Goal: Task Accomplishment & Management: Use online tool/utility

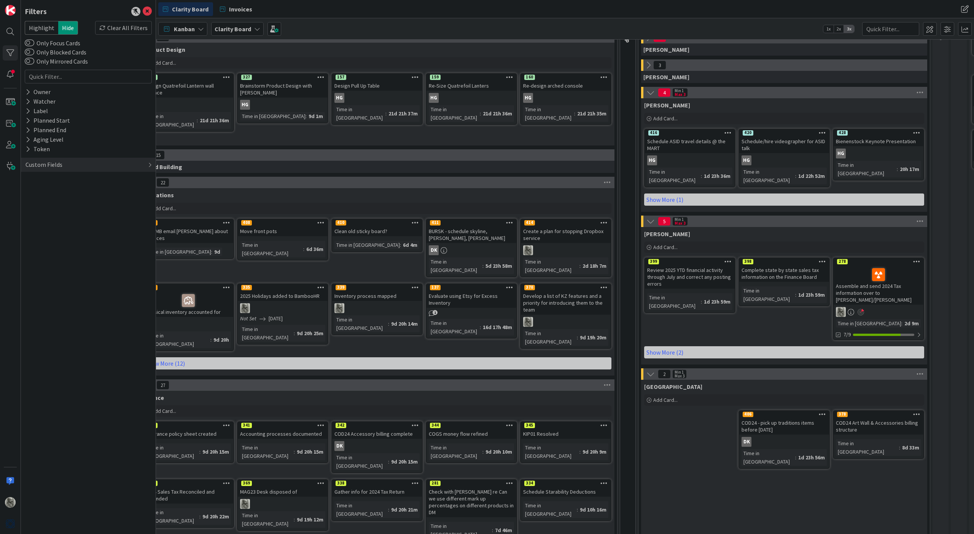
scroll to position [72, 22]
click at [667, 397] on span "Add Card..." at bounding box center [665, 400] width 24 height 7
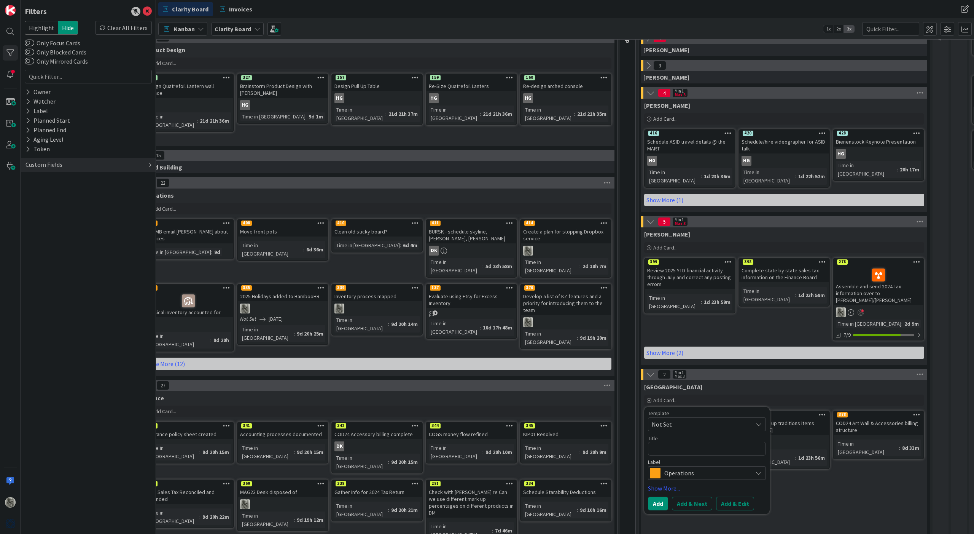
click at [810, 480] on div "Devon Add Card... Template Not Set Title 0 / 128 Label Operations Show More... …" at bounding box center [784, 473] width 286 height 186
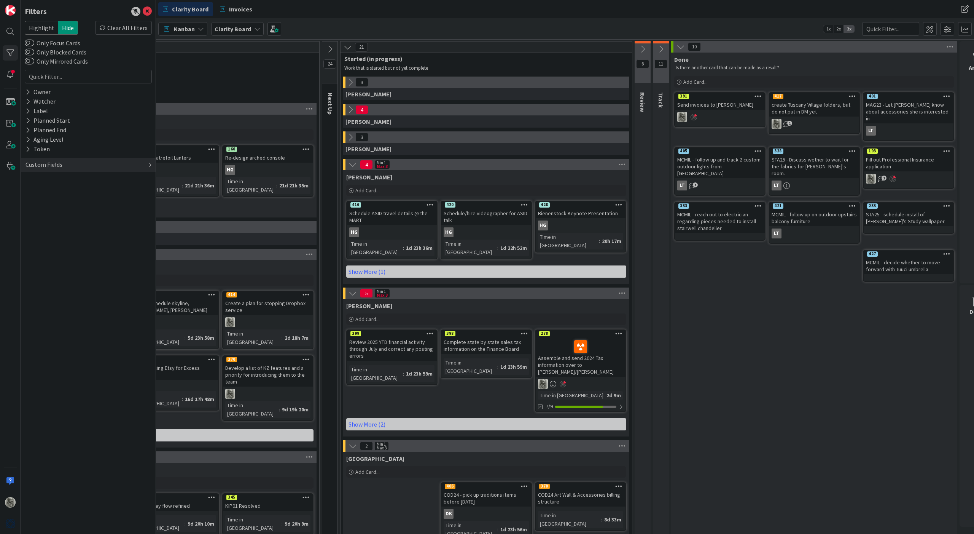
scroll to position [0, 320]
click at [618, 483] on icon at bounding box center [618, 485] width 7 height 5
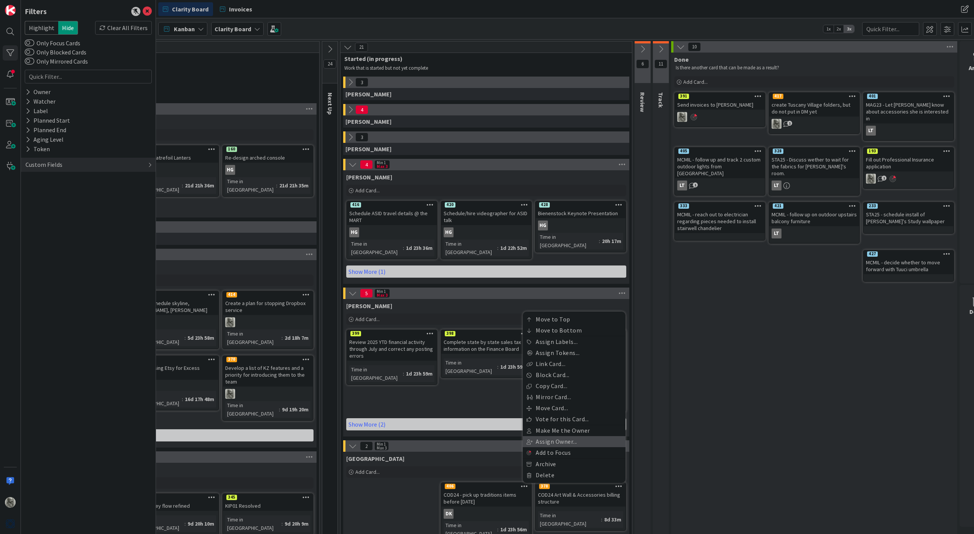
click at [550, 436] on link "Assign Owner..." at bounding box center [574, 441] width 103 height 11
click at [558, 399] on span "[PERSON_NAME]" at bounding box center [568, 404] width 40 height 11
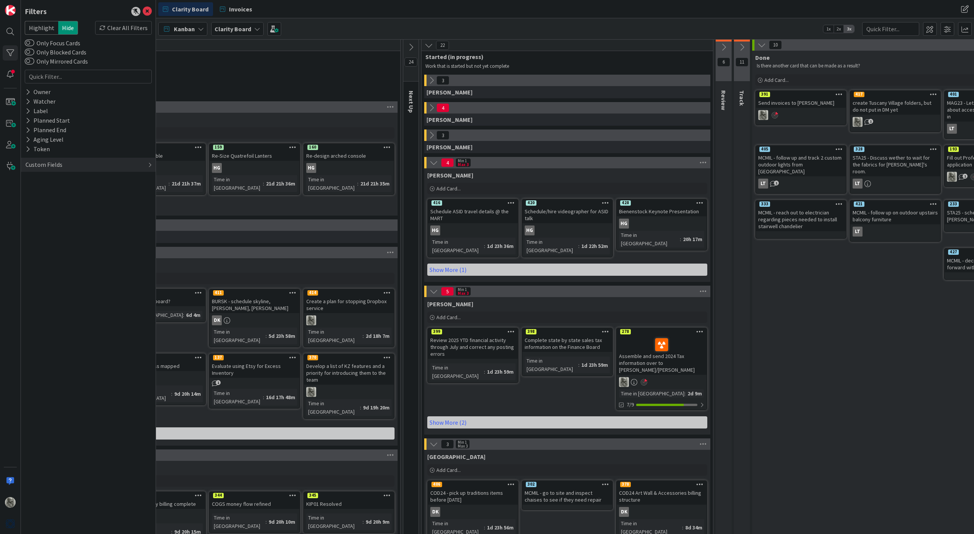
scroll to position [3, 238]
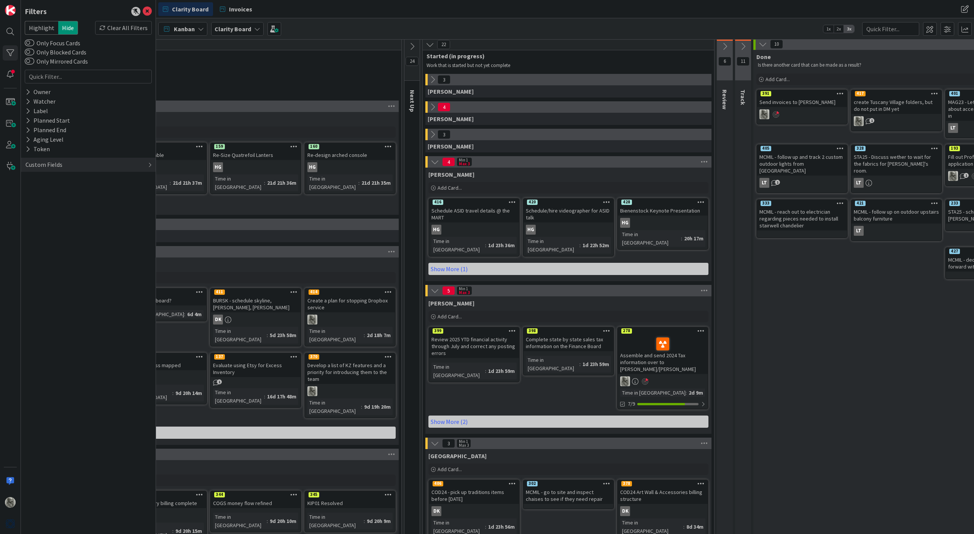
click at [607, 480] on icon at bounding box center [606, 482] width 7 height 5
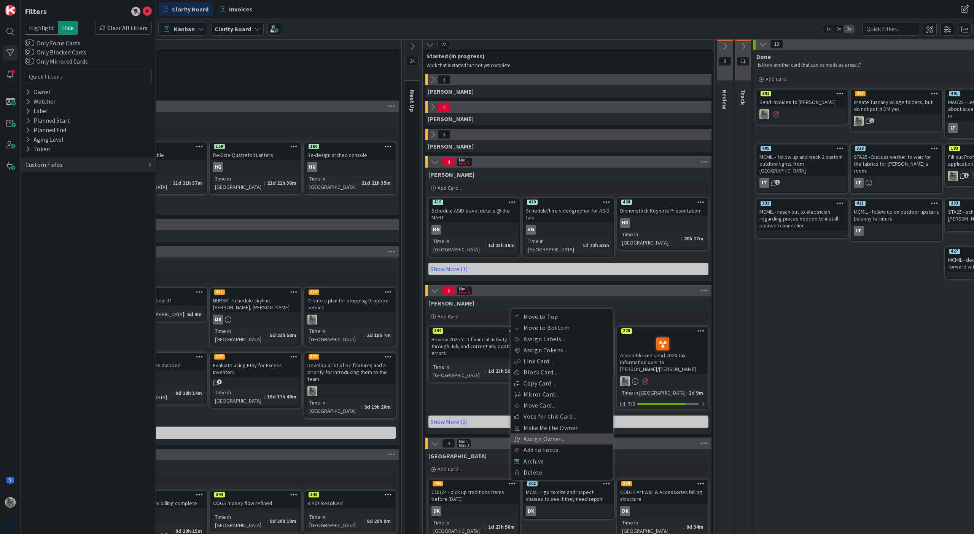
click at [543, 433] on link "Assign Owner..." at bounding box center [562, 438] width 103 height 11
click at [793, 330] on div "Done Is there another card that can be made as a result? Add Card... 401 MAG23 …" at bounding box center [897, 344] width 286 height 589
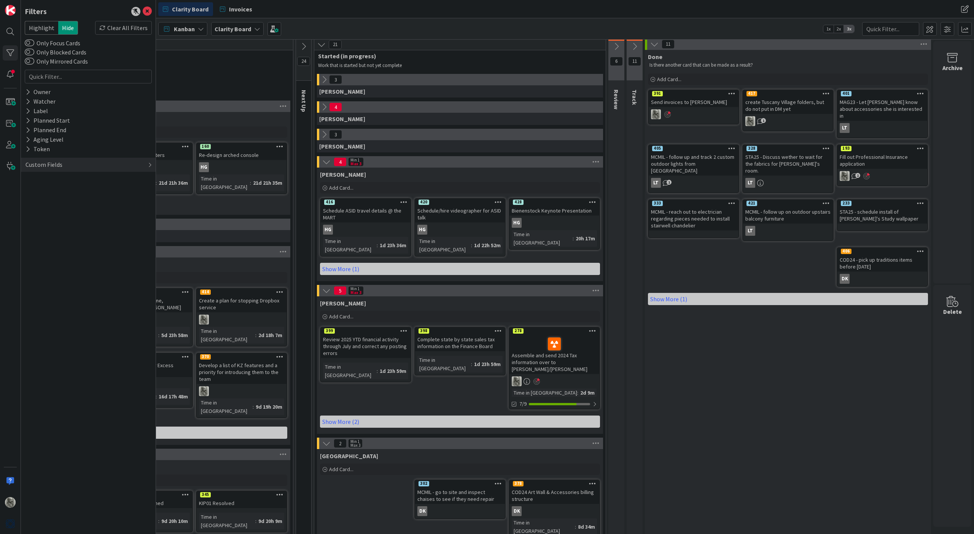
scroll to position [3, 346]
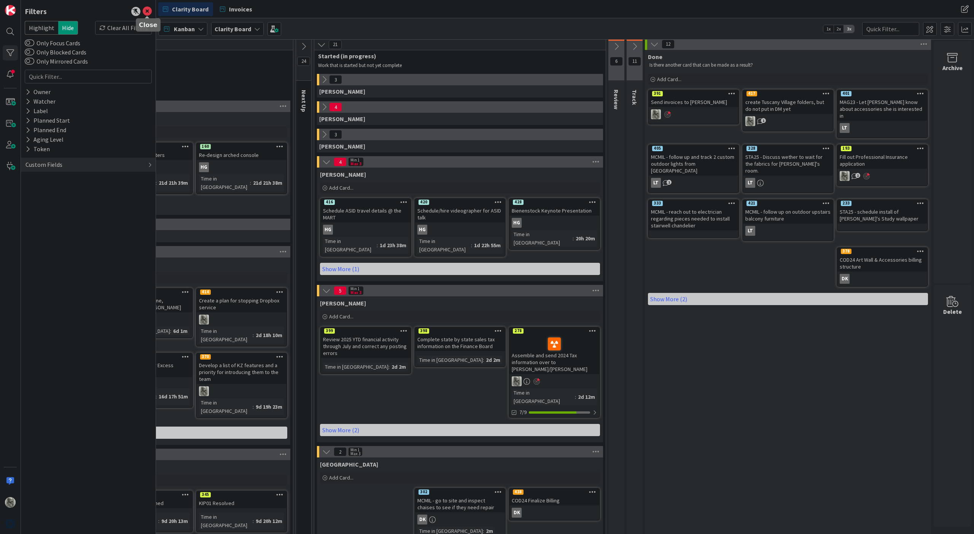
click at [145, 11] on icon at bounding box center [147, 11] width 9 height 9
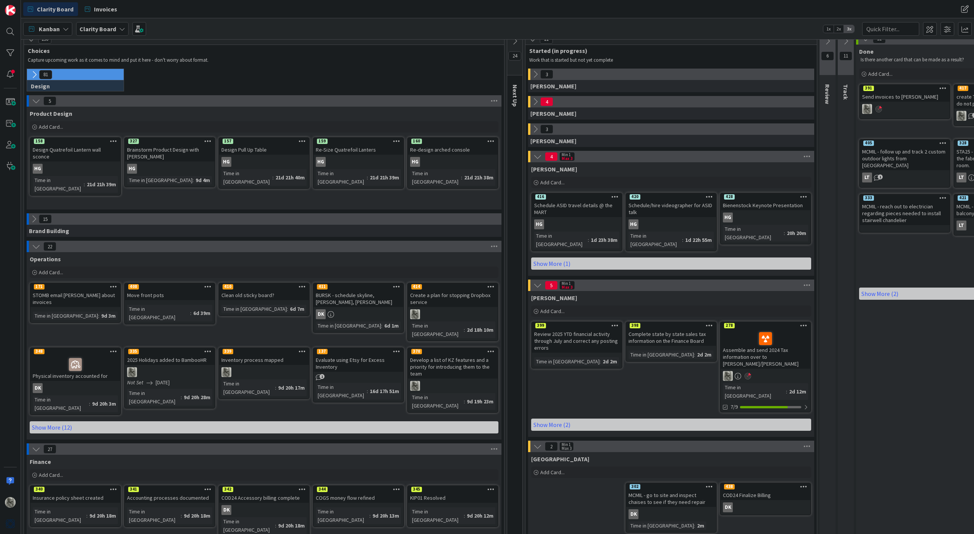
scroll to position [8, 0]
click at [397, 348] on icon at bounding box center [396, 350] width 7 height 5
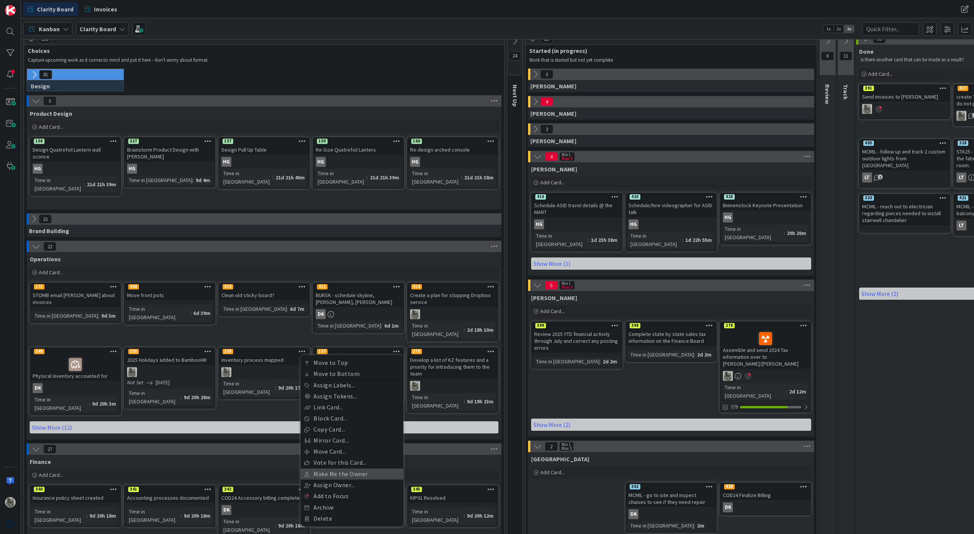
click at [339, 468] on link "Make Me the Owner" at bounding box center [352, 473] width 103 height 11
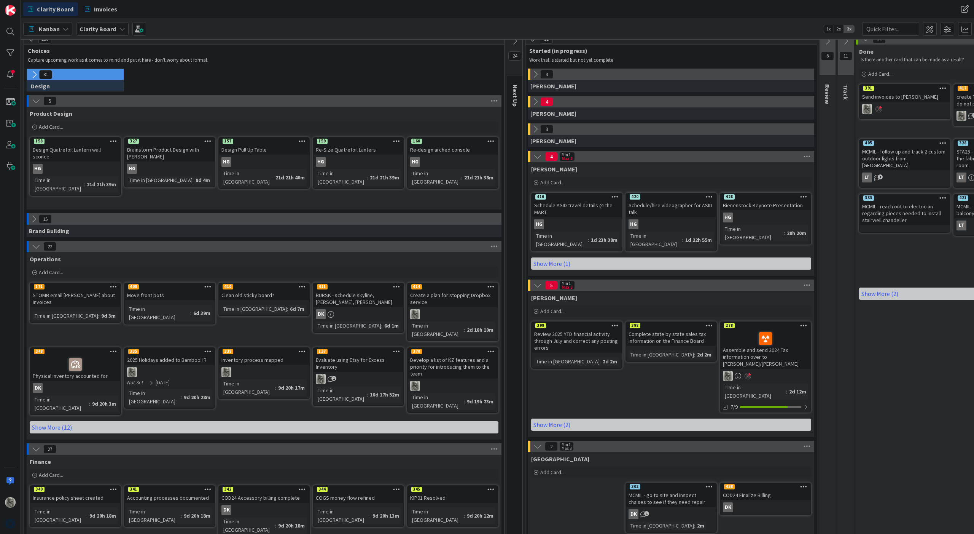
click at [303, 348] on icon at bounding box center [302, 350] width 7 height 5
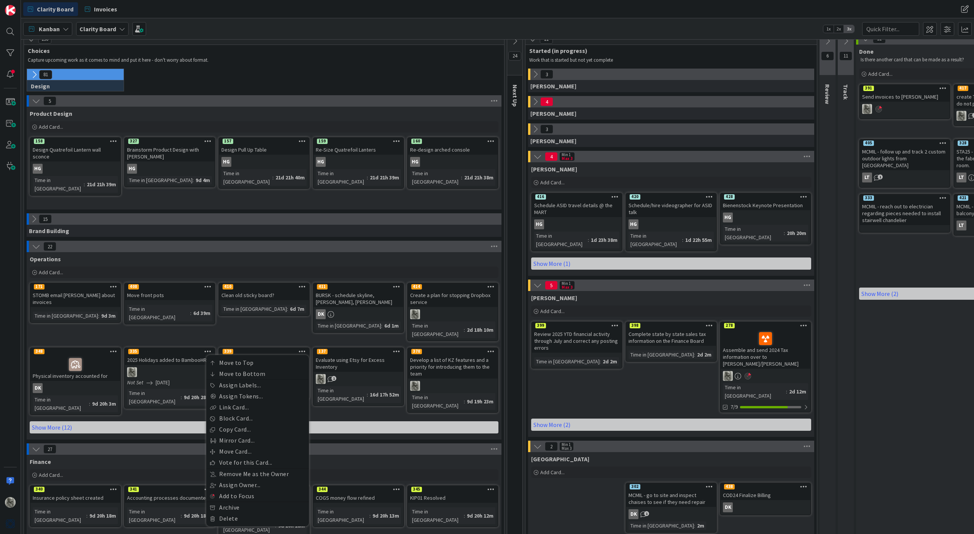
click at [397, 348] on icon at bounding box center [396, 350] width 7 height 5
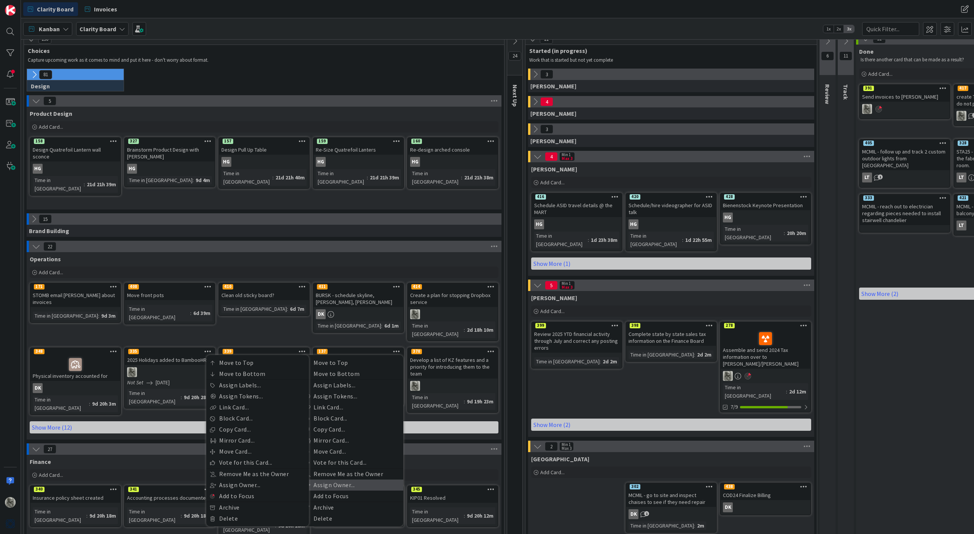
click at [343, 479] on link "Assign Owner..." at bounding box center [352, 484] width 103 height 11
click at [339, 457] on span "[PERSON_NAME]" at bounding box center [346, 462] width 40 height 11
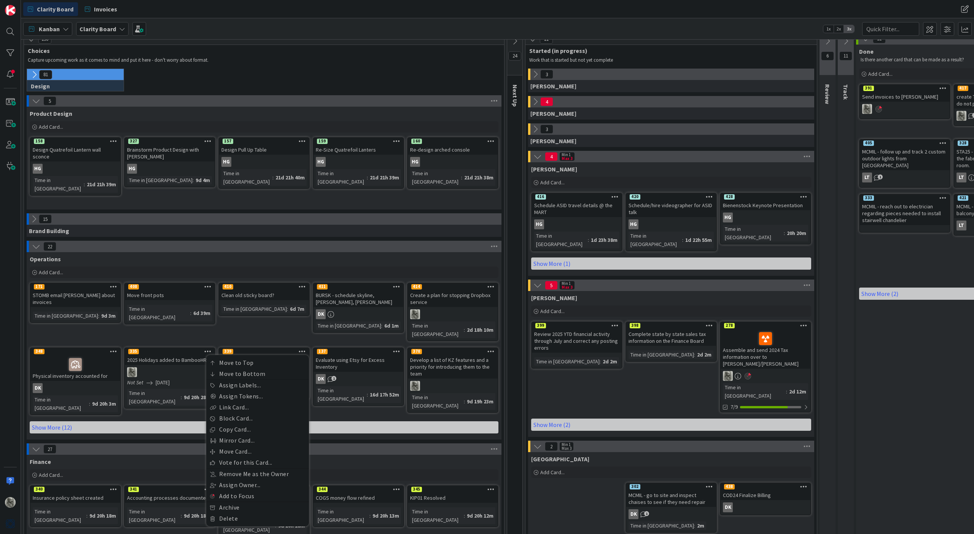
click at [352, 374] on div "DK 1" at bounding box center [359, 379] width 90 height 10
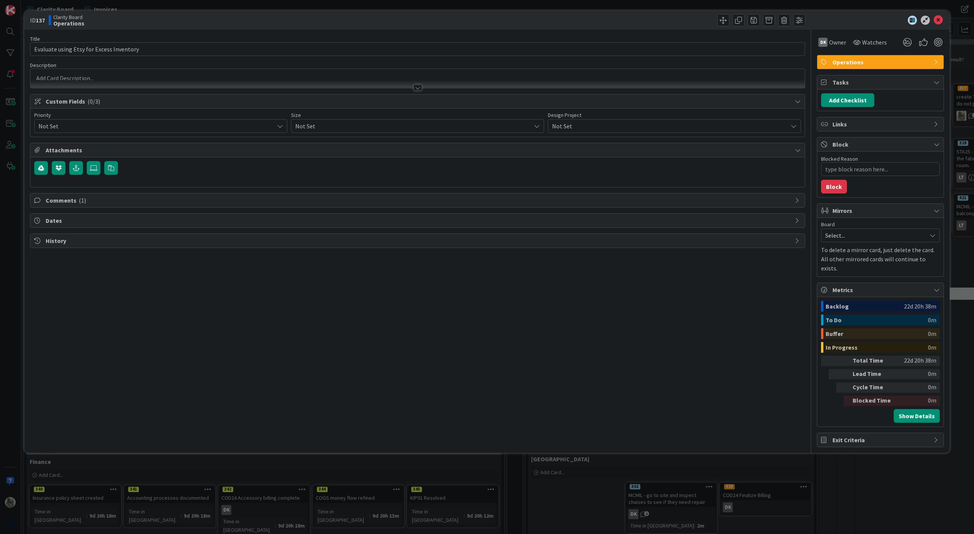
click at [86, 201] on span "Comments ( 1 )" at bounding box center [419, 200] width 746 height 9
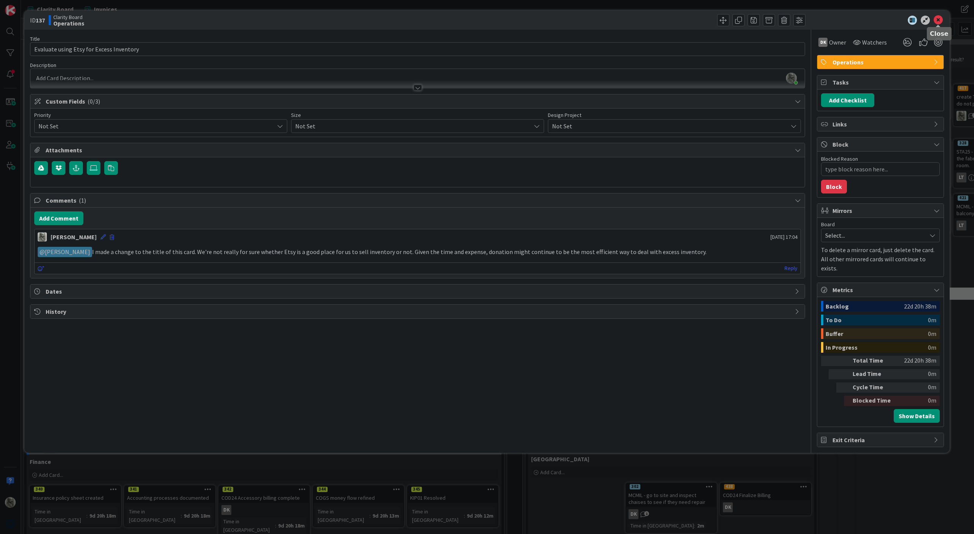
click at [938, 18] on icon at bounding box center [938, 20] width 9 height 9
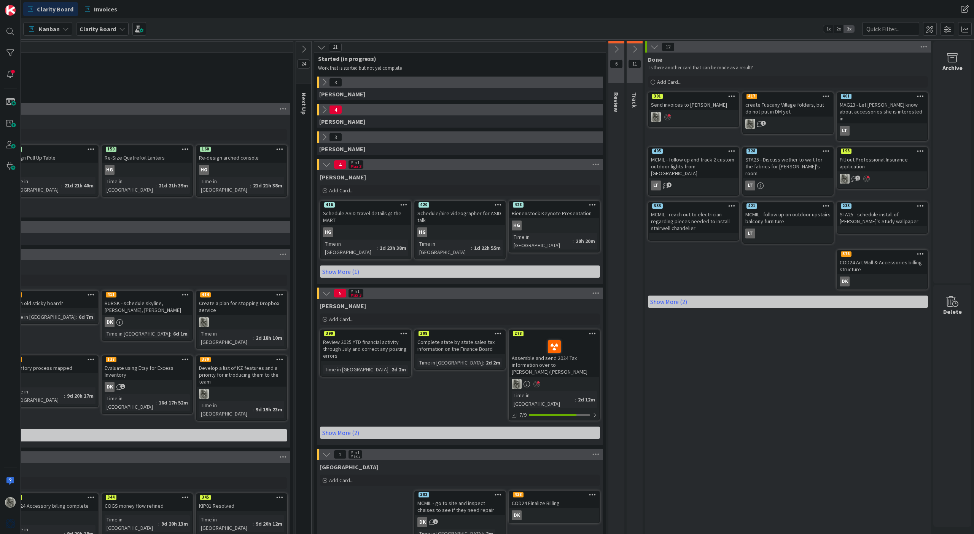
click at [634, 49] on icon at bounding box center [635, 49] width 8 height 8
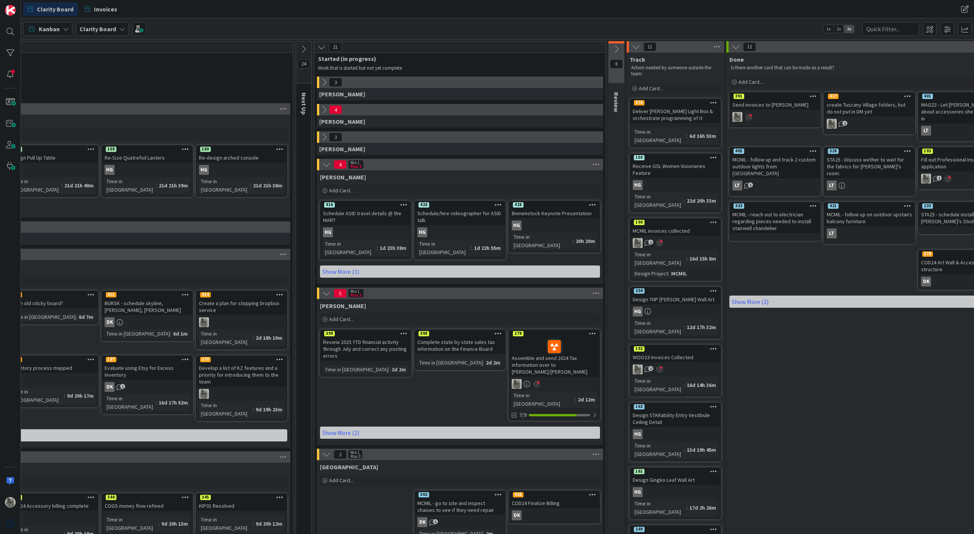
click at [616, 49] on icon at bounding box center [616, 49] width 8 height 8
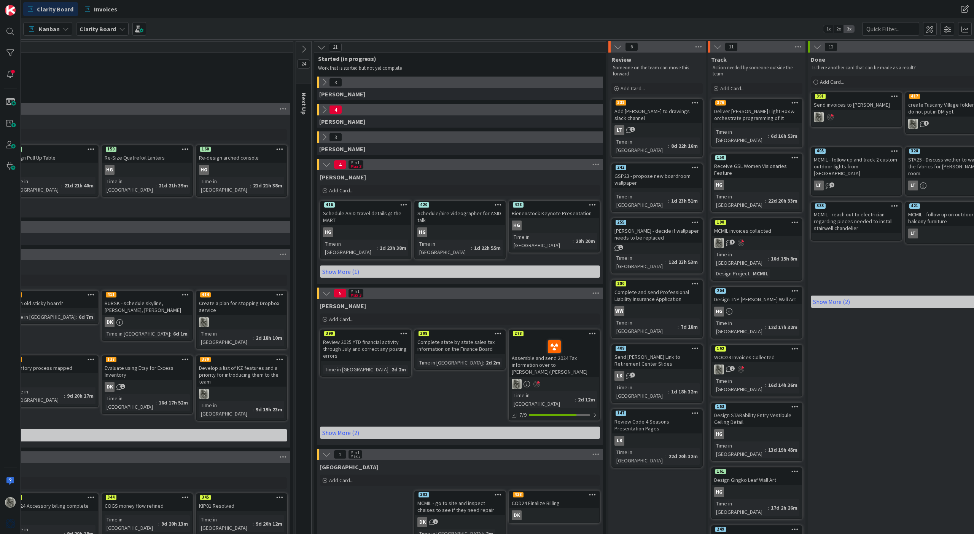
click at [325, 81] on icon at bounding box center [324, 82] width 8 height 8
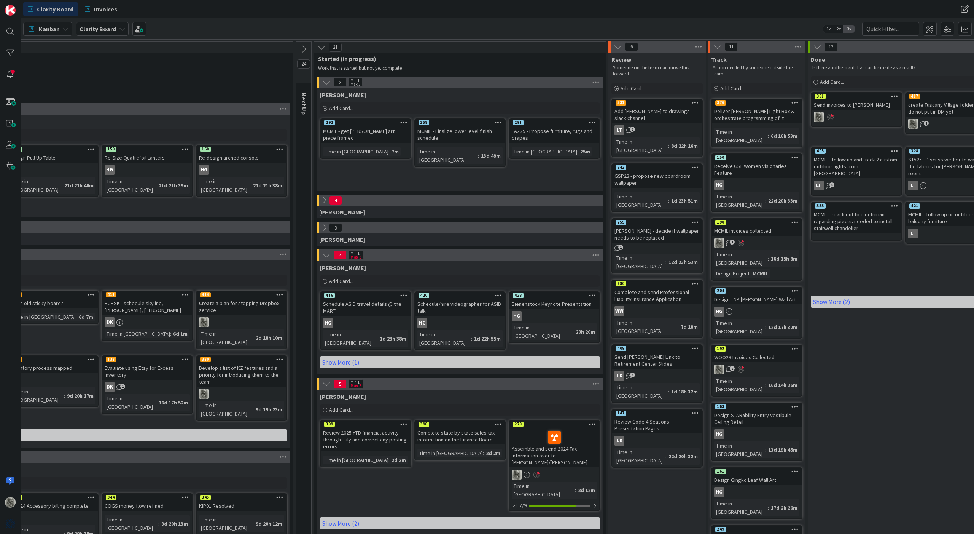
click at [327, 202] on icon at bounding box center [324, 200] width 8 height 8
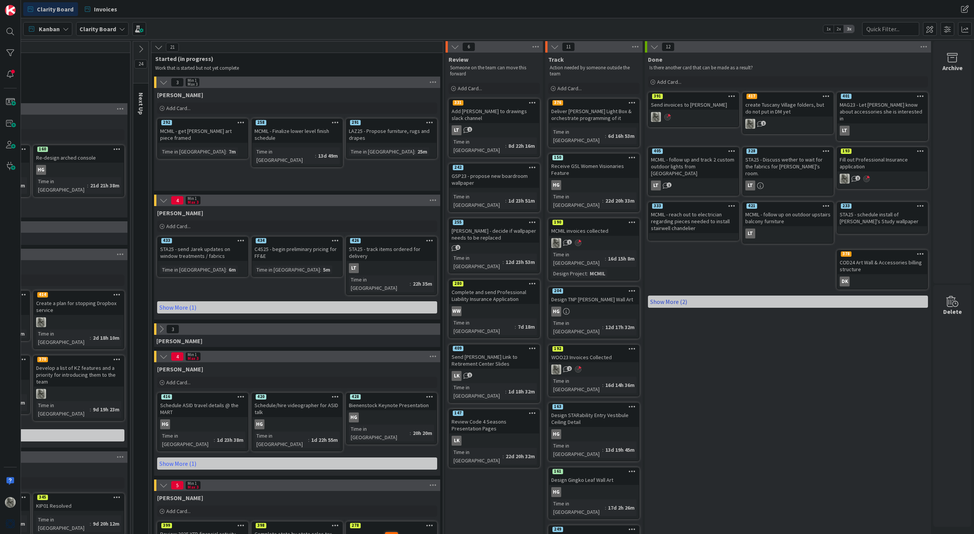
click at [668, 295] on link "Show More (2)" at bounding box center [788, 301] width 280 height 12
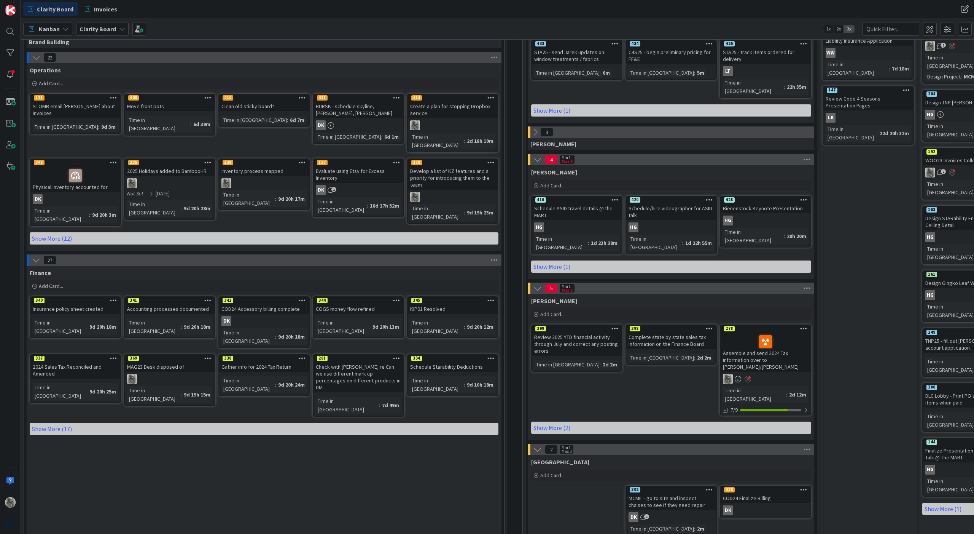
scroll to position [197, 0]
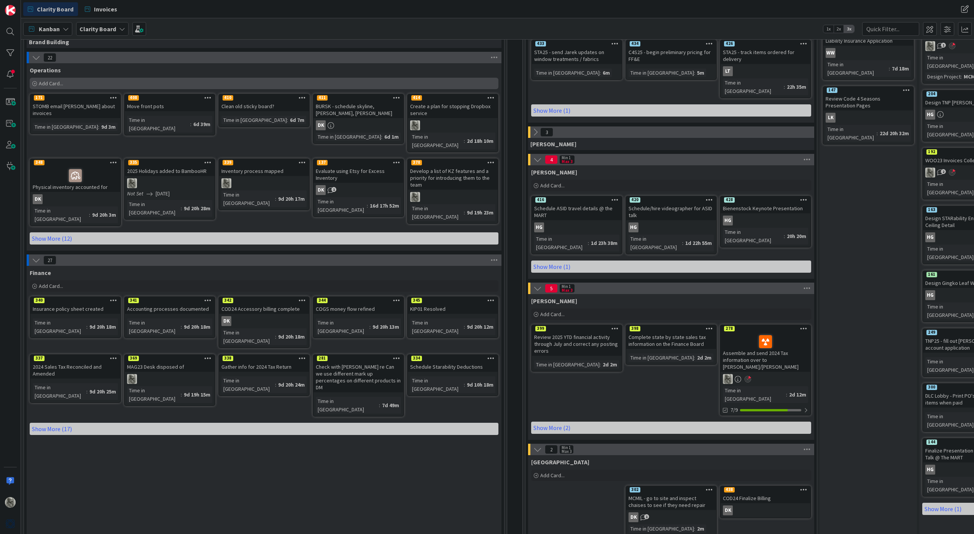
click at [51, 85] on span "Add Card..." at bounding box center [51, 83] width 24 height 7
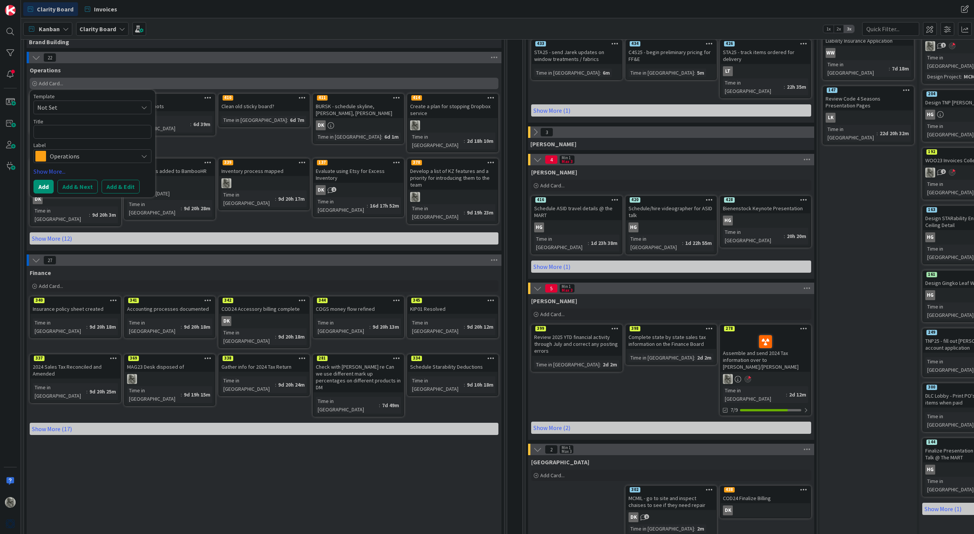
type textarea "x"
type textarea "V"
type textarea "x"
type textarea "Ve"
type textarea "x"
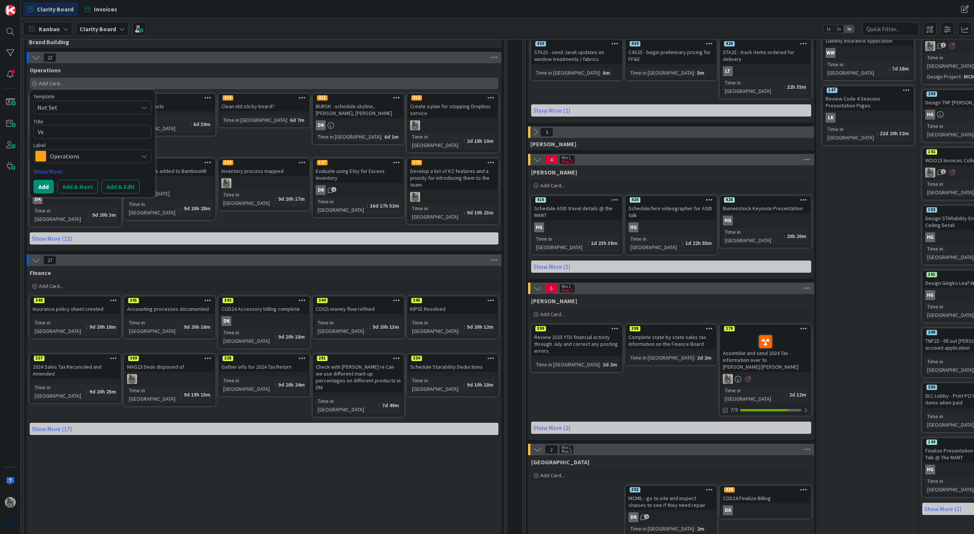
type textarea "Ven"
type textarea "x"
type textarea "Vend"
type textarea "x"
type textarea "Vendo"
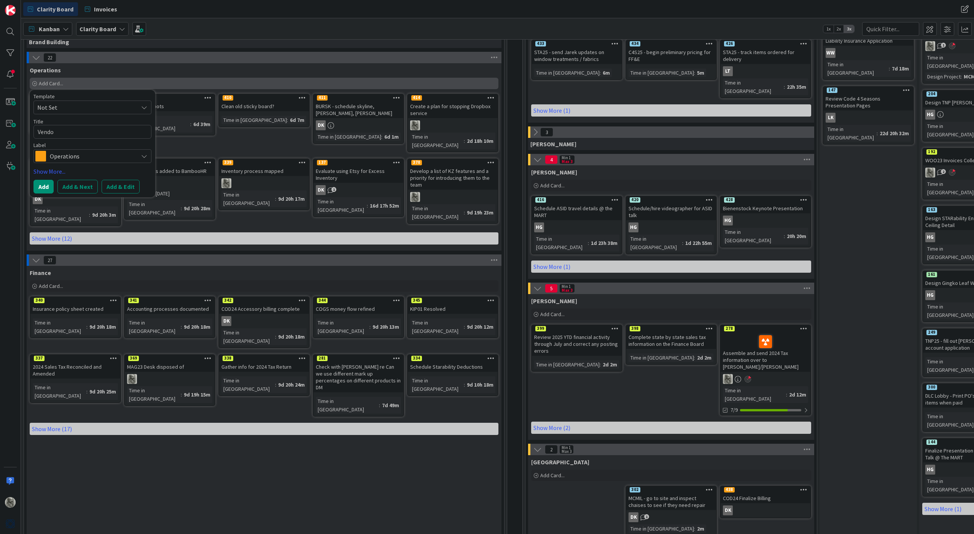
type textarea "x"
type textarea "Vendor"
type textarea "x"
type textarea "Vendor"
type textarea "x"
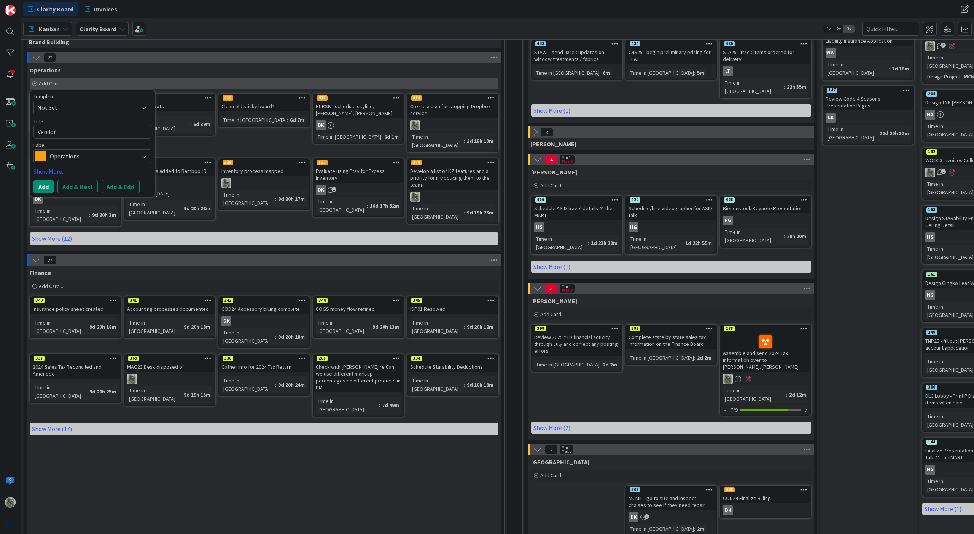
type textarea "Vendor C"
type textarea "x"
type textarea "Vendor Cr"
type textarea "x"
type textarea "Vendor Cre"
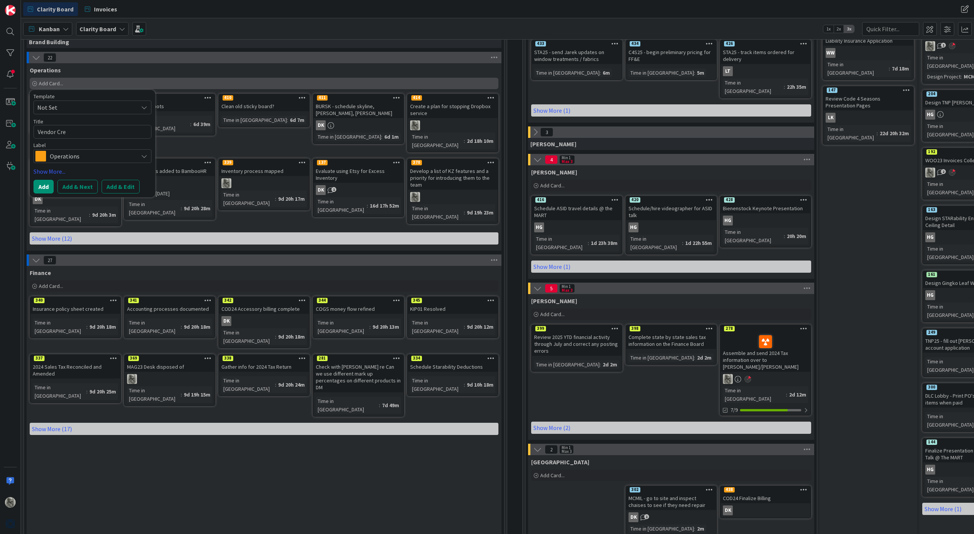
type textarea "x"
type textarea "Vendor Cred"
type textarea "x"
type textarea "Vendor Credi"
type textarea "x"
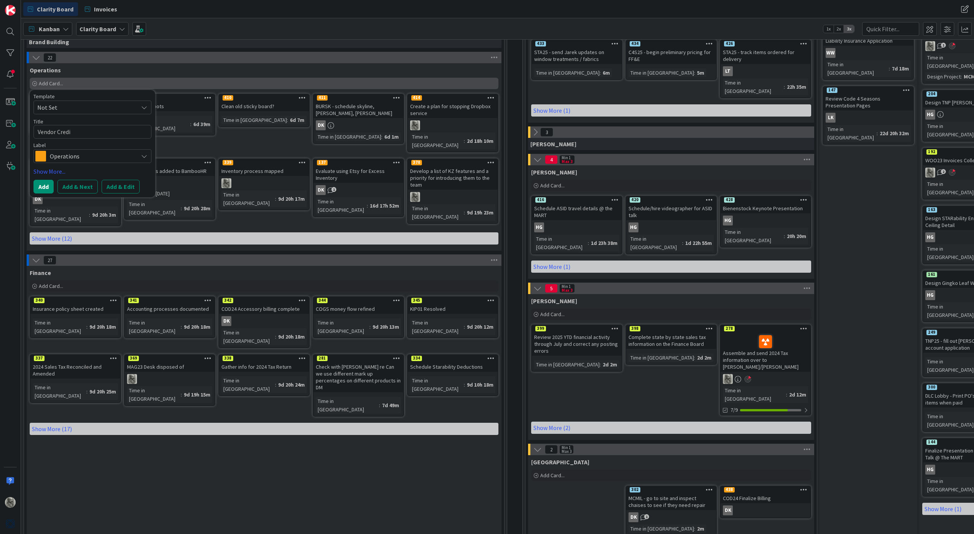
type textarea "Vendor Credit"
type textarea "x"
type textarea "Vendor Credit"
type textarea "x"
type textarea "Vendor Credit A"
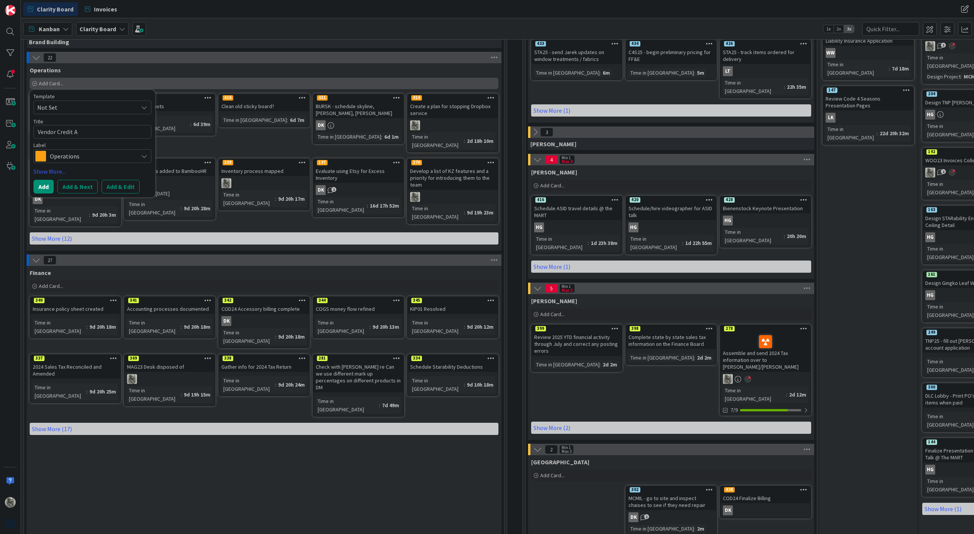
type textarea "x"
type textarea "Vendor Credit Ap"
type textarea "x"
type textarea "Vendor Credit App"
type textarea "x"
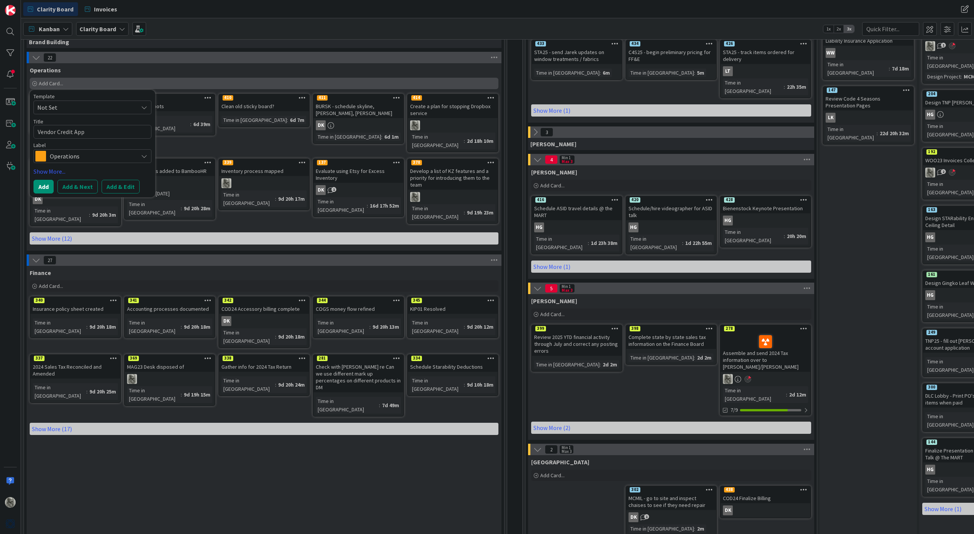
type textarea "Vendor Credit App"
type textarea "x"
type textarea "Vendor Credit App c"
type textarea "x"
type textarea "Vendor Credit App"
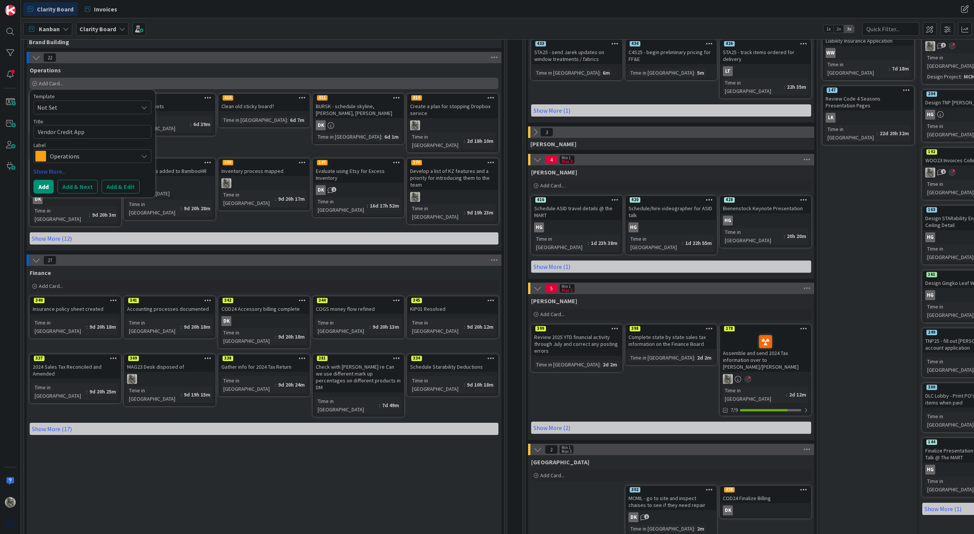
type textarea "x"
type textarea "Vendor Credit App C"
type textarea "x"
type textarea "Vendor Credit App Ch"
type textarea "x"
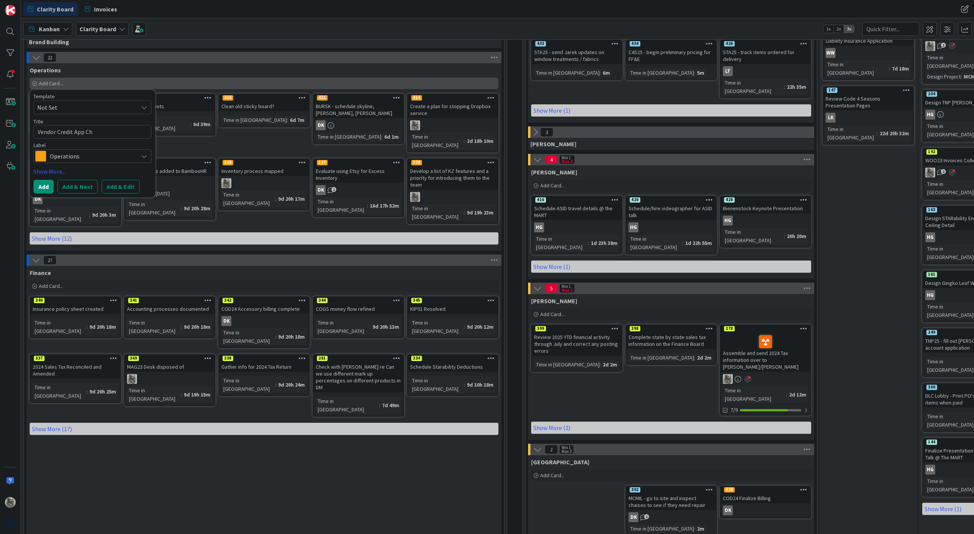
type textarea "Vendor Credit App Che"
type textarea "x"
type textarea "Vendor Credit App Chea"
type textarea "x"
type textarea "Vendor Credit App Cheat"
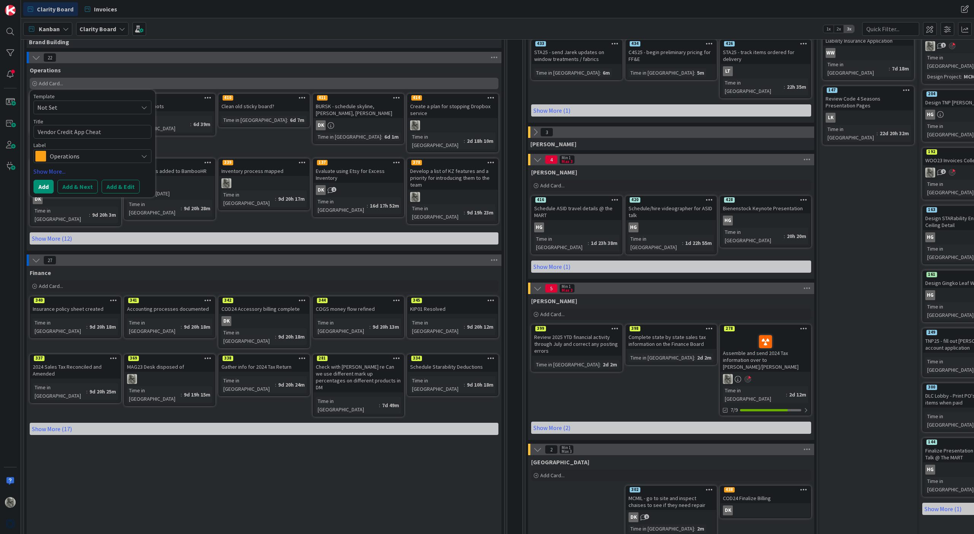
type textarea "x"
type textarea "Vendor Credit App Cheat"
type textarea "x"
type textarea "Vendor Credit App Cheat S"
type textarea "x"
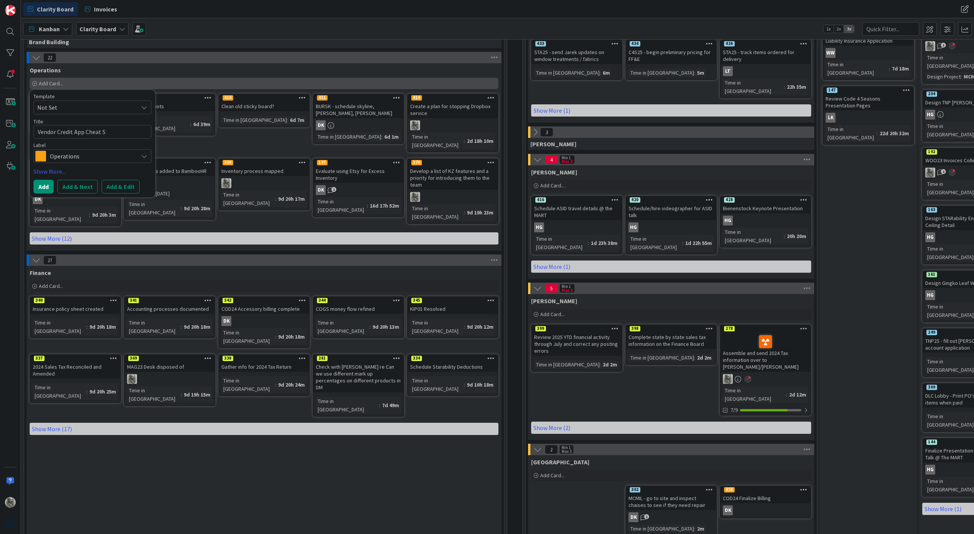
type textarea "Vendor Credit App Cheat Sh"
type textarea "x"
type textarea "Vendor Credit App Cheat She"
type textarea "x"
type textarea "Vendor Credit App Cheat Shee"
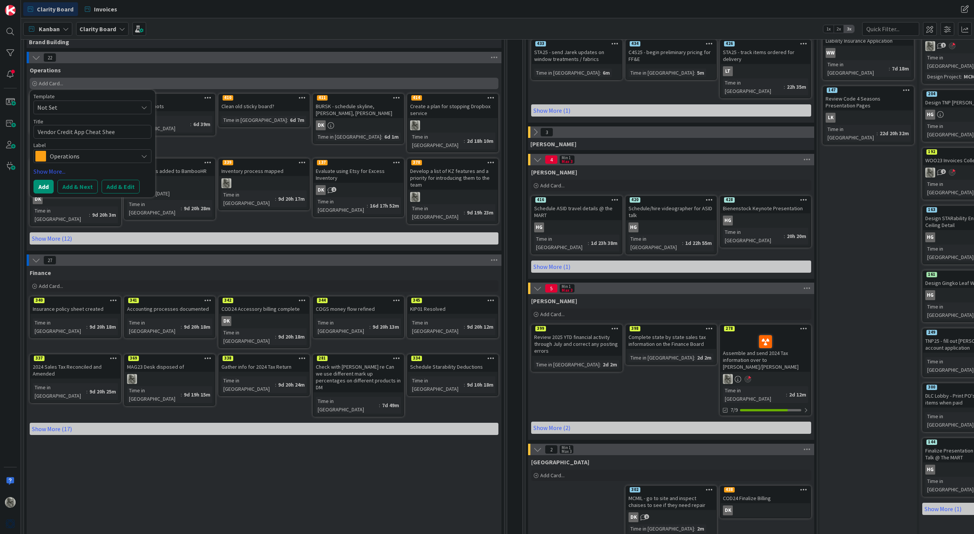
type textarea "x"
type textarea "Vendor Credit App Cheat Sheet"
type textarea "x"
type textarea "Vendor Credit App Cheat Sheet"
type textarea "x"
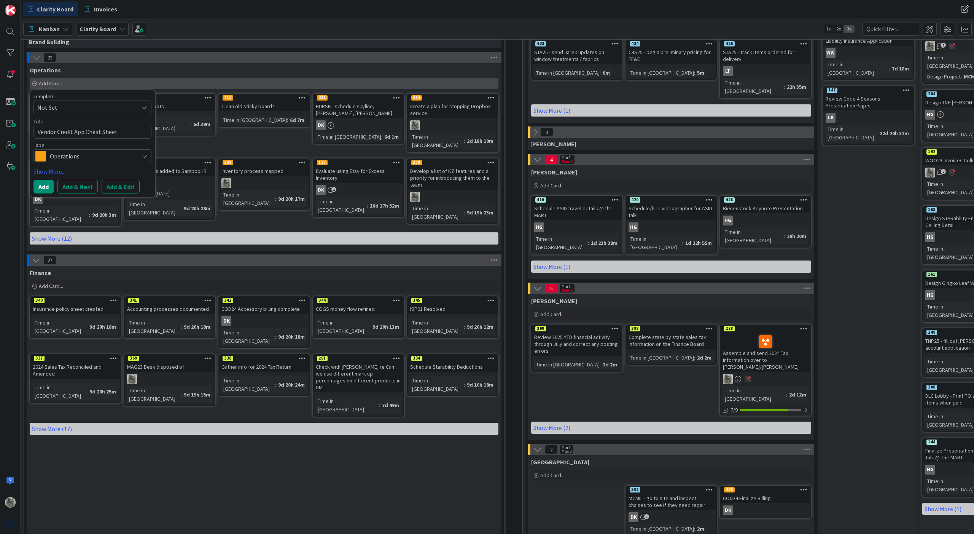
type textarea "Vendor Credit App Cheat Sheet C"
type textarea "x"
type textarea "Vendor Credit App Cheat Sheet Cr"
type textarea "x"
type textarea "Vendor Credit App Cheat Sheet Cre"
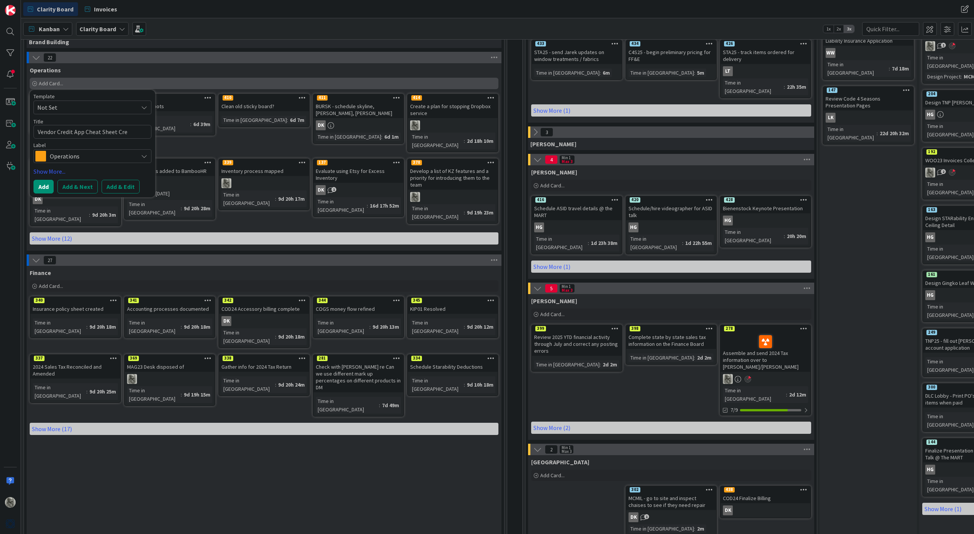
type textarea "x"
type textarea "Vendor Credit App Cheat Sheet Crea"
type textarea "x"
type textarea "Vendor Credit App Cheat Sheet Creat"
type textarea "x"
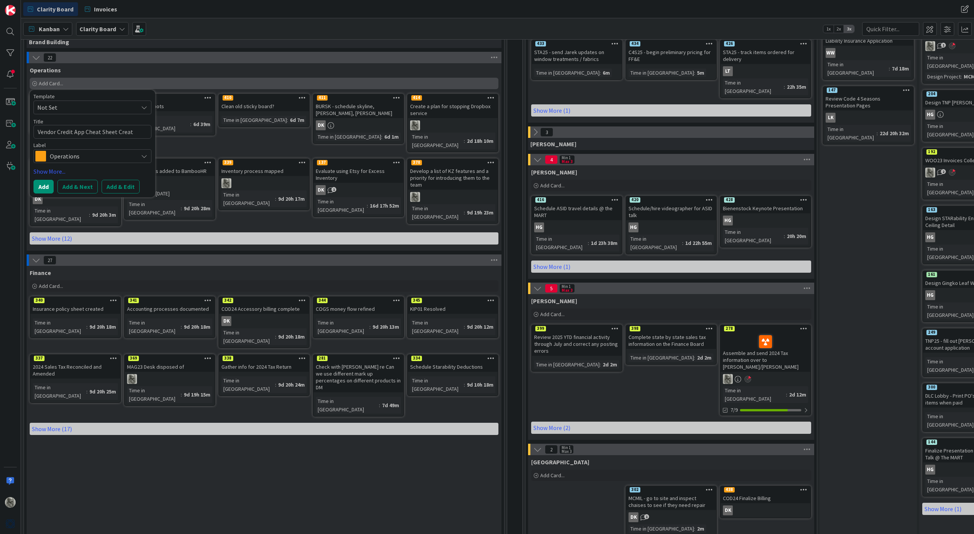
type textarea "Vendor Credit App Cheat Sheet Create"
type textarea "x"
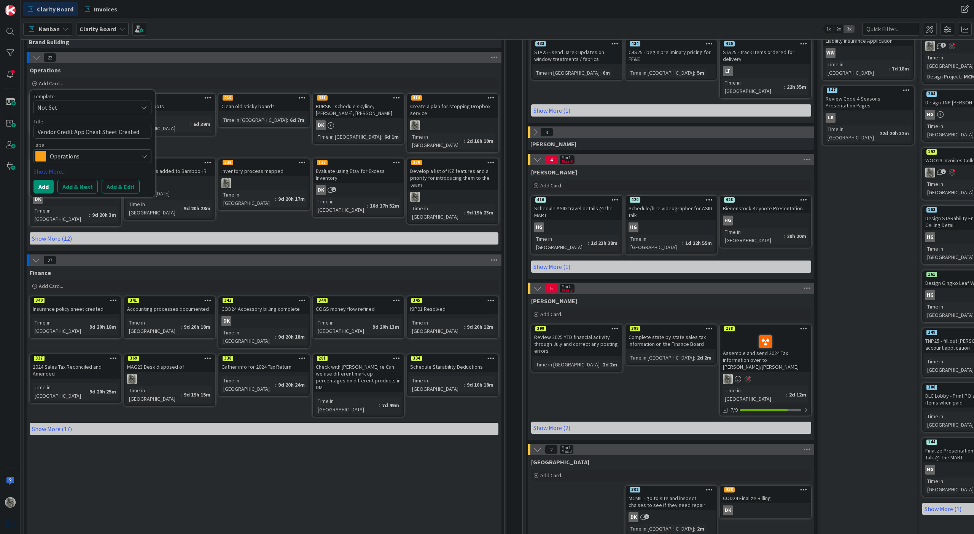
type textarea "Vendor Credit App Cheat Sheet Created"
click at [49, 171] on link "Show More..." at bounding box center [92, 171] width 118 height 9
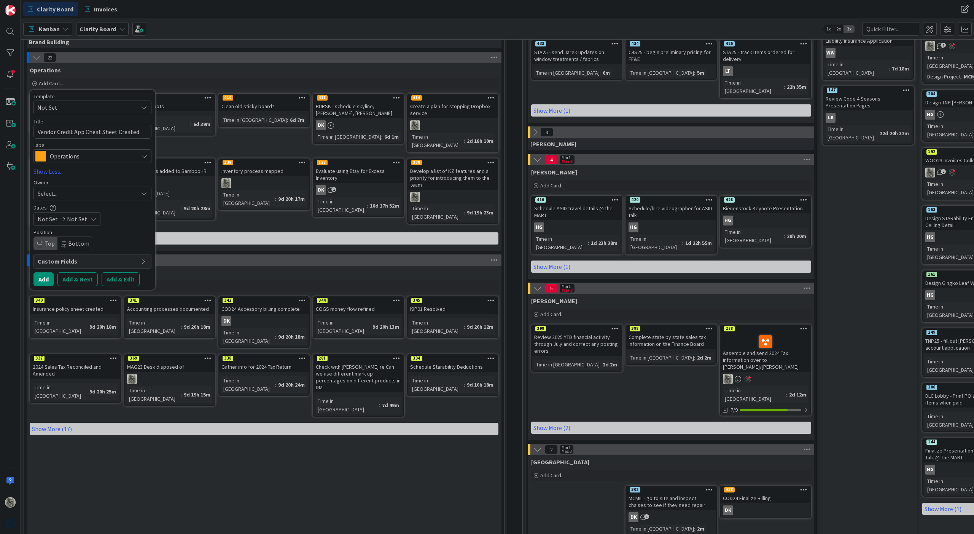
click at [69, 193] on div "Select..." at bounding box center [88, 193] width 100 height 9
click at [75, 303] on span "[PERSON_NAME]" at bounding box center [81, 300] width 37 height 11
click at [43, 279] on button "Add" at bounding box center [43, 279] width 20 height 14
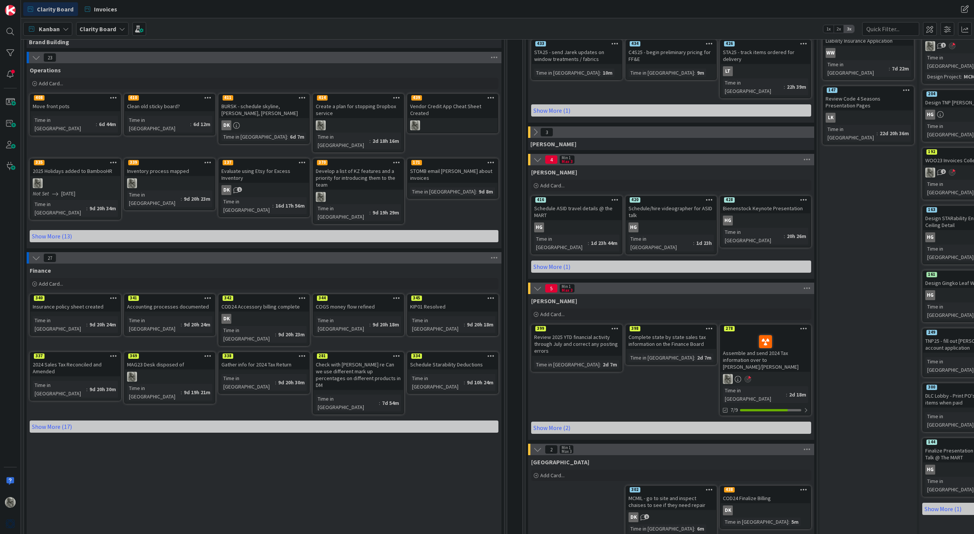
click at [448, 115] on div "Vendor Credit App Cheat Sheet Created" at bounding box center [453, 109] width 90 height 17
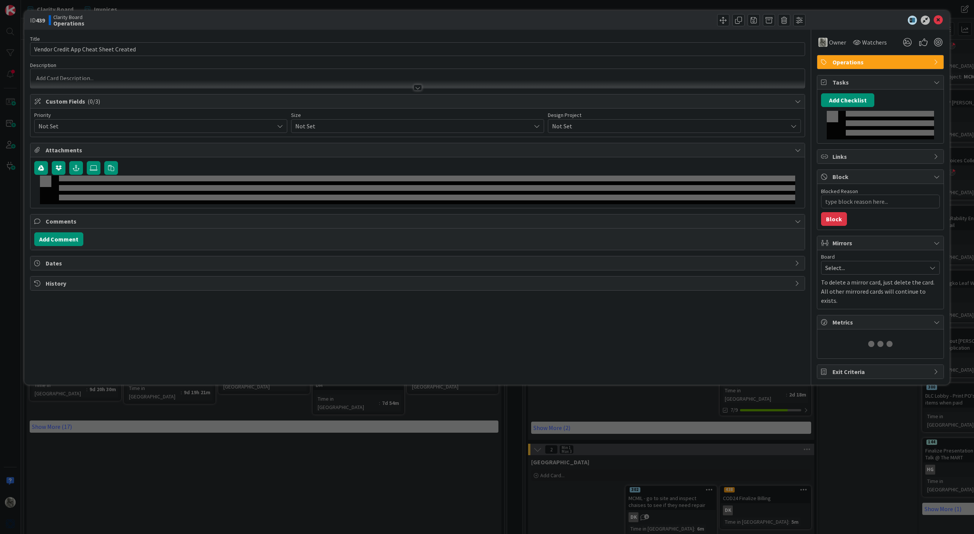
type textarea "x"
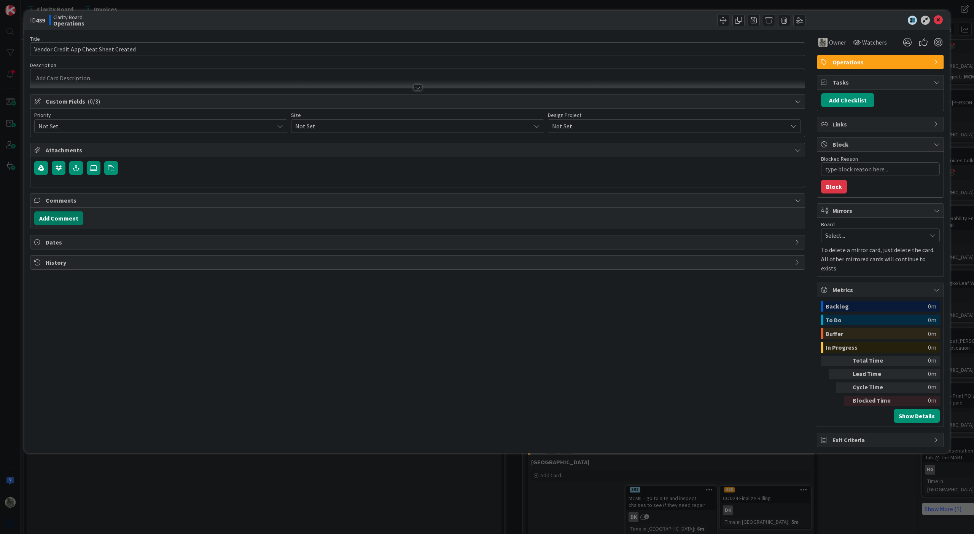
click at [64, 220] on button "Add Comment" at bounding box center [58, 218] width 49 height 14
click at [45, 274] on button "Add" at bounding box center [42, 274] width 17 height 9
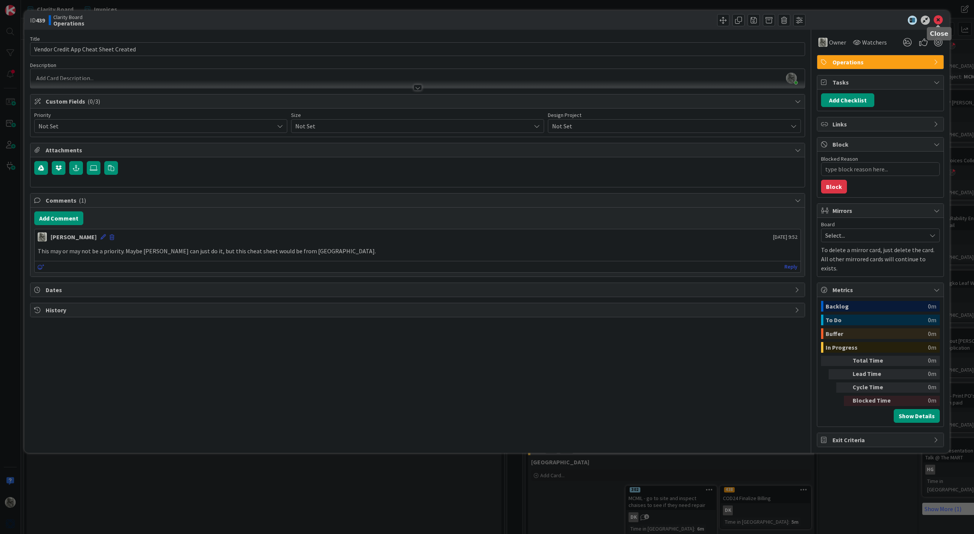
click at [940, 18] on icon at bounding box center [938, 20] width 9 height 9
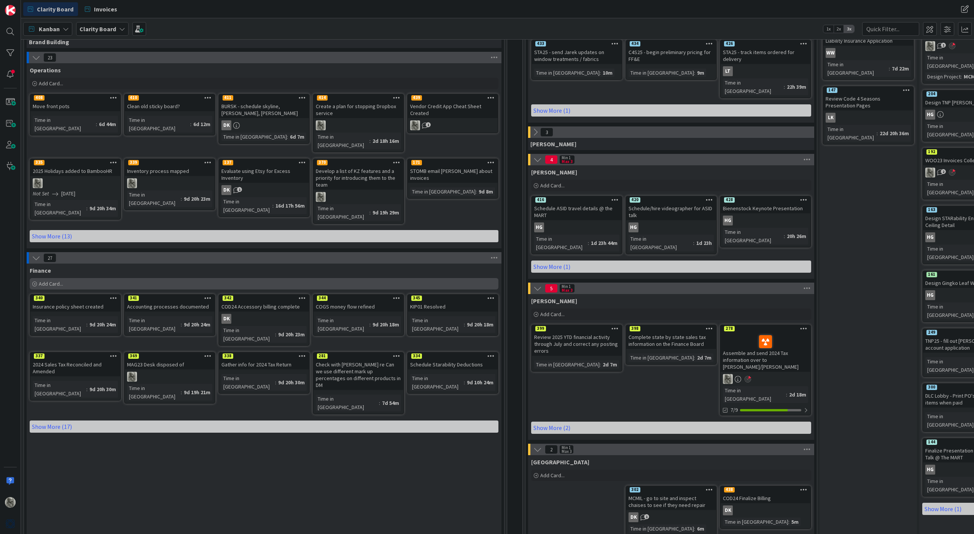
click at [51, 280] on span "Add Card..." at bounding box center [51, 283] width 24 height 7
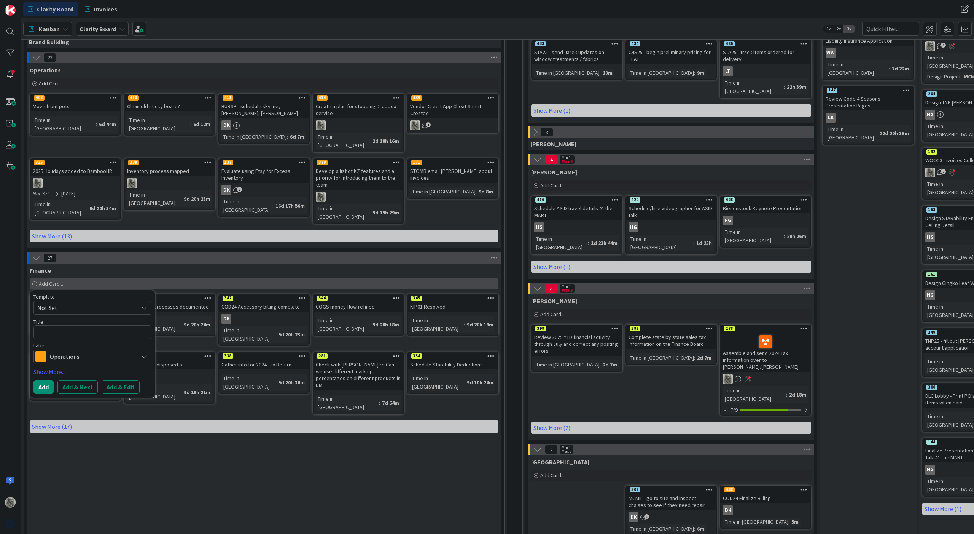
type textarea "x"
type textarea "W"
type textarea "x"
type textarea "We"
type textarea "x"
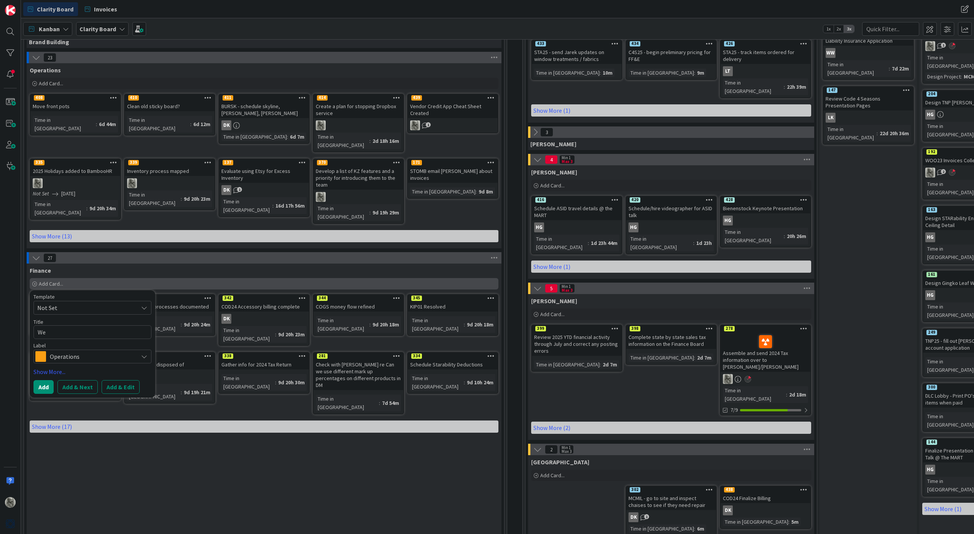
type textarea "We"
type textarea "x"
type textarea "We n"
type textarea "x"
type textarea "We ne"
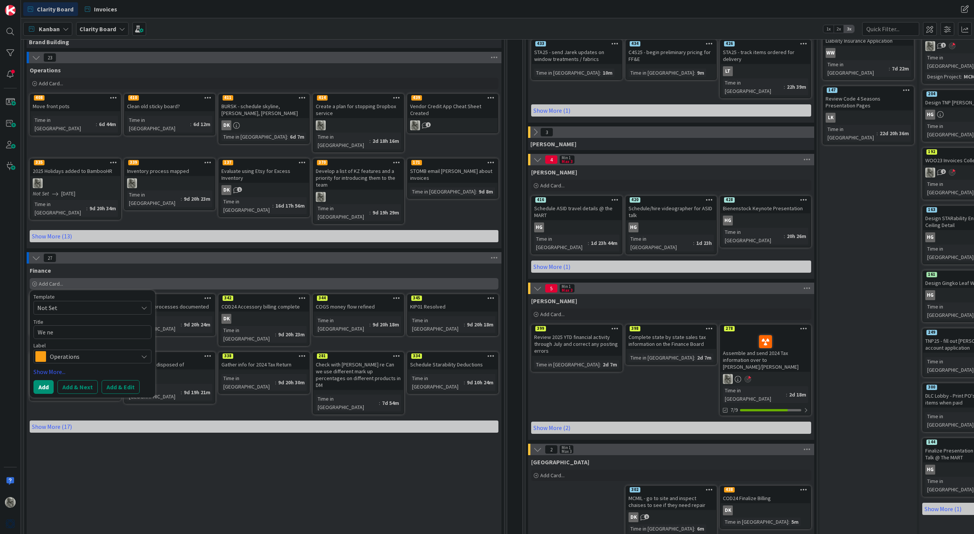
type textarea "x"
type textarea "We nee"
type textarea "x"
type textarea "We need"
type textarea "x"
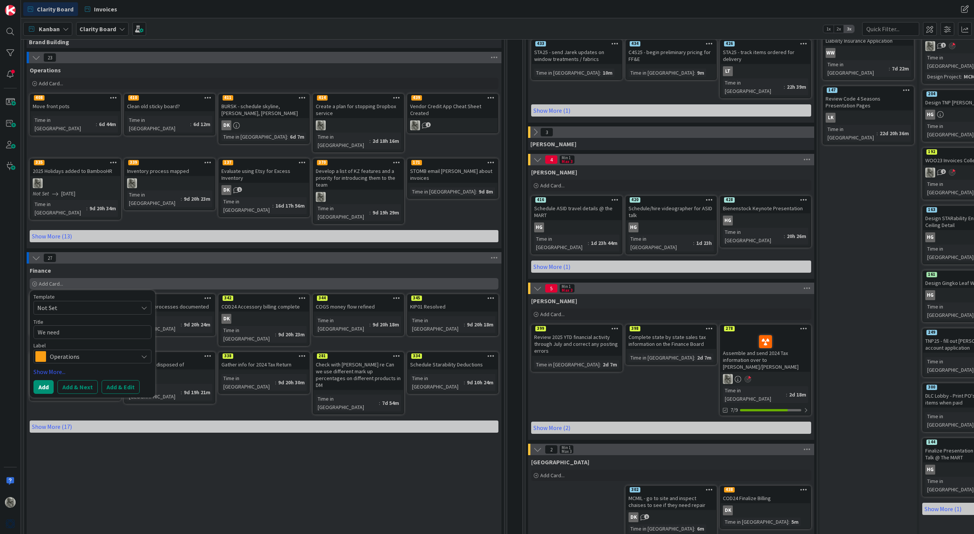
type textarea "We need"
type textarea "x"
type textarea "We need t"
type textarea "x"
type textarea "We need to"
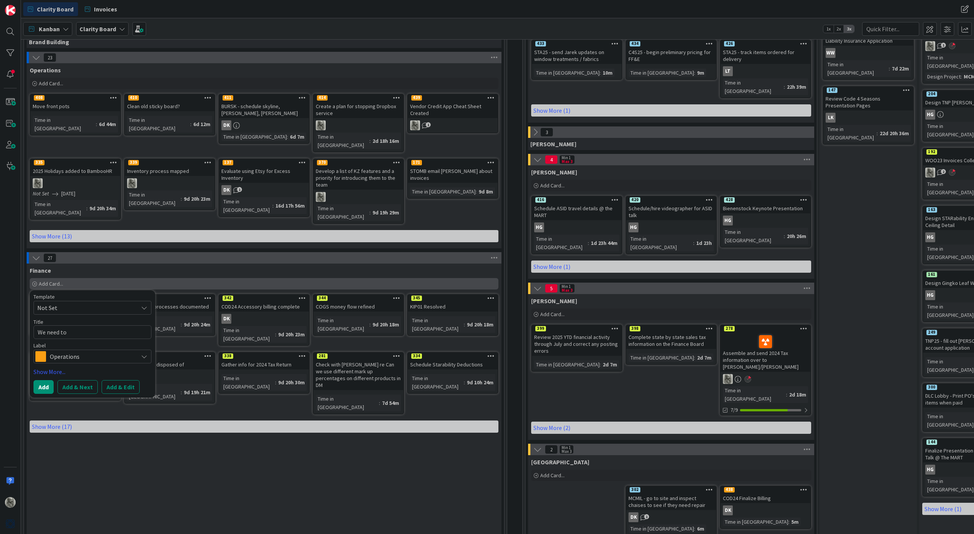
type textarea "x"
type textarea "We need to"
type textarea "x"
type textarea "We need to s"
type textarea "x"
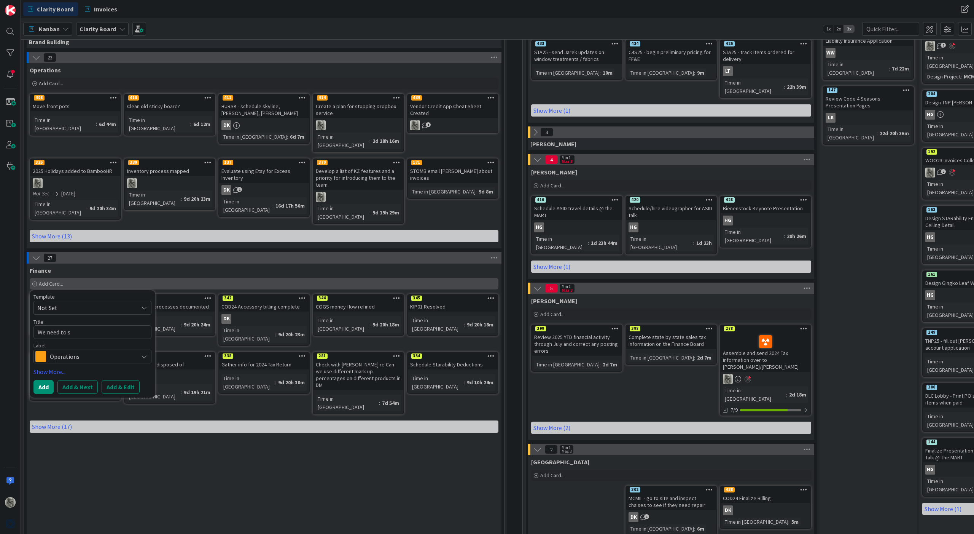
type textarea "We need to se"
type textarea "x"
type textarea "We need to sen"
type textarea "x"
type textarea "We need to send"
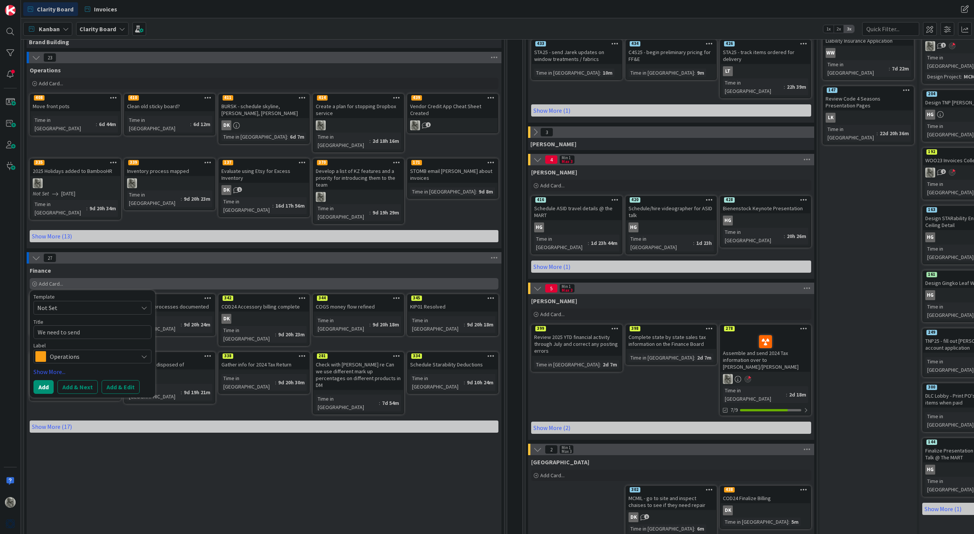
type textarea "x"
type textarea "We need to send"
type textarea "x"
type textarea "We need to send P"
type textarea "x"
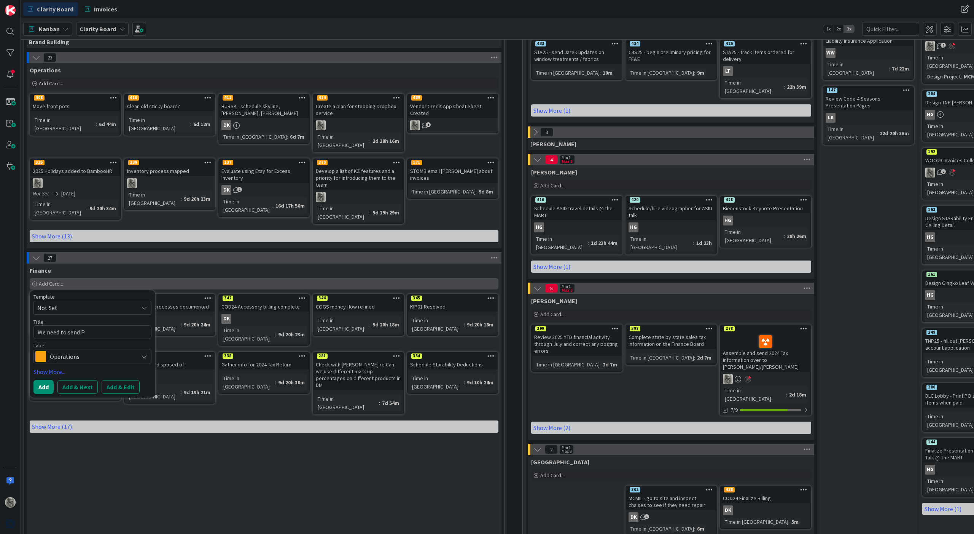
type textarea "We need to send PD"
type textarea "x"
type textarea "We need to send PDF"
type textarea "x"
type textarea "We need to send PDF"
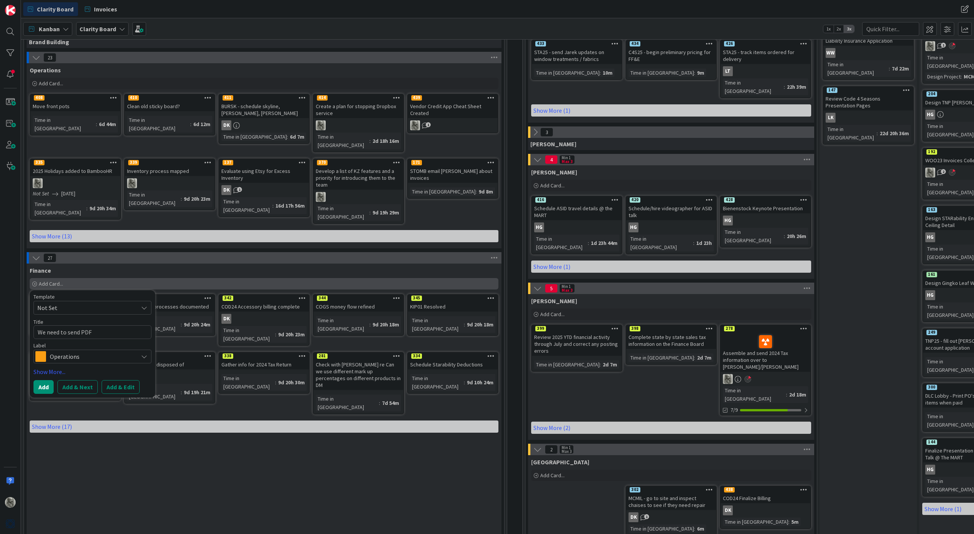
type textarea "x"
type textarea "We need to send PDF i"
type textarea "x"
type textarea "We need to send PDF in"
type textarea "x"
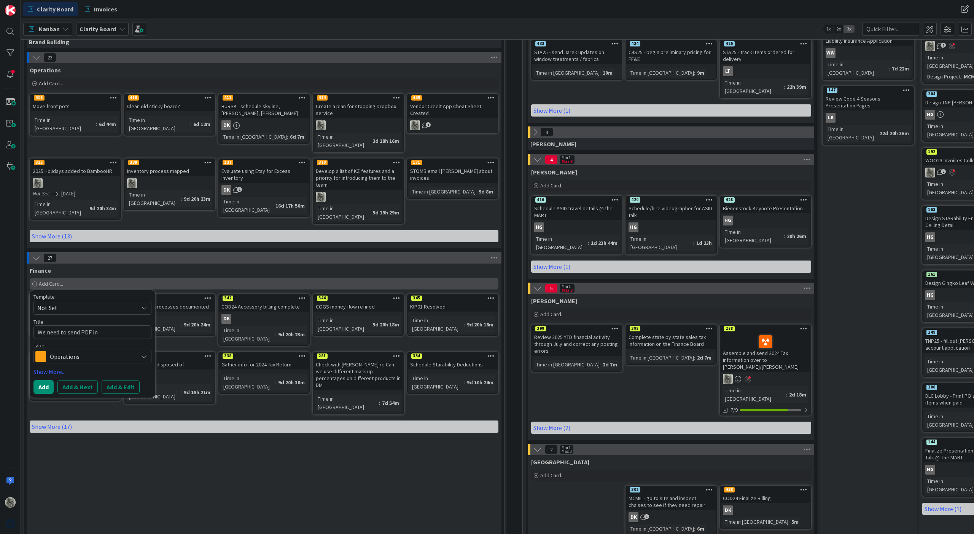
type textarea "We need to send PDF inv"
type textarea "x"
type textarea "We need to send PDF invo"
type textarea "x"
type textarea "We need to send PDF invoi"
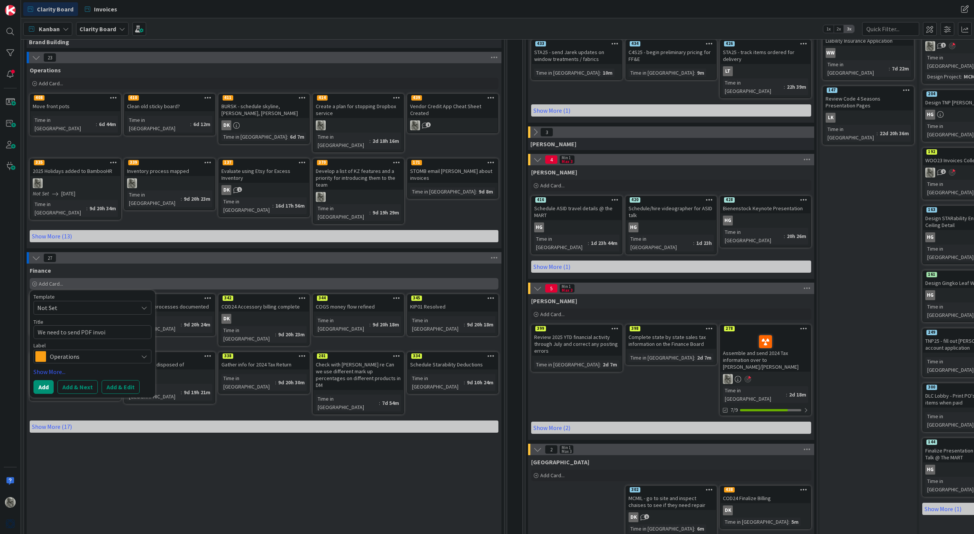
type textarea "x"
type textarea "We need to send PDF invoic"
type textarea "x"
type textarea "We need to send PDF invoice"
type textarea "x"
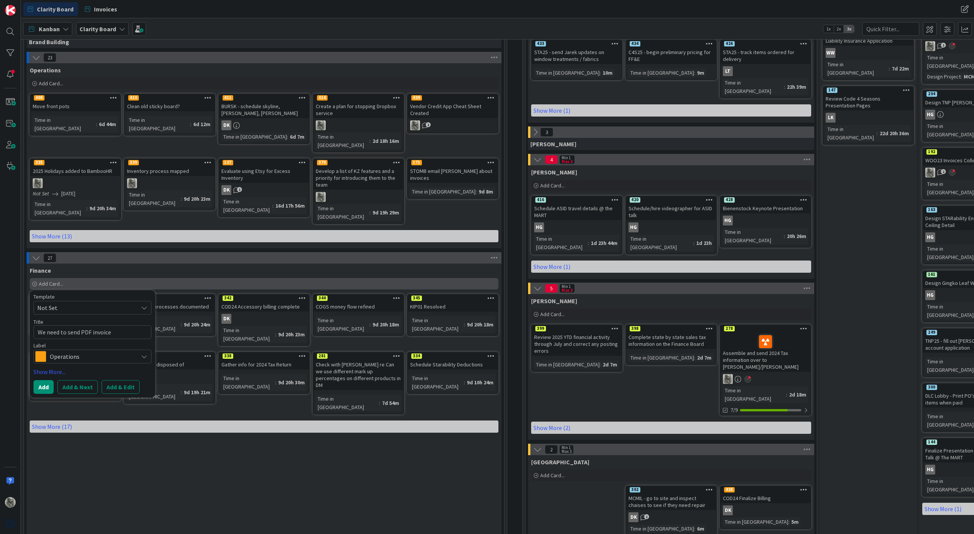
type textarea "We need to send PDF invoices"
type textarea "x"
type textarea "We need to send PDF invoices."
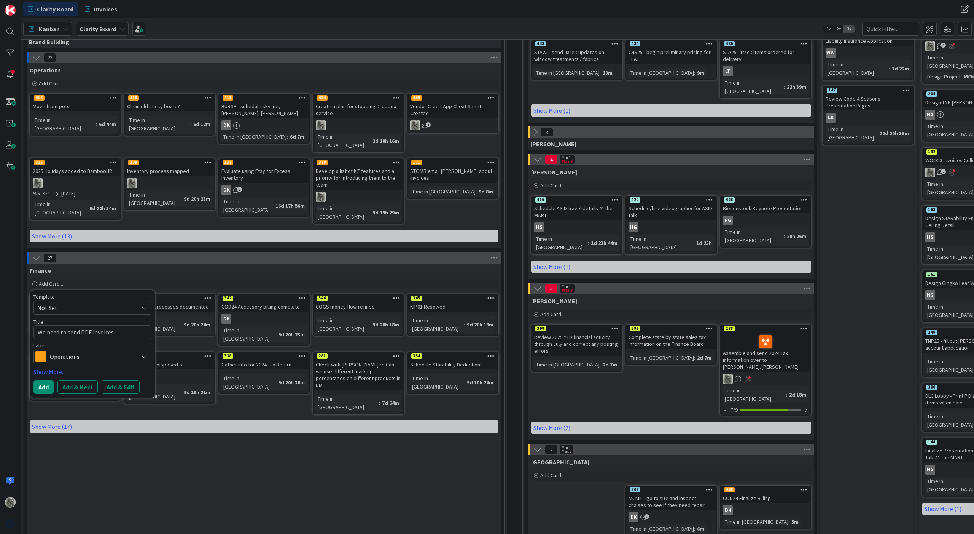
click at [38, 325] on textarea "We need to send PDF invoices." at bounding box center [92, 332] width 118 height 14
type textarea "x"
type textarea "IWe need to send PDF invoices."
type textarea "x"
type textarea "[DEMOGRAPHIC_DATA] need to send PDF invoices."
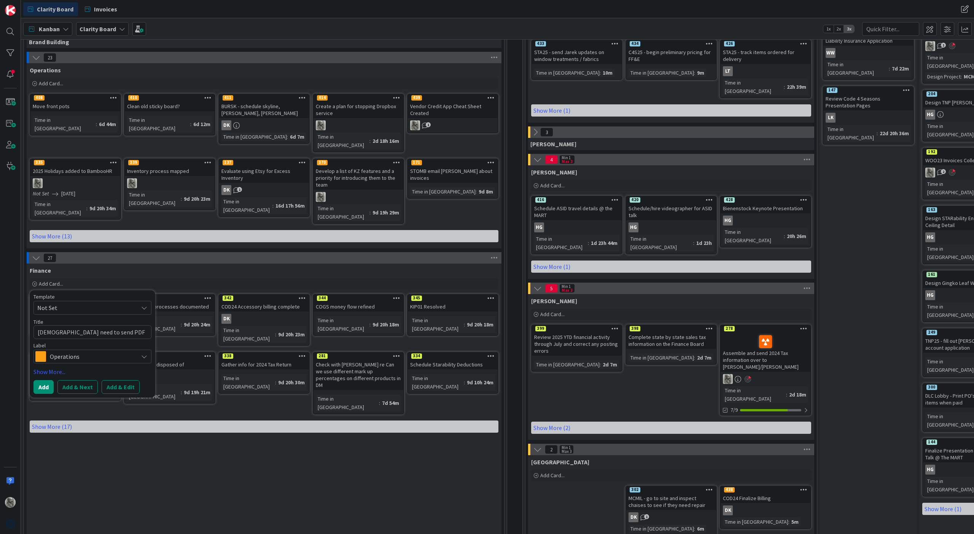
type textarea "x"
type textarea "[DEMOGRAPHIC_DATA] need to send PDF invoices."
type textarea "x"
type textarea "IssuWe need to send PDF invoices."
type textarea "x"
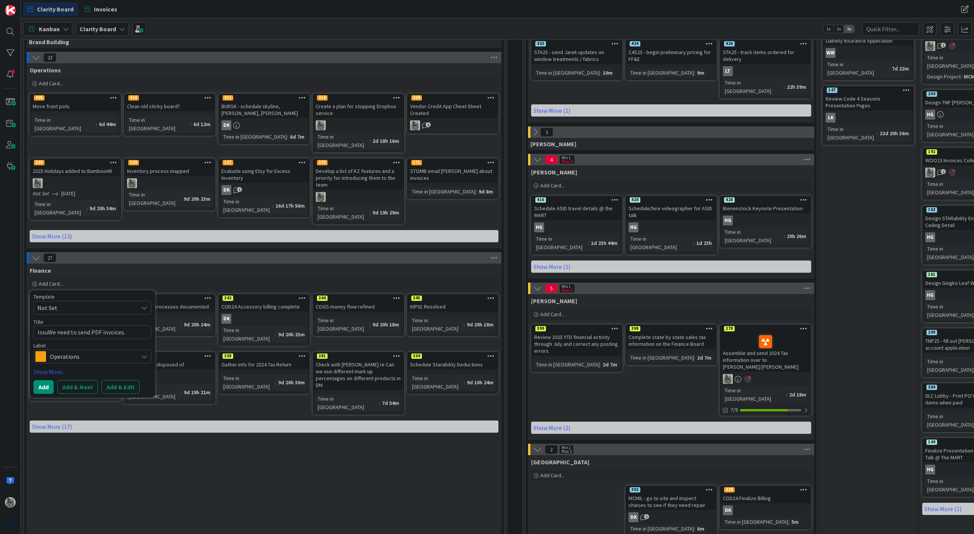
type textarea "IssueWe need to send PDF invoices."
type textarea "x"
type textarea "Issue We need to send PDF invoices."
type textarea "x"
type textarea "Issue tWe need to send PDF invoices."
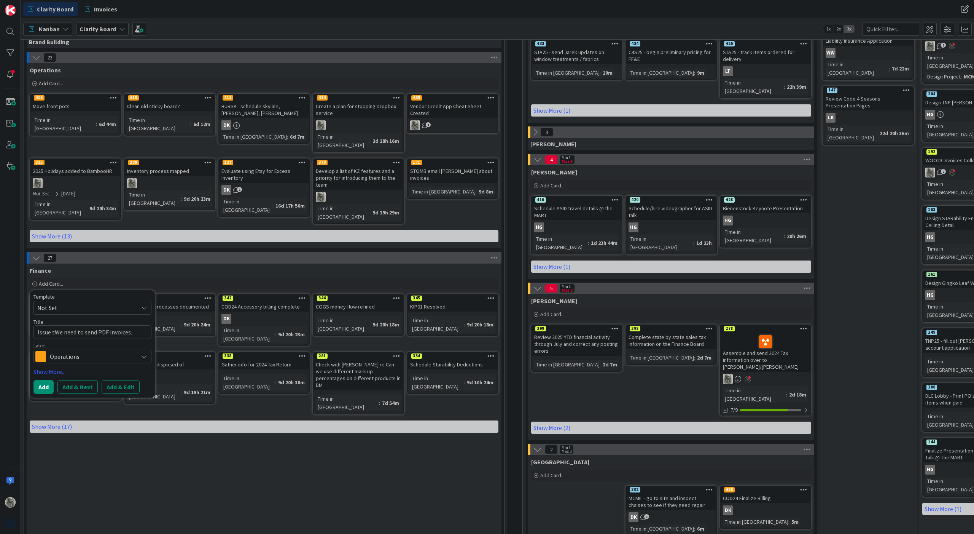
type textarea "x"
type textarea "Issue [PERSON_NAME] need to send PDF invoices."
type textarea "x"
type textarea "Issue to We need to send PDF invoices."
type textarea "x"
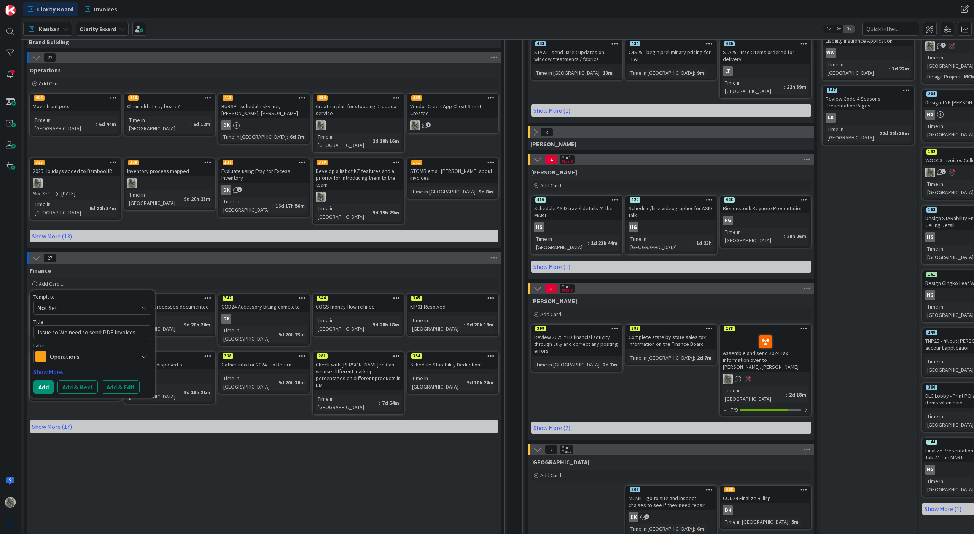
type textarea "Issue to rWe need to send PDF invoices."
type textarea "x"
type textarea "Issue to reWe need to send PDF invoices."
type textarea "x"
type textarea "Issue to resWe need to send PDF invoices."
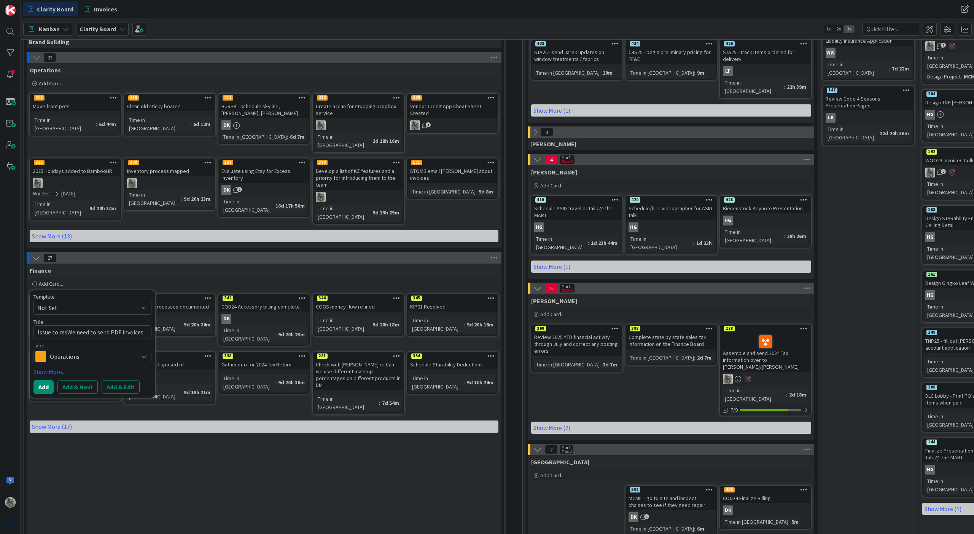
type textarea "x"
type textarea "Issue to resoWe need to send PDF invoices."
type textarea "x"
type textarea "Issue to resolWe need to send PDF invoices."
type textarea "x"
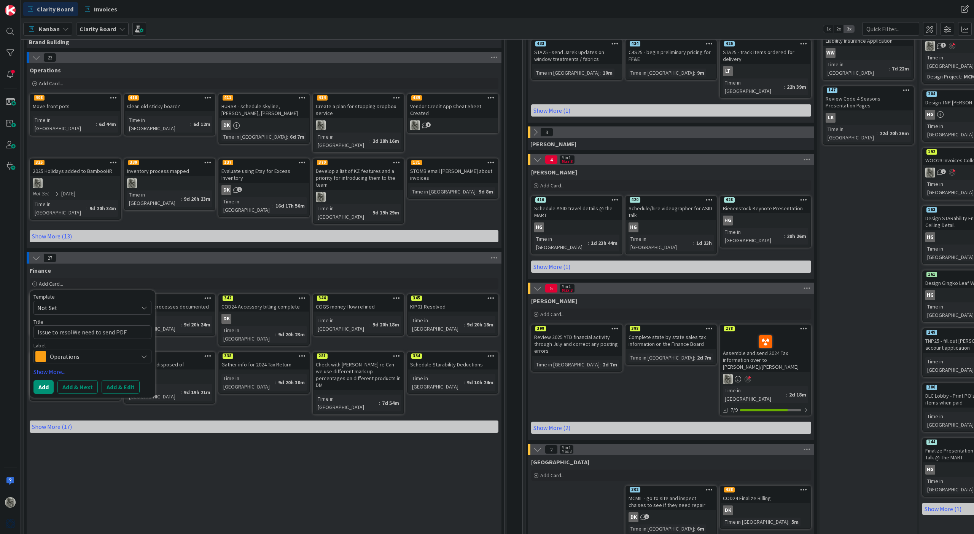
type textarea "Issue to resolvWe need to send PDF invoices."
type textarea "x"
type textarea "Issue to resolveWe need to send PDF invoices."
type textarea "x"
type textarea "Issue to resolve:We need to send PDF invoices."
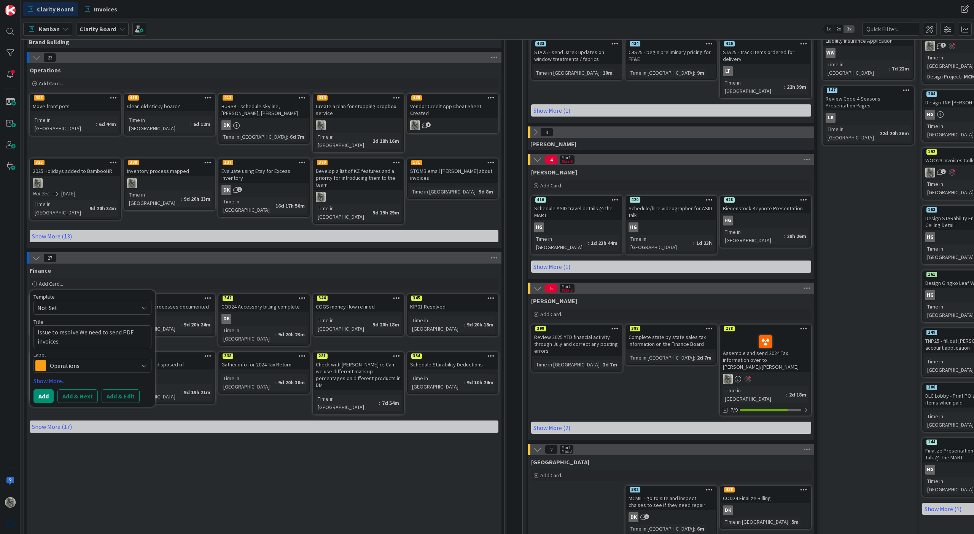
type textarea "x"
type textarea "Issue to resolve: We need to send PDF invoices."
click at [69, 325] on textarea "Issue to resolve: We need to send PDF invoices." at bounding box center [92, 336] width 118 height 23
click at [113, 325] on textarea "Issue to resolve: We need to send PDF invoices." at bounding box center [92, 336] width 118 height 23
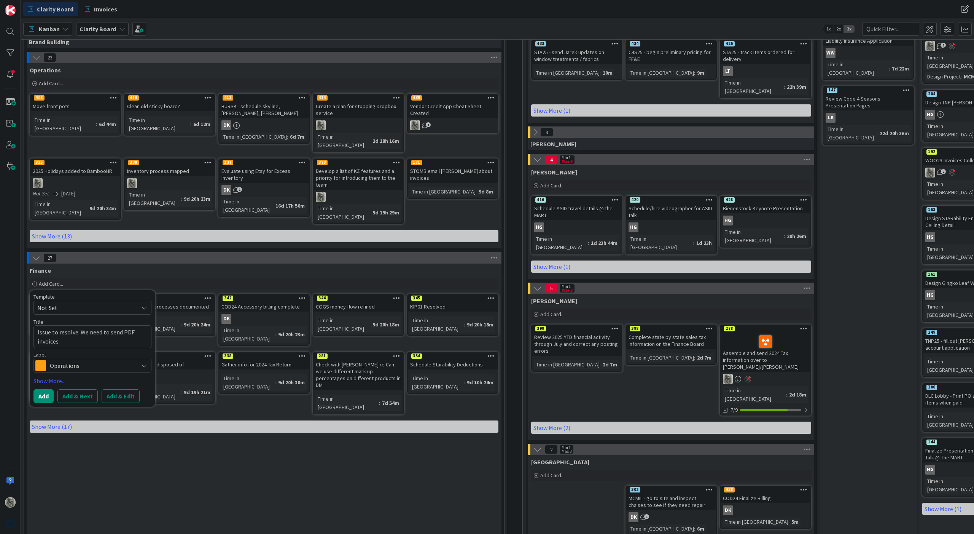
click at [140, 325] on textarea "Issue to resolve: We need to send PDF invoices." at bounding box center [92, 336] width 118 height 23
click at [70, 325] on textarea "Issue to resolve: We need to send PDF invoices." at bounding box center [92, 336] width 118 height 23
type textarea "x"
type textarea "Issue to resolve: We need to send PDF invoices"
type textarea "x"
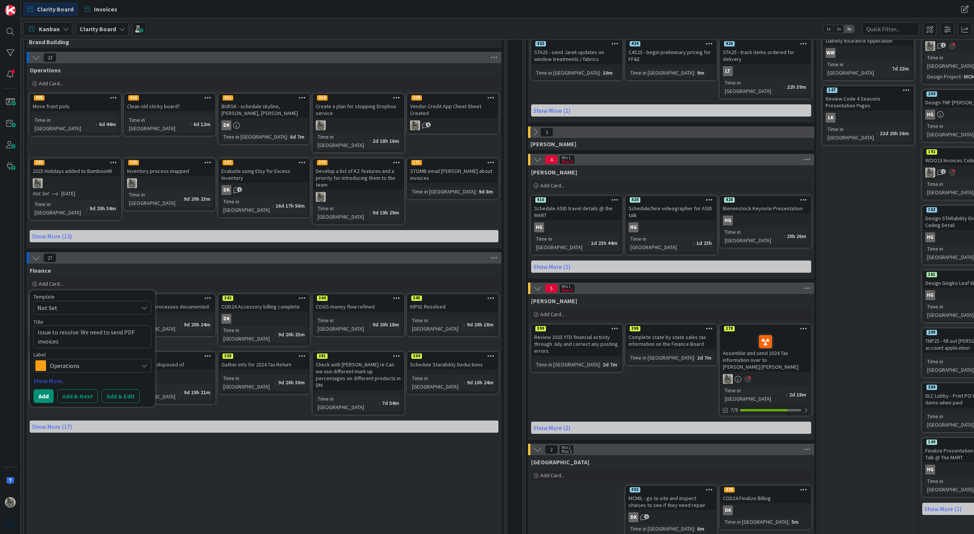
type textarea "Issue to resolve: We need to send PDF invoices"
type textarea "x"
type textarea "Issue to resolve: We need to send PDF invoices a"
type textarea "x"
type textarea "Issue to resolve: We need to send PDF invoices as"
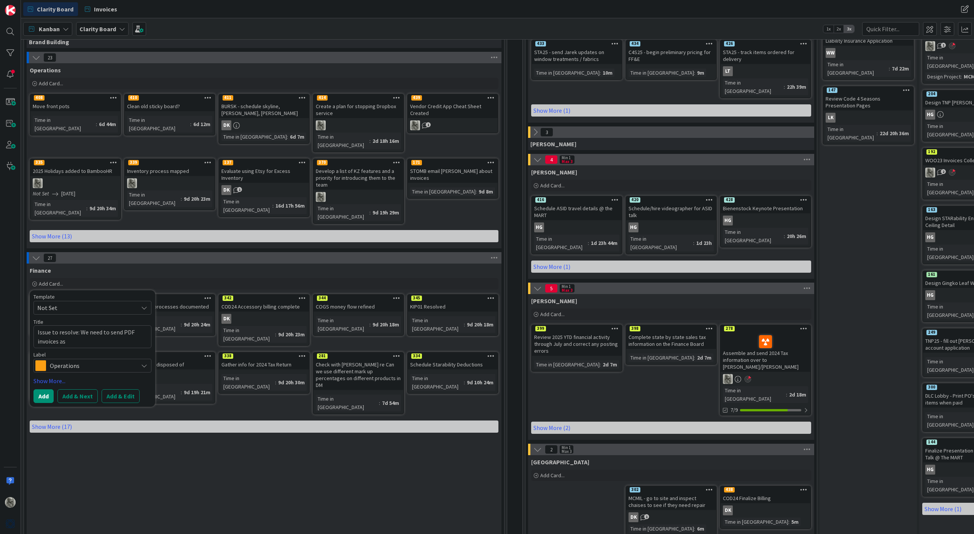
type textarea "x"
type textarea "Issue to resolve: We need to send PDF invoices as"
type textarea "x"
type textarea "Issue to resolve: We need to send PDF invoices as a"
type textarea "x"
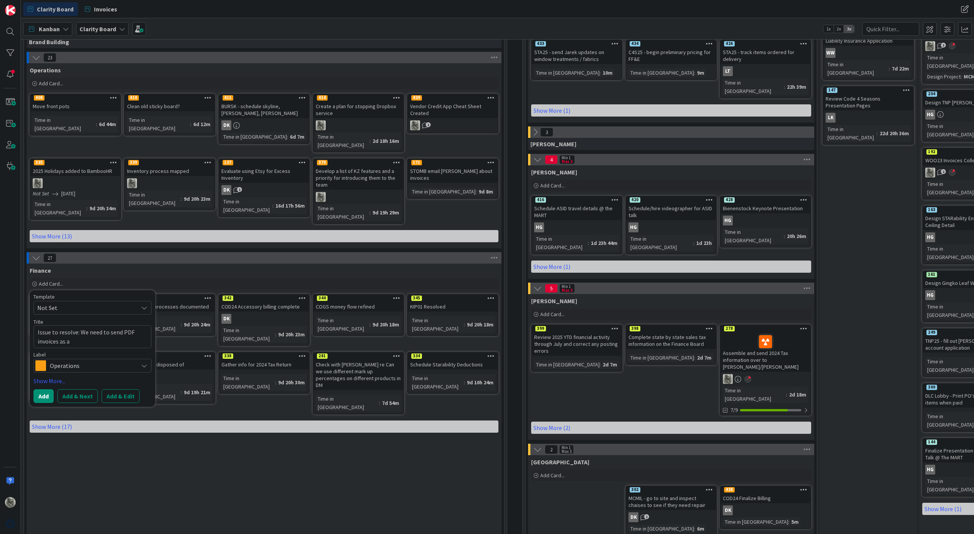
type textarea "Issue to resolve: We need to send PDF invoices as an"
type textarea "x"
type textarea "Issue to resolve: We need to send PDF invoices as an"
type textarea "x"
type textarea "Issue to resolve: We need to send PDF invoices as an a"
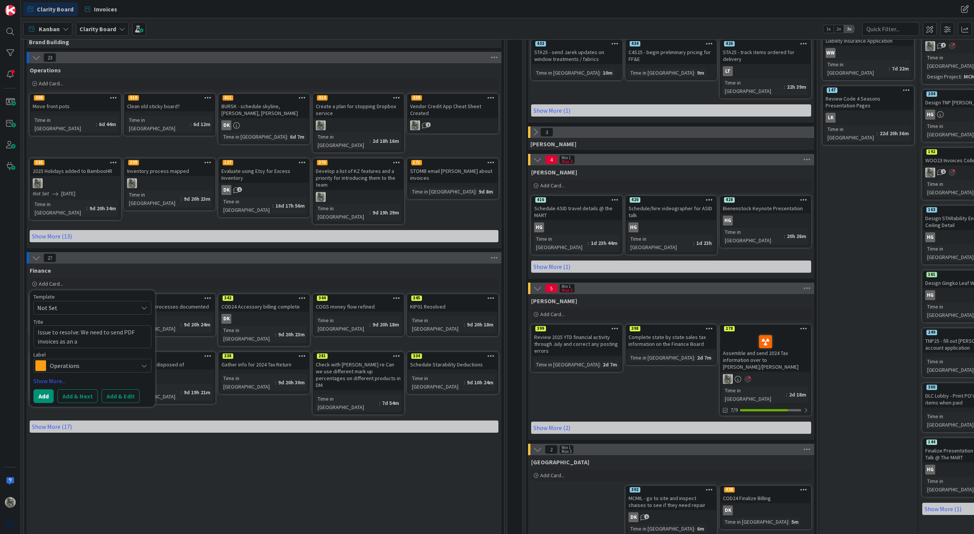
type textarea "x"
type textarea "Issue to resolve: We need to send PDF invoices as an at"
type textarea "x"
type textarea "Issue to resolve: We need to send PDF invoices as an att"
type textarea "x"
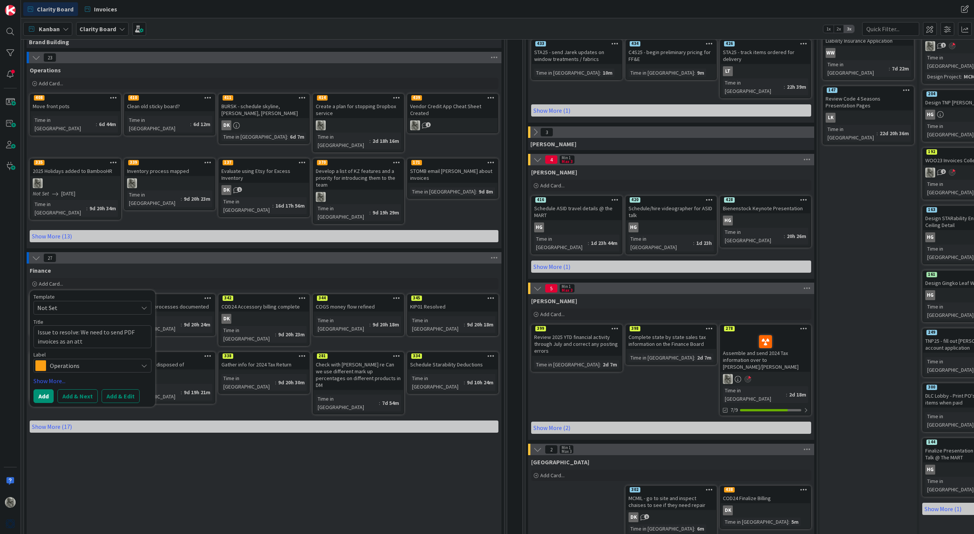
type textarea "Issue to resolve: We need to send PDF invoices as an atta"
type textarea "x"
type textarea "Issue to resolve: We need to send PDF invoices as an attac"
click at [39, 389] on button "Add" at bounding box center [43, 396] width 20 height 14
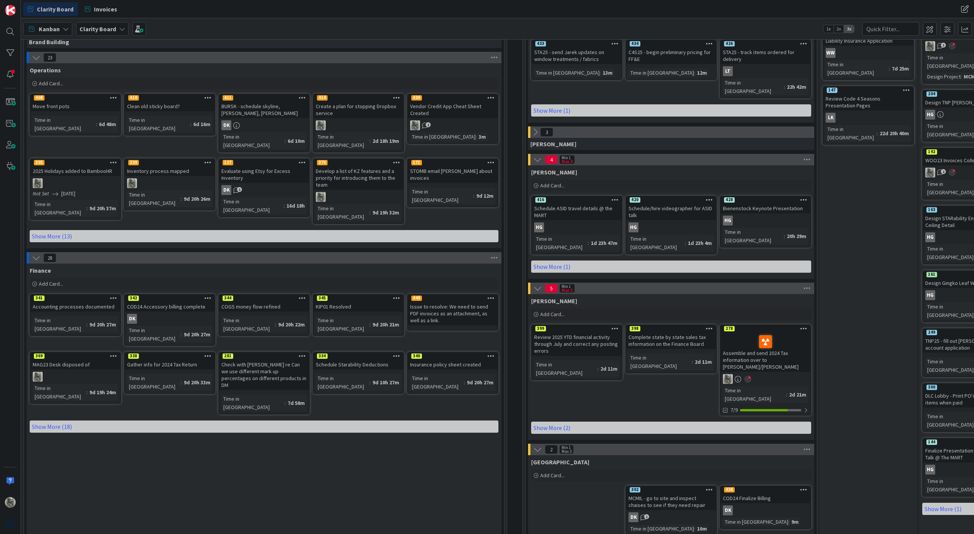
click at [462, 301] on div "Issue to resolve: We need to send PDF invoices as an attachment, as well as a l…" at bounding box center [453, 313] width 90 height 24
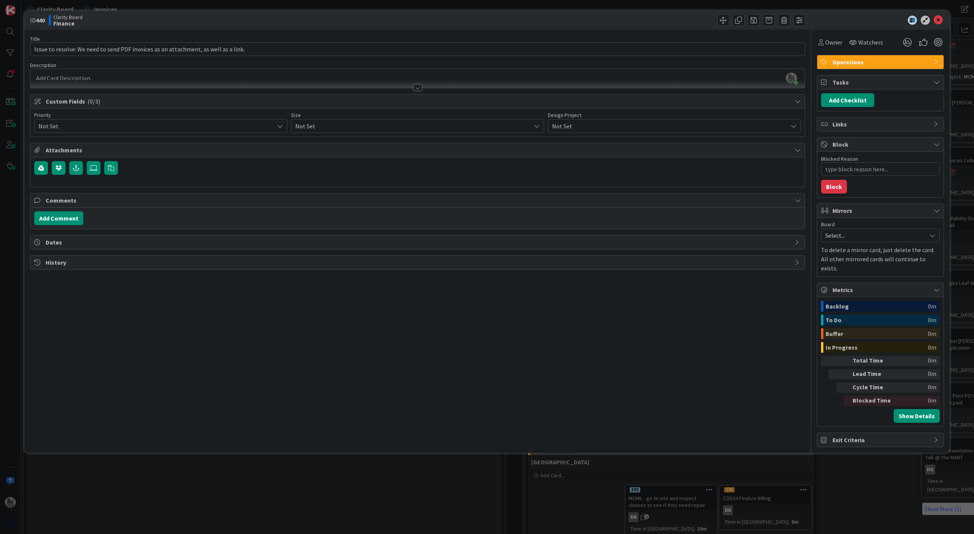
click at [851, 61] on span "Operations" at bounding box center [881, 61] width 97 height 9
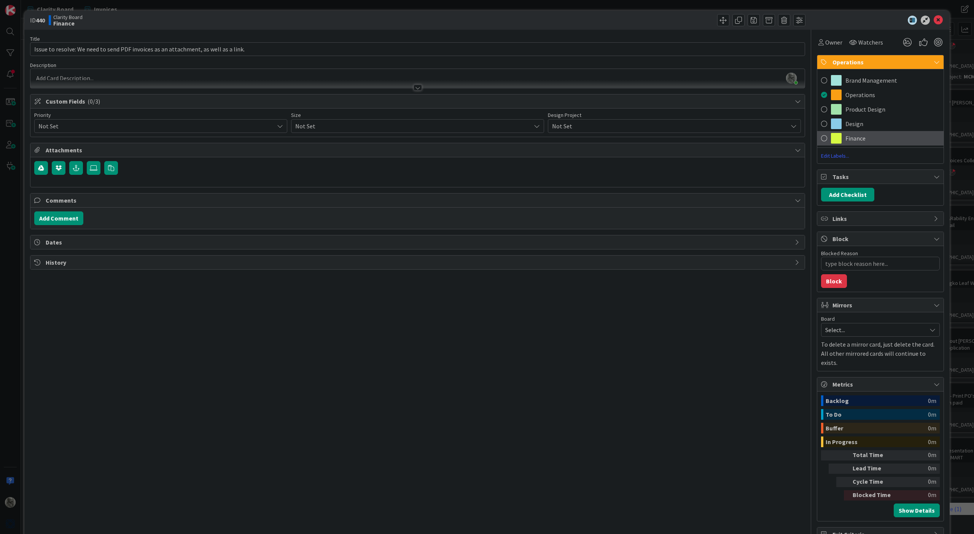
click at [840, 137] on span at bounding box center [836, 138] width 11 height 11
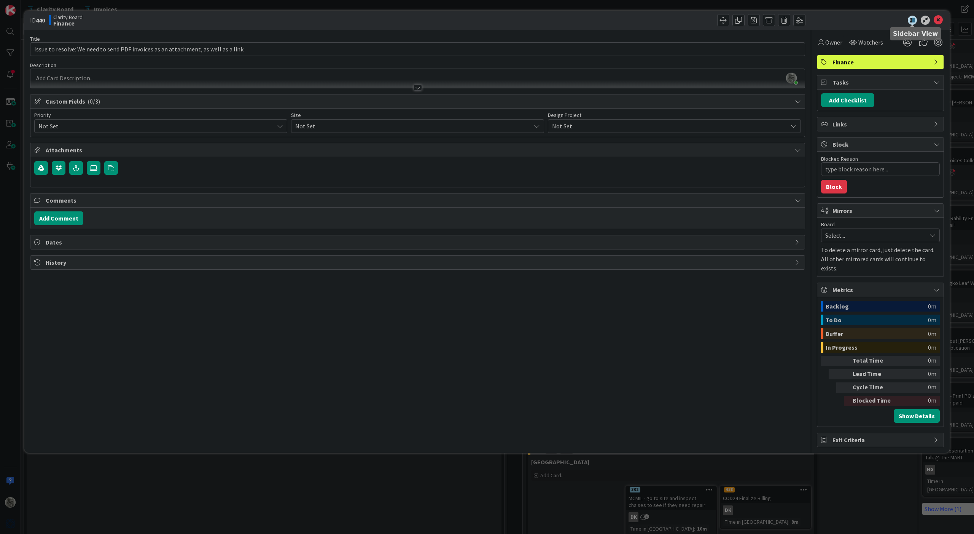
click at [912, 19] on icon at bounding box center [912, 20] width 9 height 9
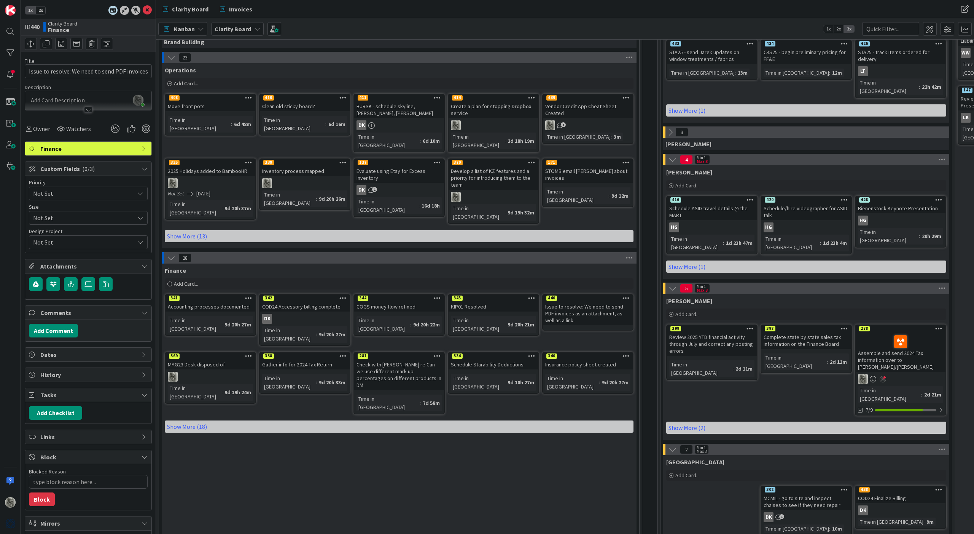
click at [41, 10] on span "2x" at bounding box center [40, 10] width 10 height 8
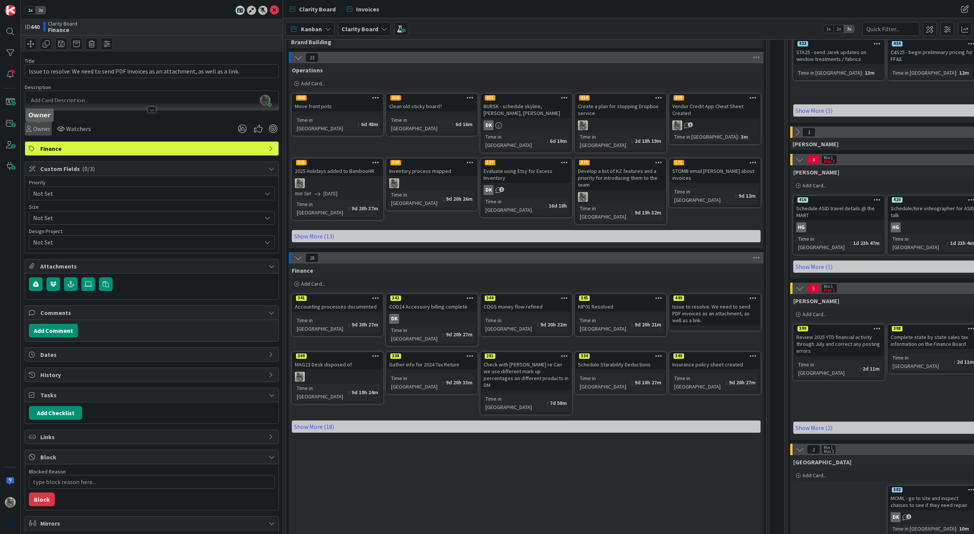
click at [41, 128] on span "Owner" at bounding box center [41, 128] width 17 height 9
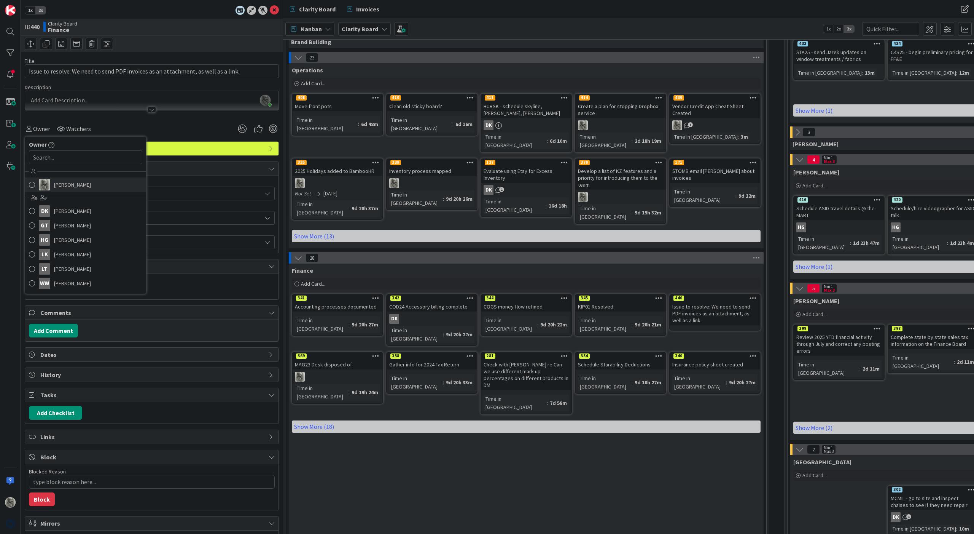
click at [61, 182] on span "[PERSON_NAME]" at bounding box center [72, 184] width 37 height 11
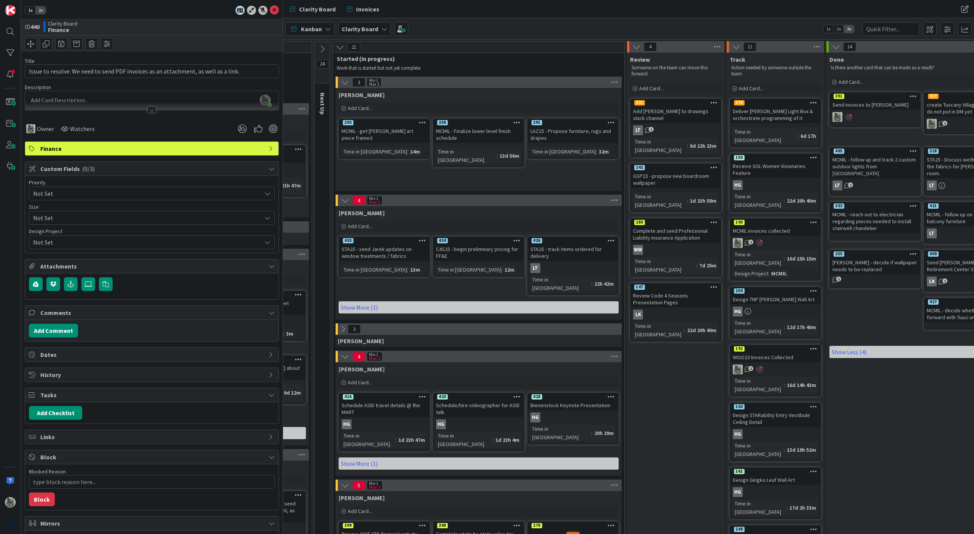
scroll to position [0, 455]
click at [344, 83] on icon at bounding box center [345, 82] width 8 height 8
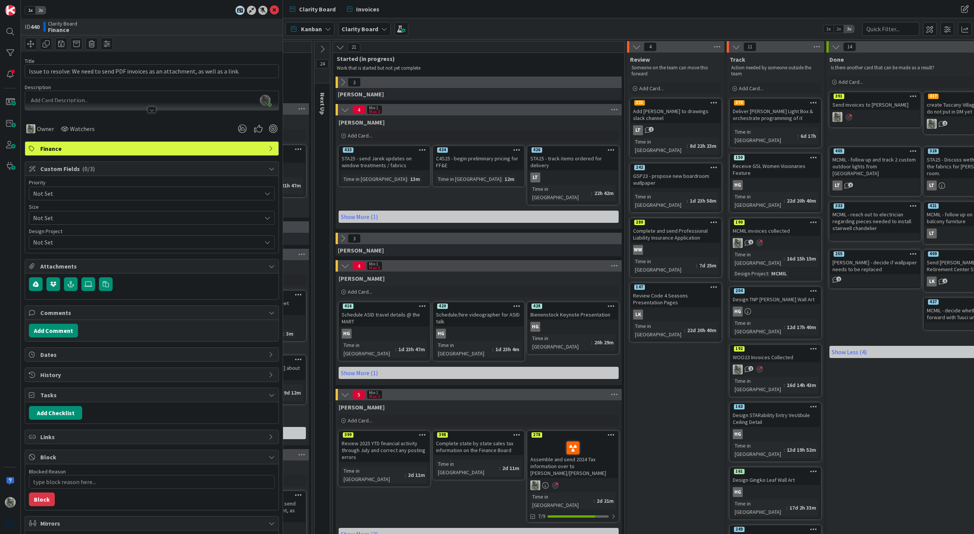
click at [344, 109] on icon at bounding box center [345, 109] width 8 height 8
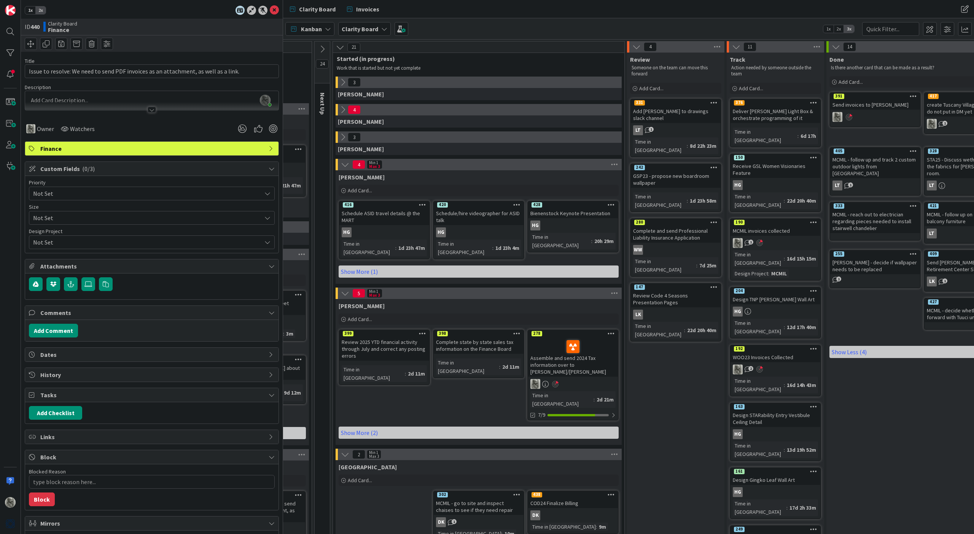
click at [345, 164] on icon at bounding box center [345, 164] width 8 height 8
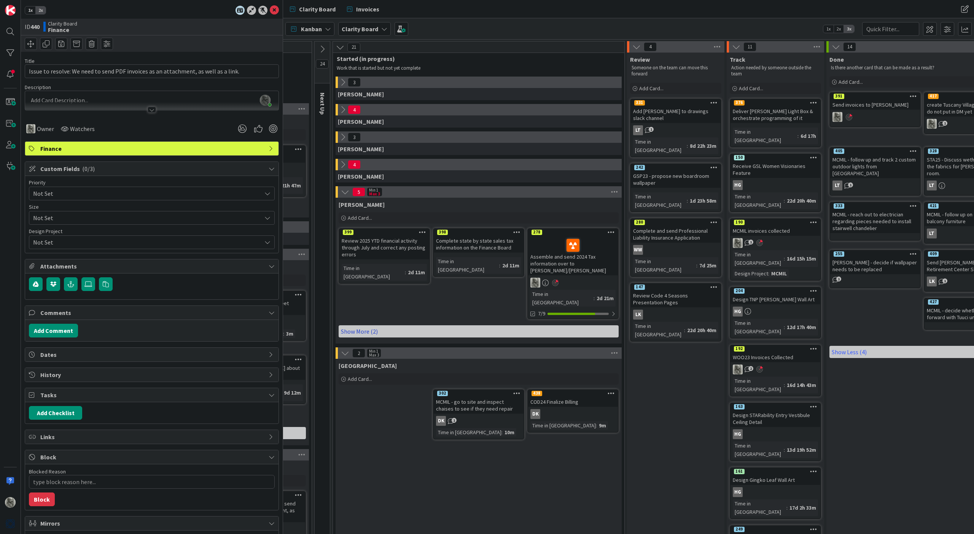
click at [363, 325] on link "Show More (2)" at bounding box center [479, 331] width 280 height 12
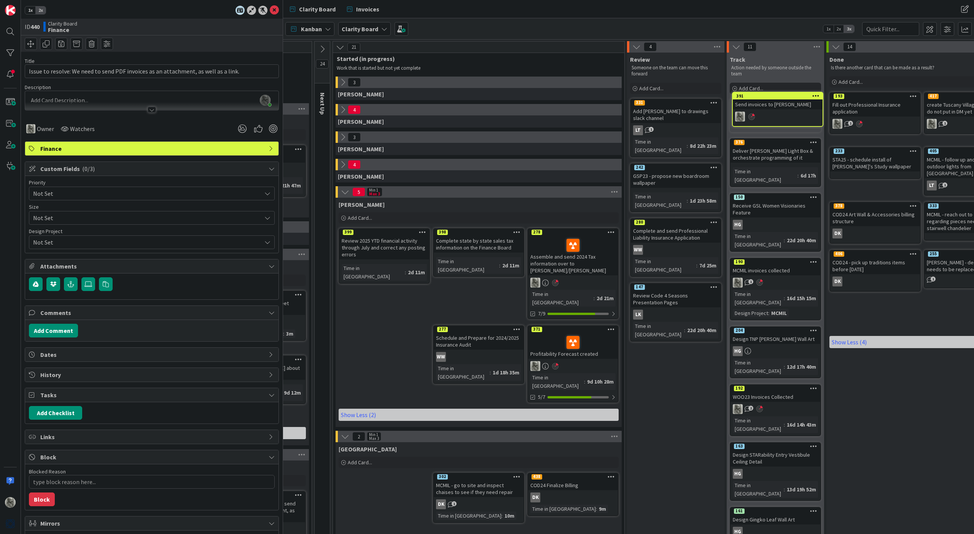
scroll to position [0, 464]
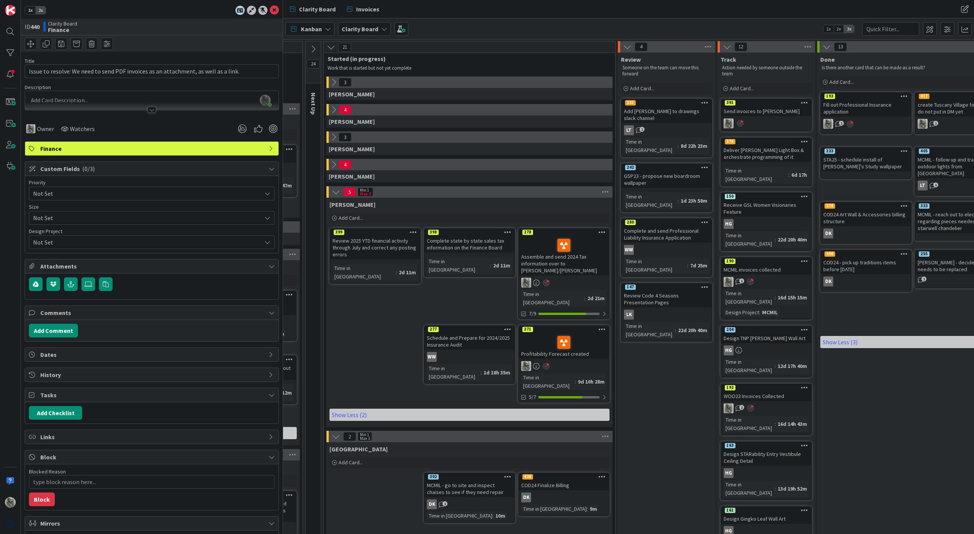
click at [760, 106] on div "Send invoices to [PERSON_NAME]" at bounding box center [767, 111] width 90 height 10
drag, startPoint x: 72, startPoint y: 72, endPoint x: 23, endPoint y: 70, distance: 48.4
click at [23, 70] on div "1x 2x ID 391 Clarity Board Track Title 32 / 128 Send invoices to [PERSON_NAME] …" at bounding box center [152, 267] width 262 height 534
click at [95, 70] on input "[PERSON_NAME]" at bounding box center [152, 71] width 254 height 14
click at [54, 330] on button "Add Comment" at bounding box center [53, 330] width 49 height 14
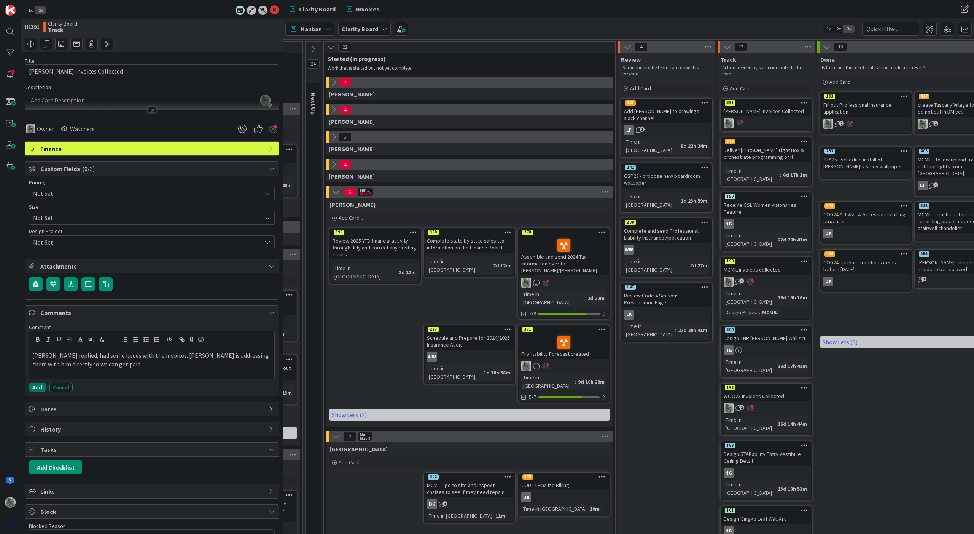
click at [36, 386] on button "Add" at bounding box center [37, 386] width 17 height 9
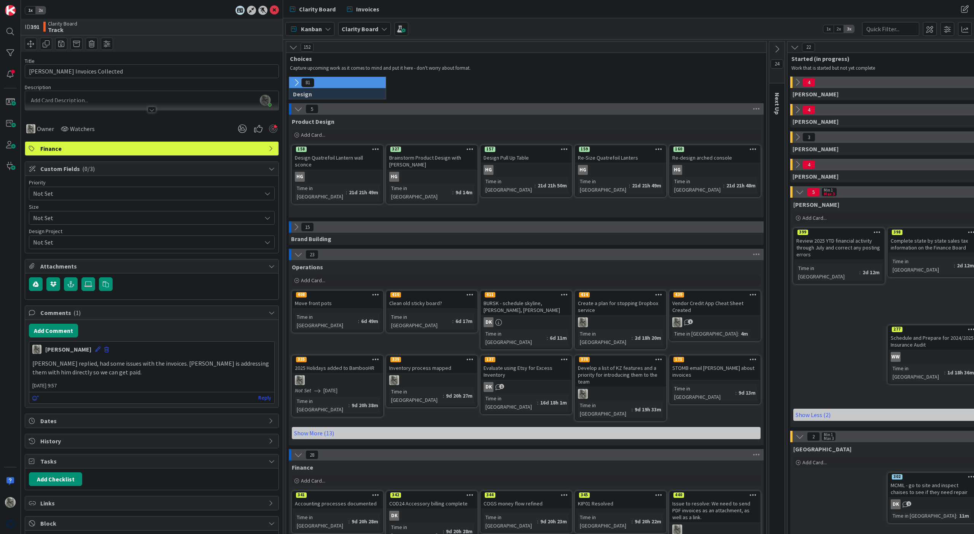
click at [296, 110] on icon at bounding box center [298, 109] width 8 height 8
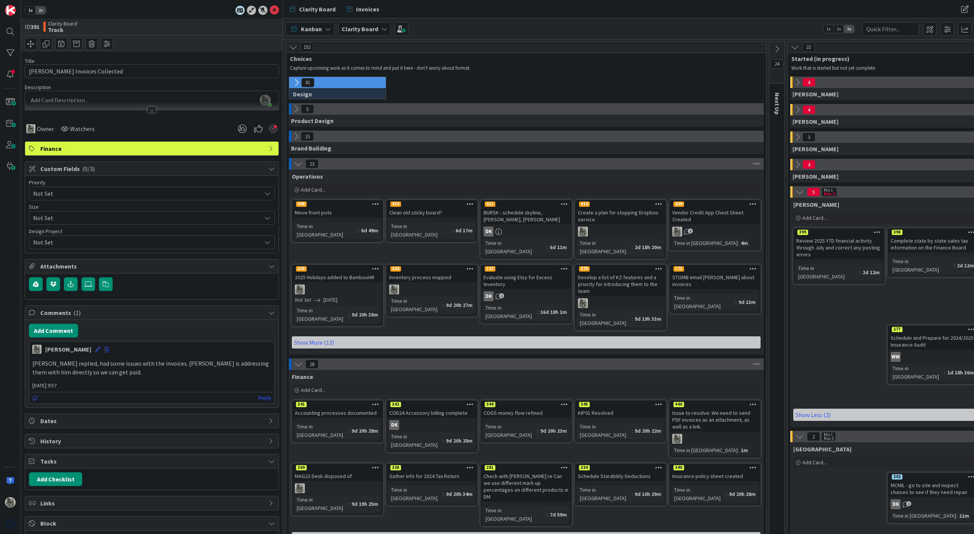
click at [298, 360] on icon at bounding box center [298, 364] width 8 height 8
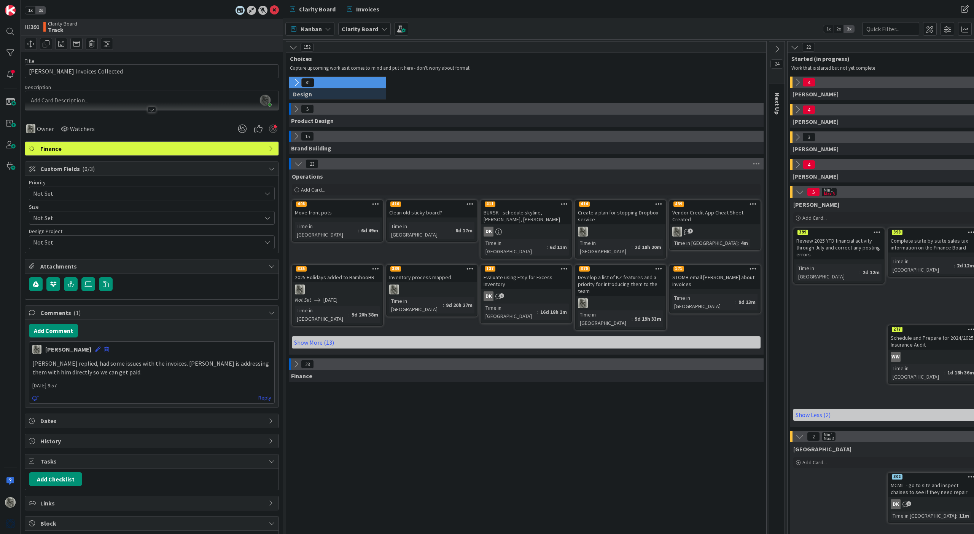
click at [298, 360] on icon at bounding box center [296, 364] width 8 height 8
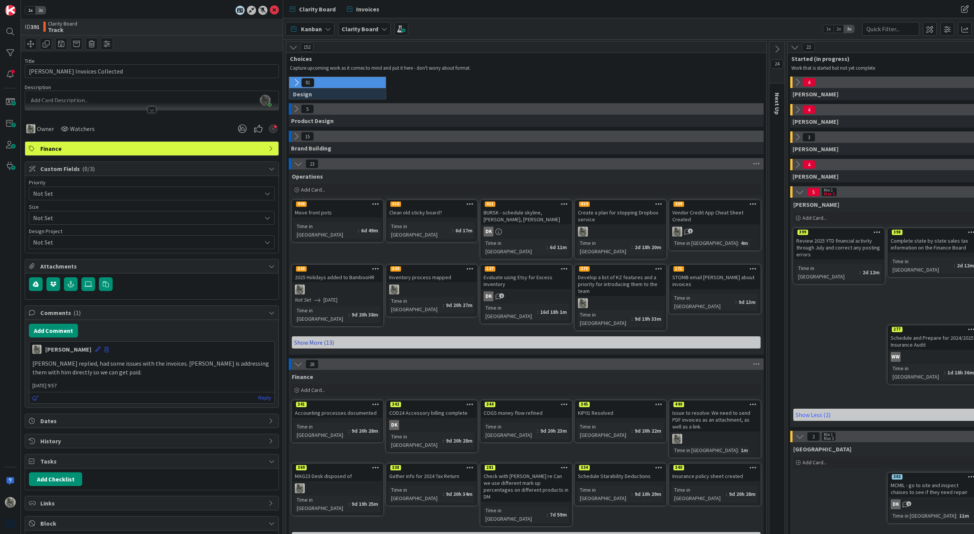
click at [321, 336] on link "Show More (13)" at bounding box center [526, 342] width 469 height 12
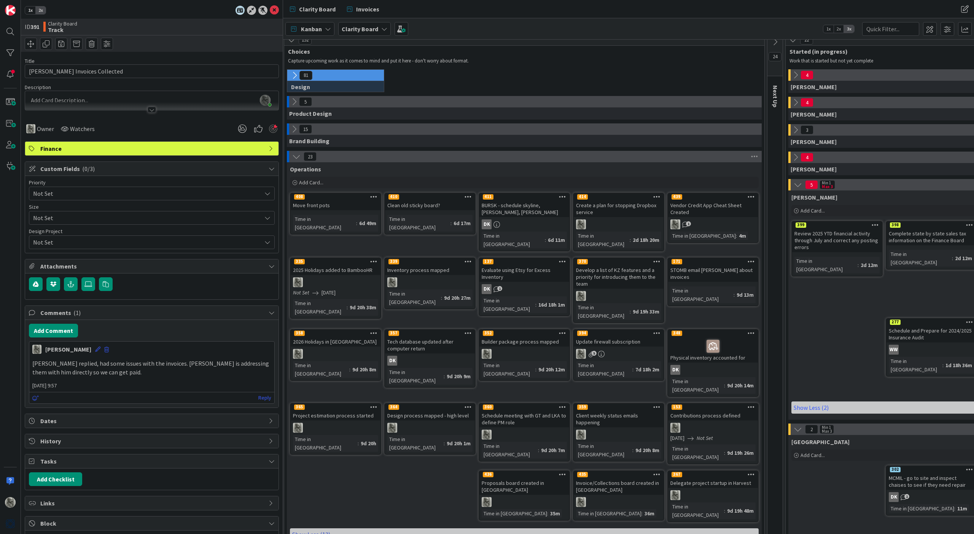
scroll to position [4, 2]
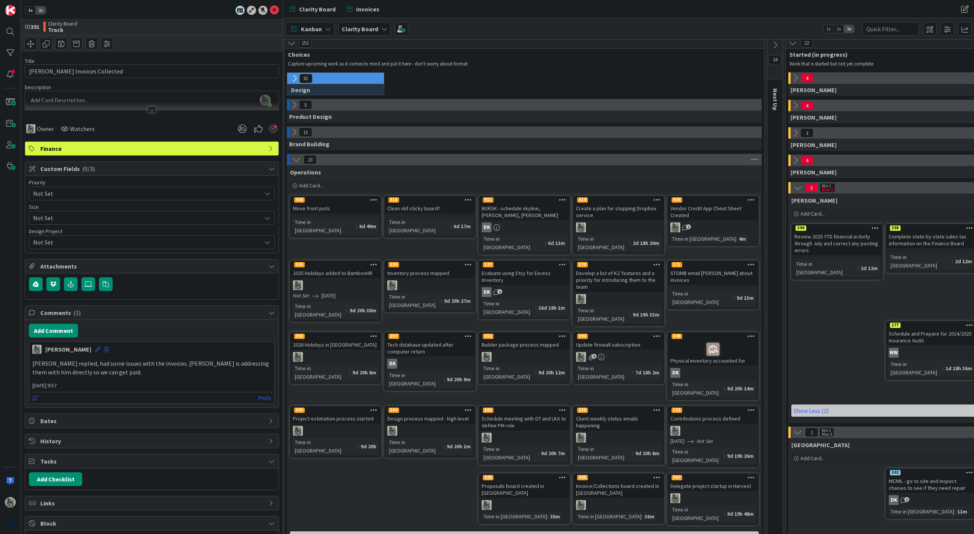
click at [342, 207] on div "Move front pots" at bounding box center [336, 208] width 90 height 10
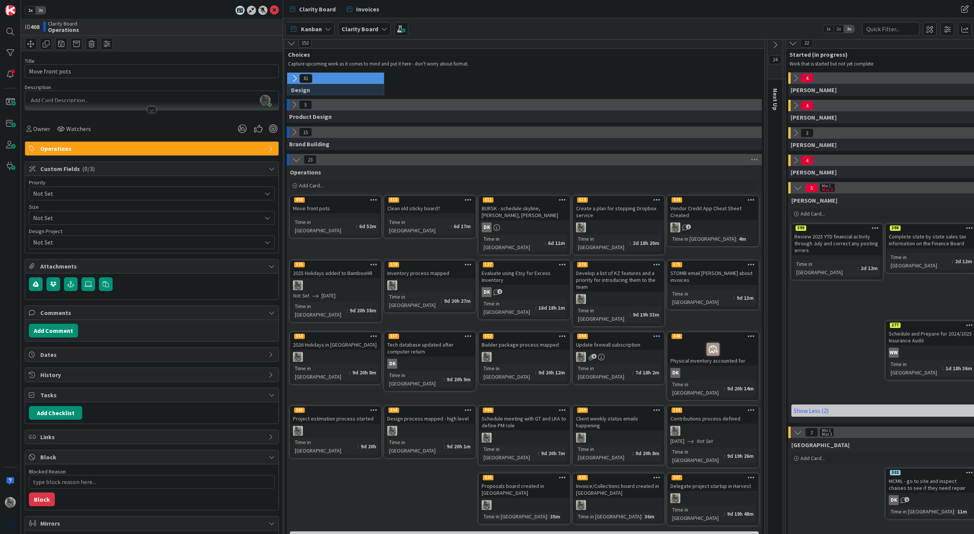
click at [110, 375] on span "History" at bounding box center [152, 374] width 225 height 9
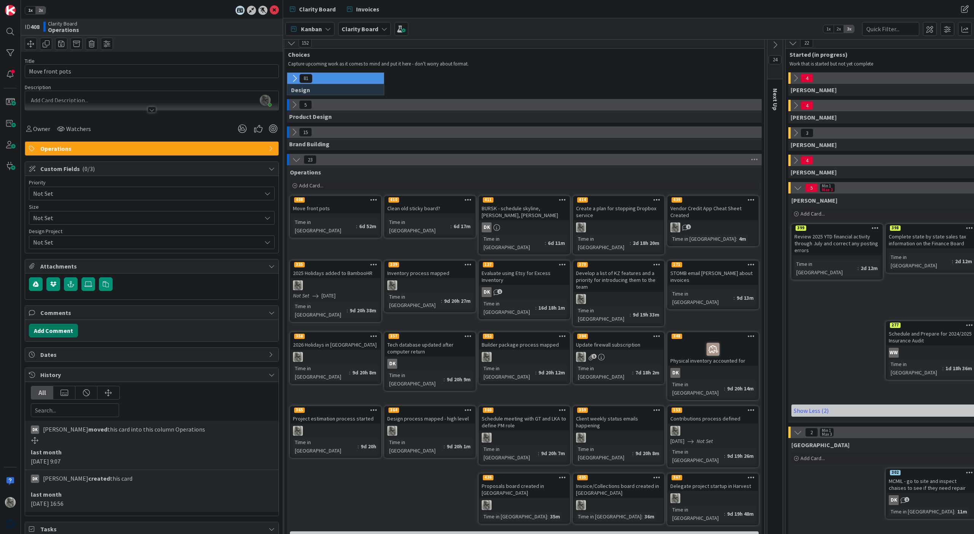
click at [57, 332] on button "Add Comment" at bounding box center [53, 330] width 49 height 14
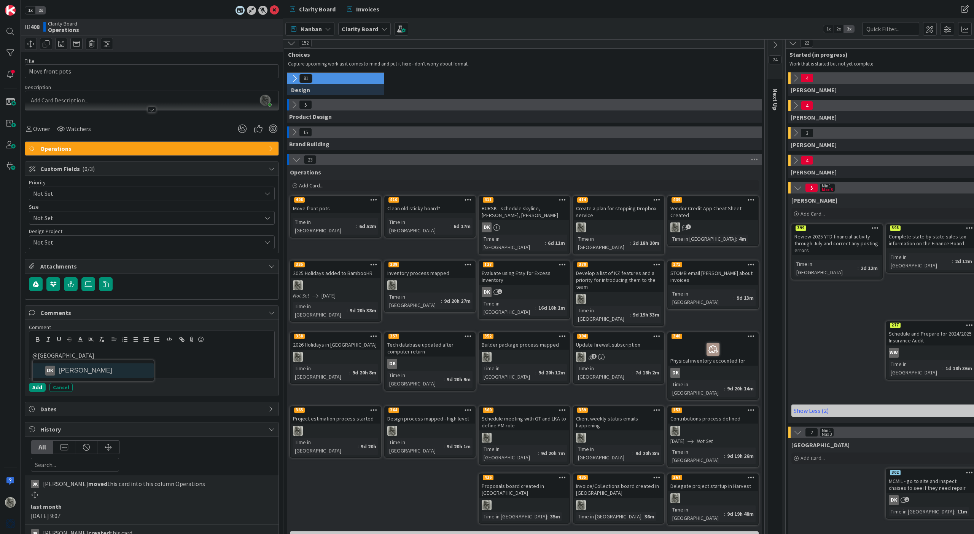
click at [83, 369] on div "@devon DK [PERSON_NAME]" at bounding box center [151, 363] width 245 height 30
click at [53, 371] on div "@devon DK [PERSON_NAME]" at bounding box center [151, 363] width 245 height 30
click at [53, 372] on div "@devon DK [PERSON_NAME]" at bounding box center [151, 363] width 245 height 30
click at [53, 369] on div "@DEVON KAH DK [PERSON_NAME]" at bounding box center [151, 363] width 245 height 30
click at [52, 369] on div "@DEVON KAH DK [PERSON_NAME]" at bounding box center [151, 363] width 245 height 30
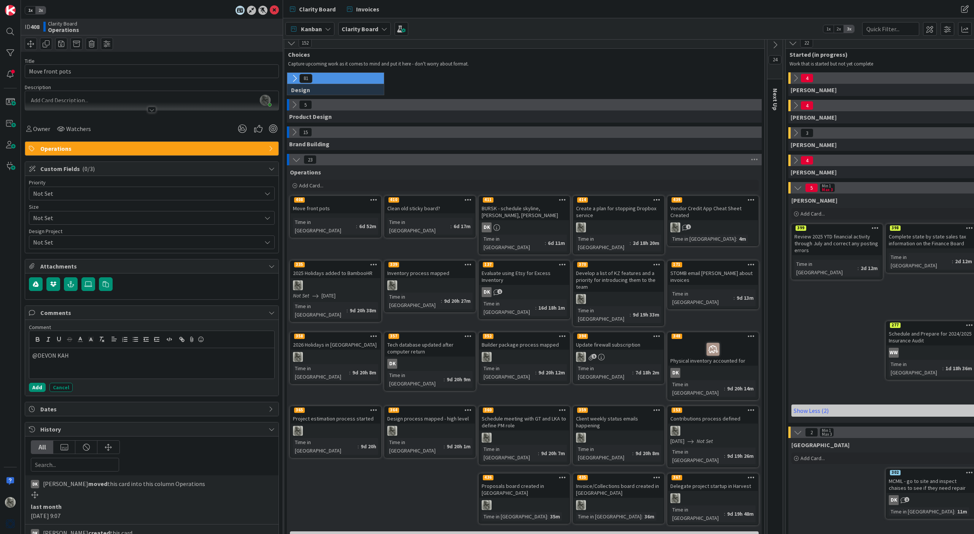
click at [52, 369] on div "@DEVON KAH DK [PERSON_NAME]" at bounding box center [151, 363] width 245 height 30
click at [92, 363] on div "@DEVON KAH DK [PERSON_NAME]" at bounding box center [151, 363] width 245 height 30
drag, startPoint x: 77, startPoint y: 356, endPoint x: 3, endPoint y: 355, distance: 74.2
click at [3, 355] on div "1x 2x ID 408 Clarity Board Operations Title 15 / 128 Move front pots Descriptio…" at bounding box center [141, 267] width 283 height 534
click at [71, 399] on div "Title 15 / 128 Move front pots Description [PERSON_NAME] just joined Owner Watc…" at bounding box center [152, 311] width 254 height 518
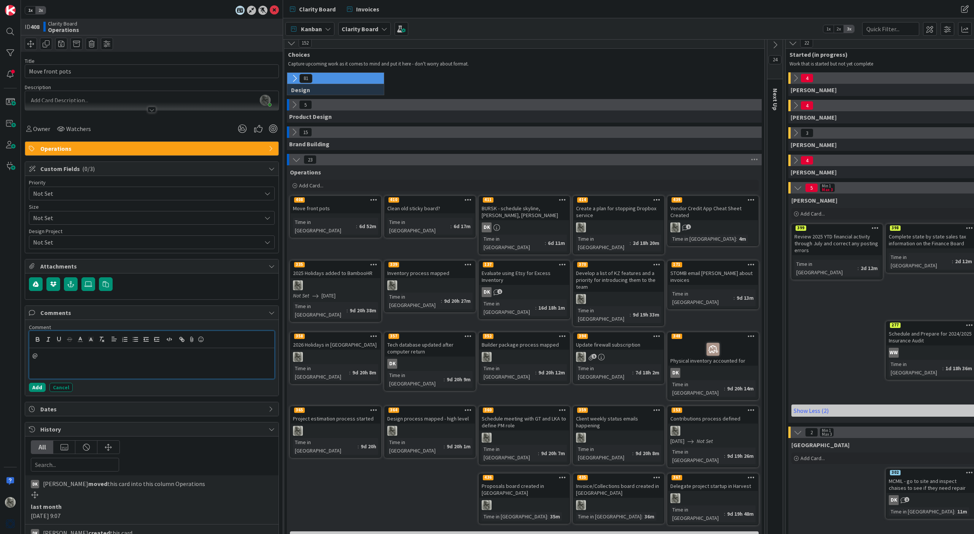
click at [59, 357] on p "@" at bounding box center [151, 355] width 239 height 9
click at [74, 397] on div "Title 15 / 128 Move front pots Description [PERSON_NAME] just joined Owner Watc…" at bounding box center [152, 311] width 254 height 518
click at [64, 354] on p "@" at bounding box center [151, 355] width 239 height 9
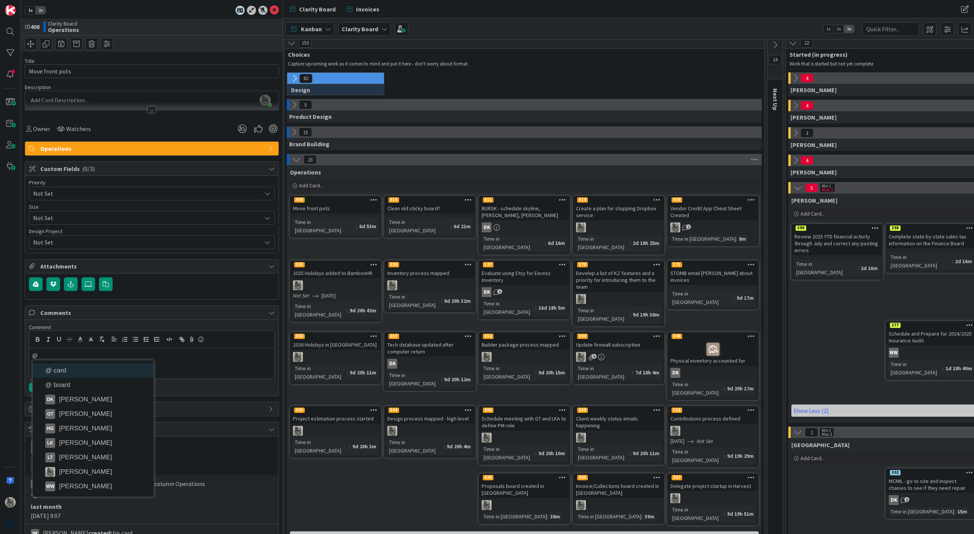
click at [294, 130] on icon at bounding box center [294, 132] width 8 height 8
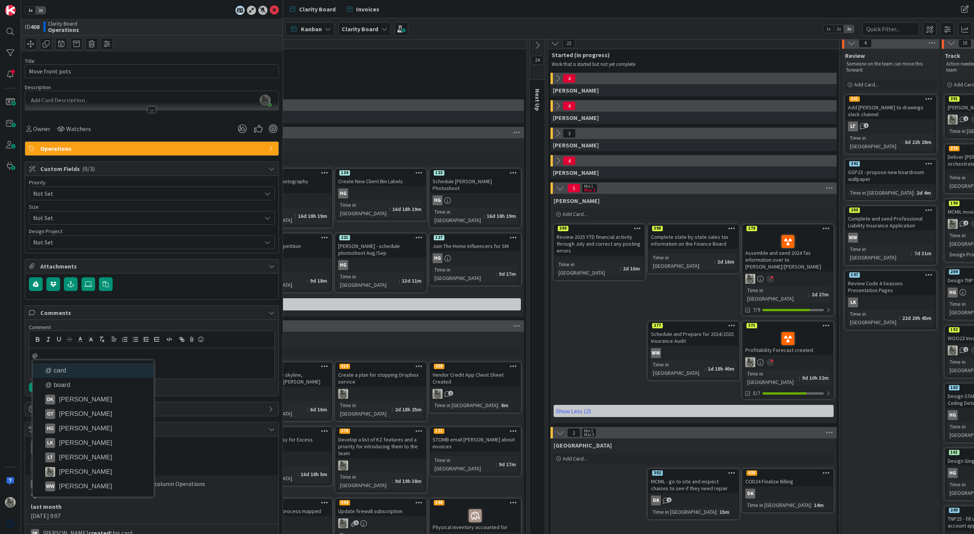
scroll to position [4, 153]
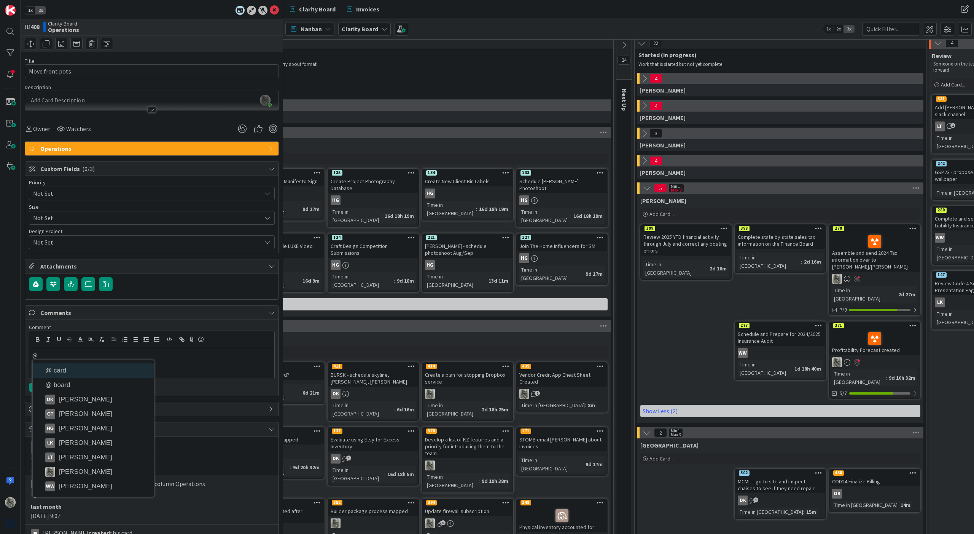
click at [624, 45] on icon at bounding box center [624, 45] width 8 height 8
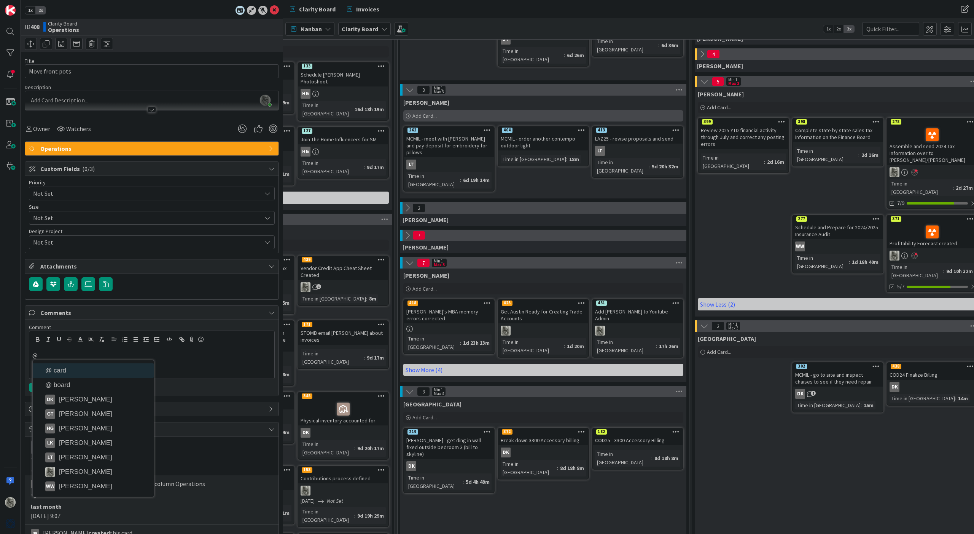
scroll to position [110, 399]
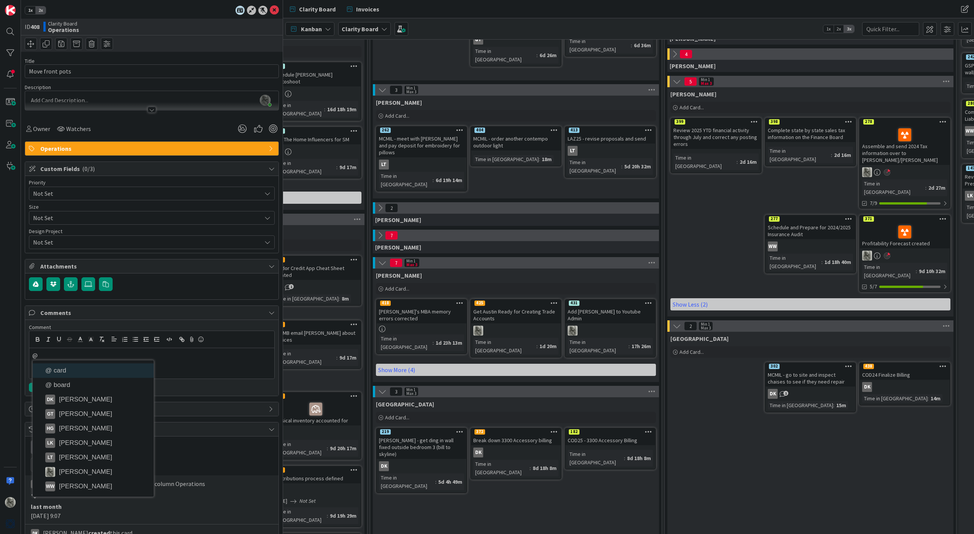
click at [650, 302] on icon at bounding box center [648, 302] width 7 height 5
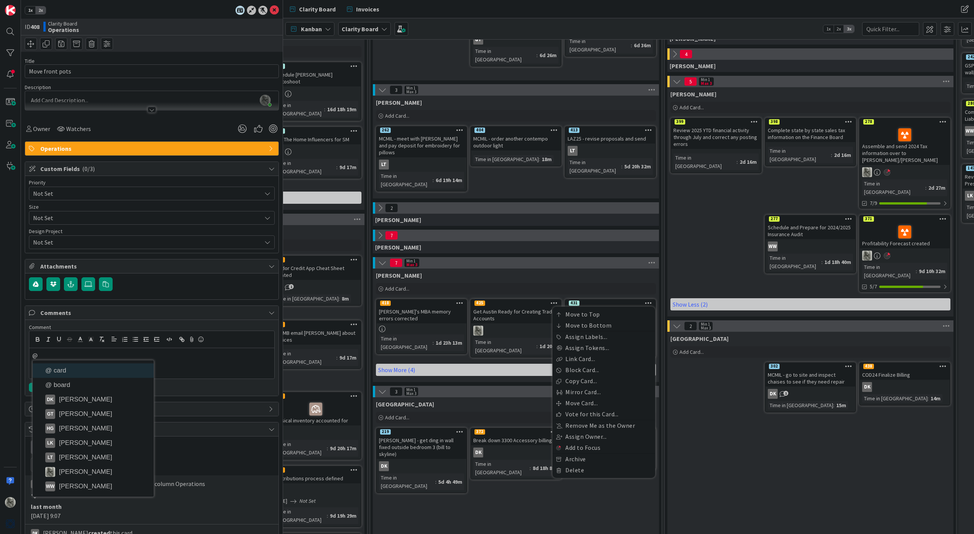
click at [600, 301] on div "431 Move to Top Move to Bottom Assign Labels... Assign Tokens... Link Card... B…" at bounding box center [611, 303] width 90 height 7
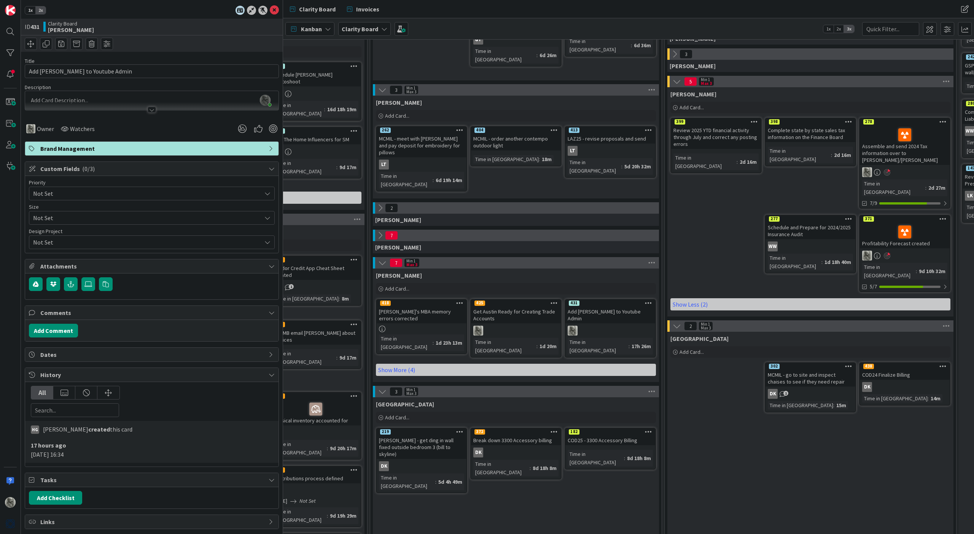
click at [76, 353] on span "Dates" at bounding box center [152, 354] width 225 height 9
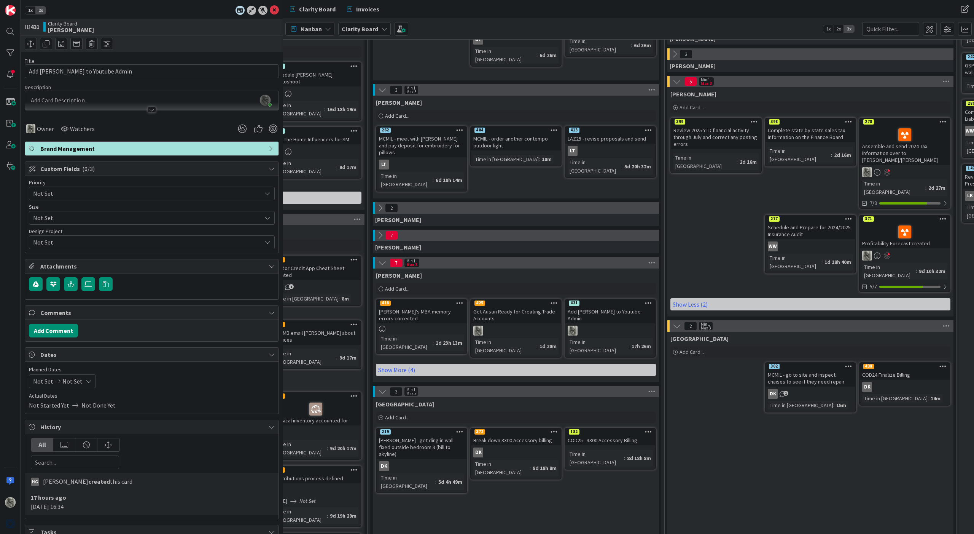
click at [76, 380] on span "Not Set" at bounding box center [72, 380] width 20 height 9
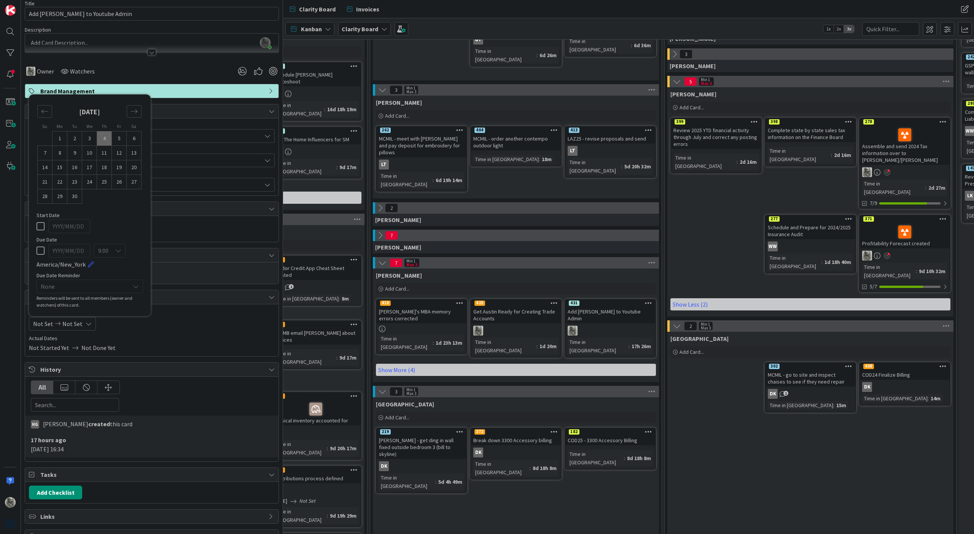
scroll to position [60, 0]
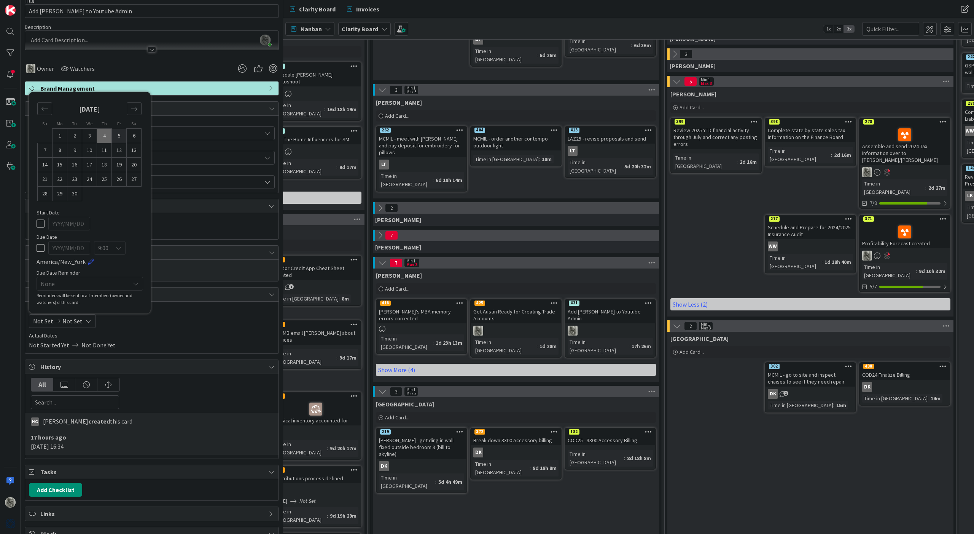
click at [119, 133] on td "5" at bounding box center [119, 136] width 15 height 14
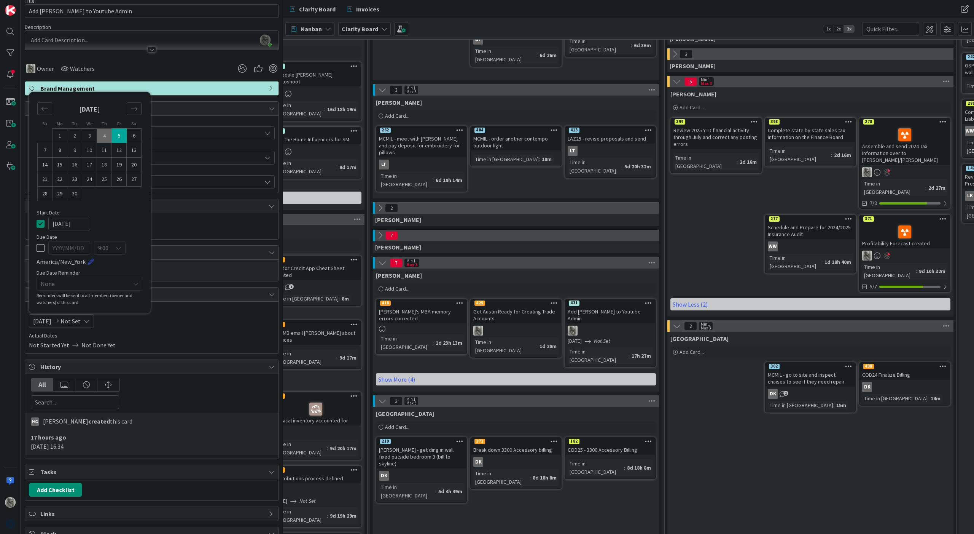
click at [119, 133] on td "5" at bounding box center [119, 136] width 15 height 14
click at [39, 222] on icon at bounding box center [41, 223] width 8 height 9
click at [176, 226] on div at bounding box center [152, 224] width 246 height 14
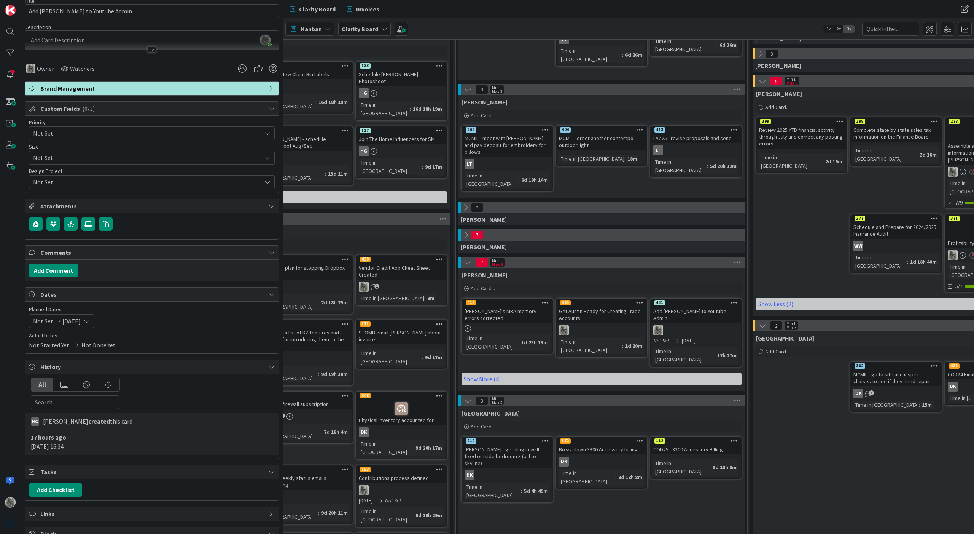
scroll to position [111, 313]
click at [486, 372] on link "Show More (4)" at bounding box center [602, 378] width 280 height 12
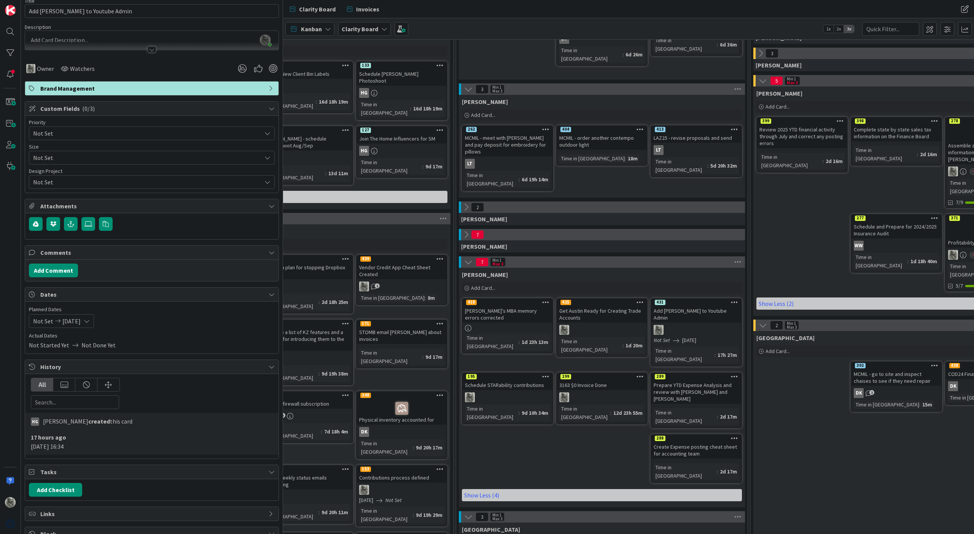
click at [639, 303] on icon at bounding box center [640, 301] width 7 height 5
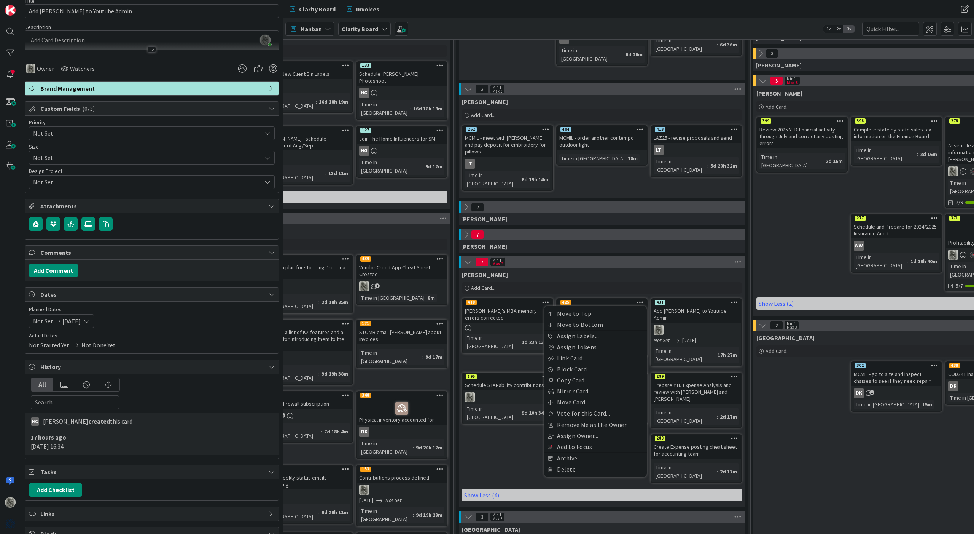
click at [497, 416] on div "[PERSON_NAME] Add Card... 431 Move to Top Move to Bottom Assign Labels... Assig…" at bounding box center [602, 387] width 286 height 239
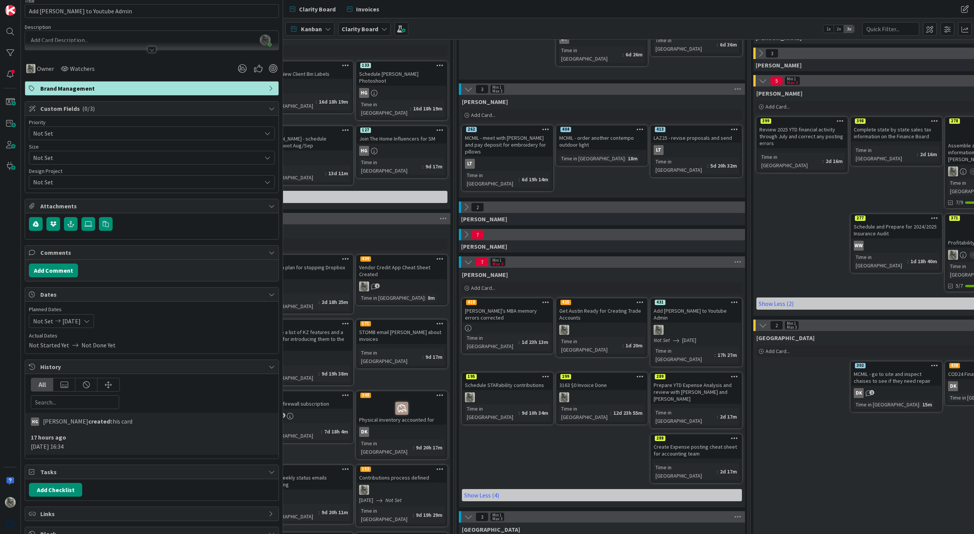
click at [546, 302] on icon at bounding box center [545, 301] width 7 height 5
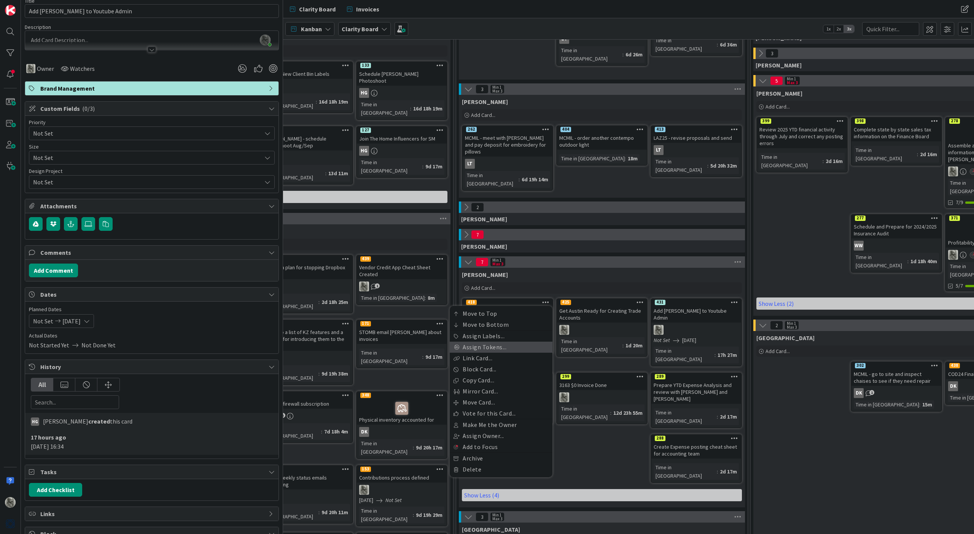
click at [488, 346] on link "Assign Tokens..." at bounding box center [501, 346] width 103 height 11
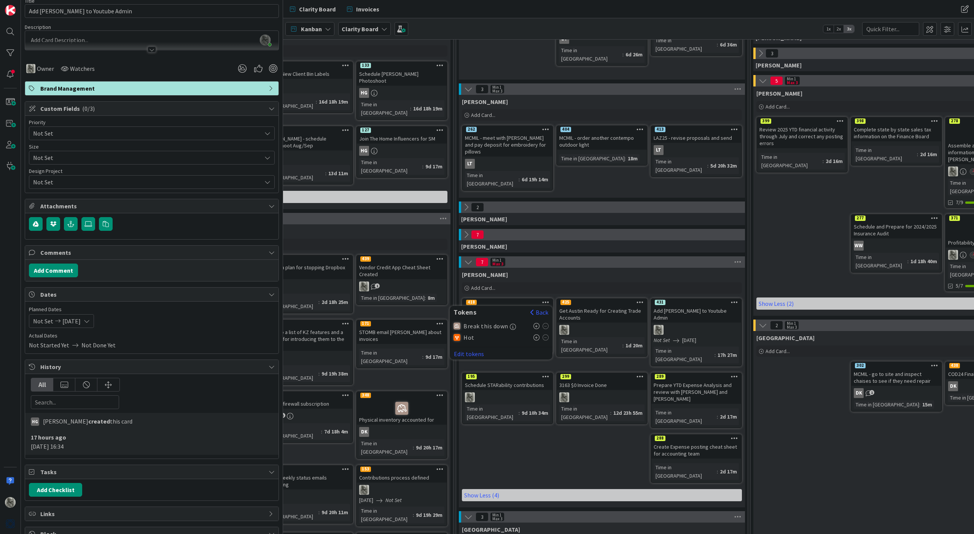
click at [537, 336] on icon at bounding box center [537, 337] width 6 height 6
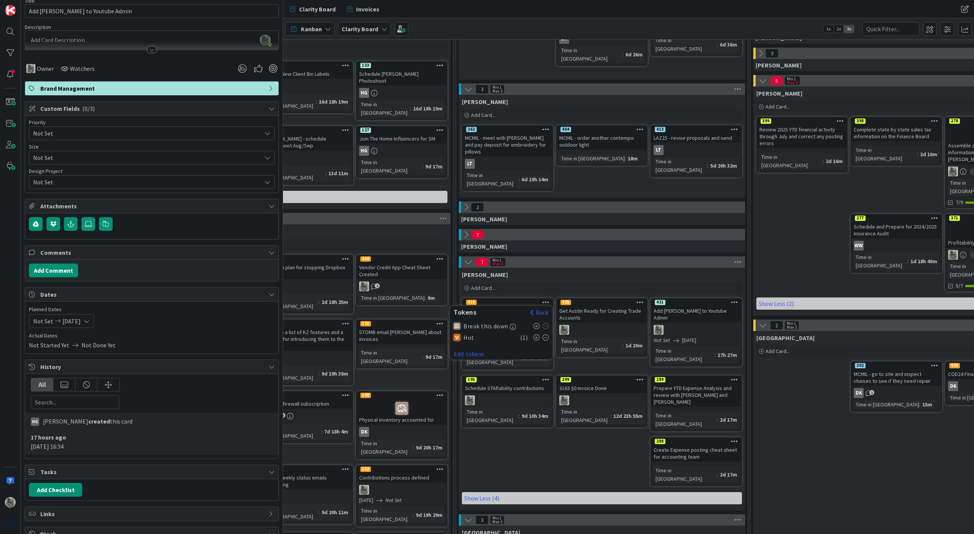
click at [529, 430] on div "[PERSON_NAME] Add Card... 431 Move to Top Move to Bottom Assign Labels... Assig…" at bounding box center [602, 389] width 286 height 242
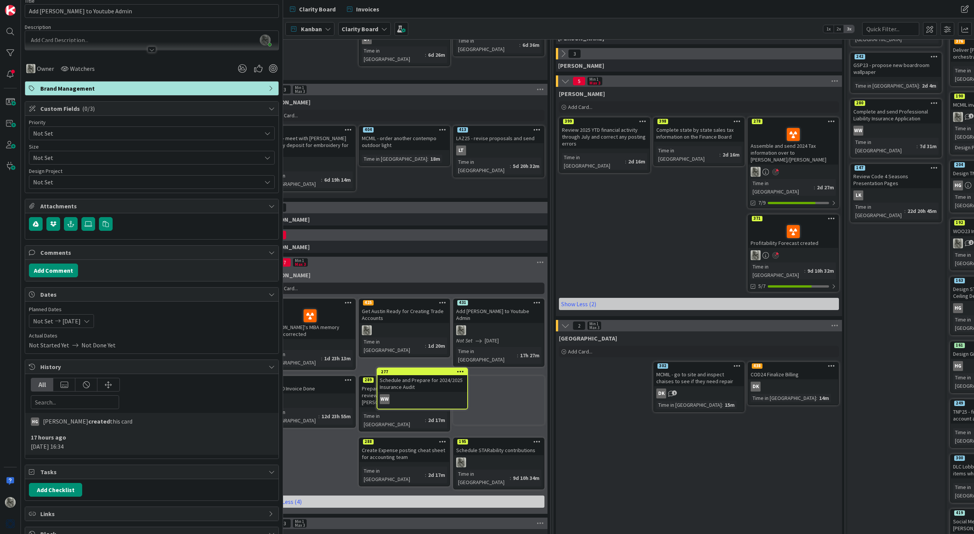
scroll to position [111, 504]
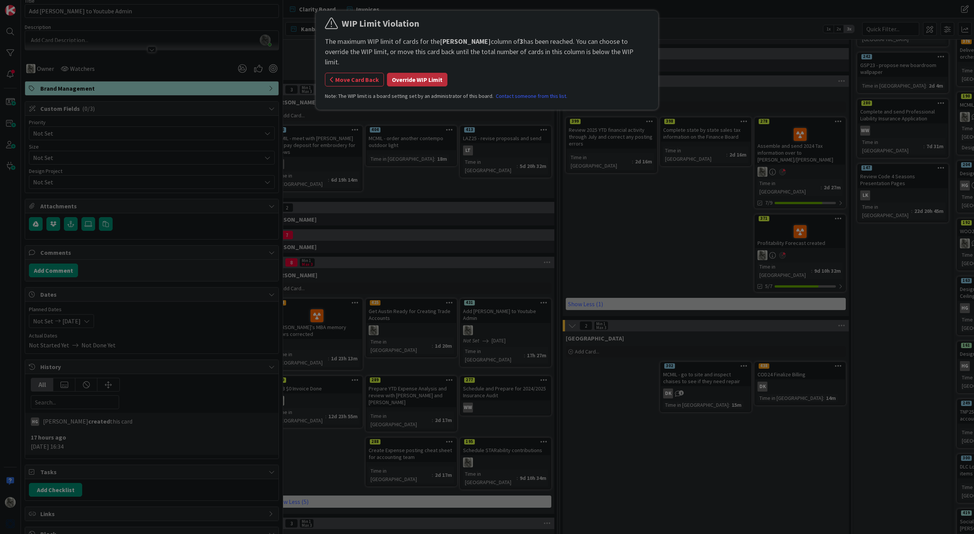
click at [415, 73] on button "Override WIP Limit" at bounding box center [417, 80] width 61 height 14
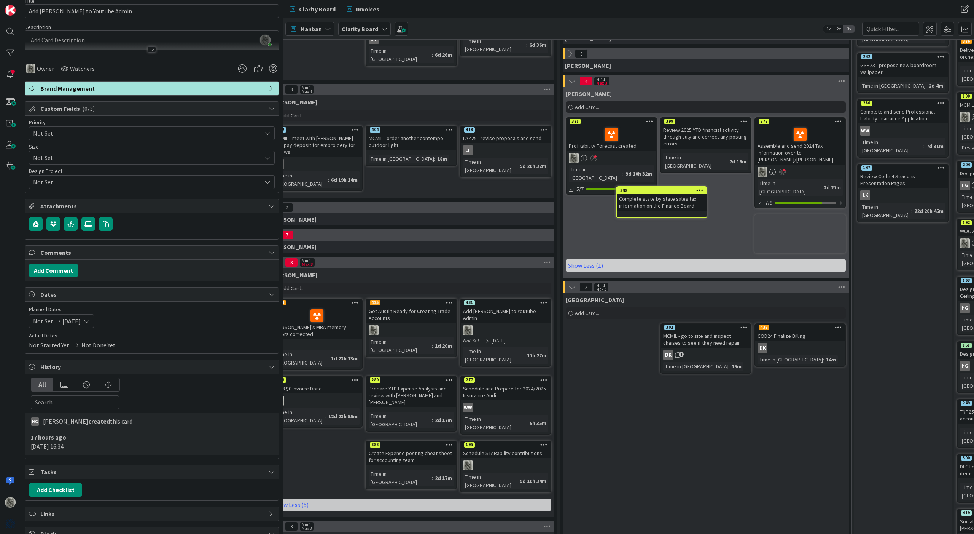
scroll to position [110, 504]
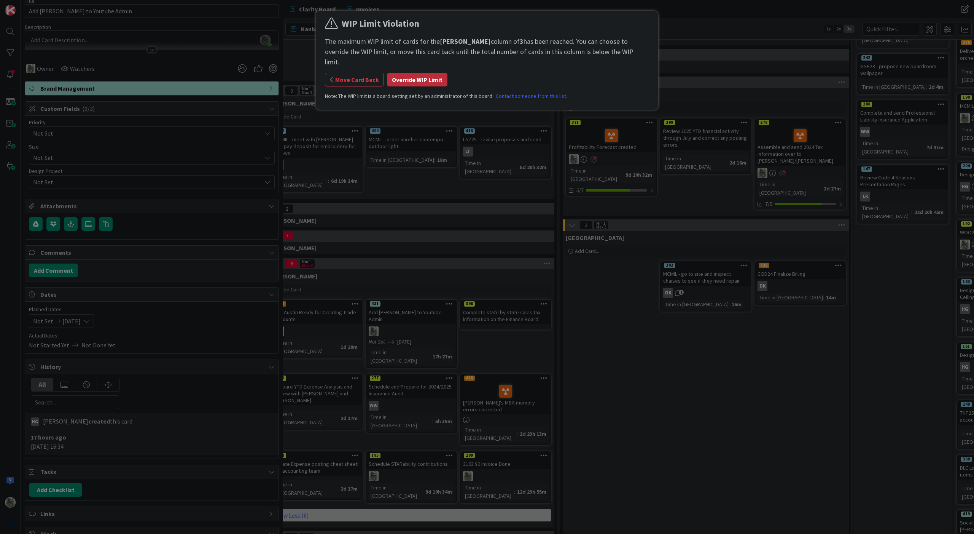
click at [421, 73] on button "Override WIP Limit" at bounding box center [417, 80] width 61 height 14
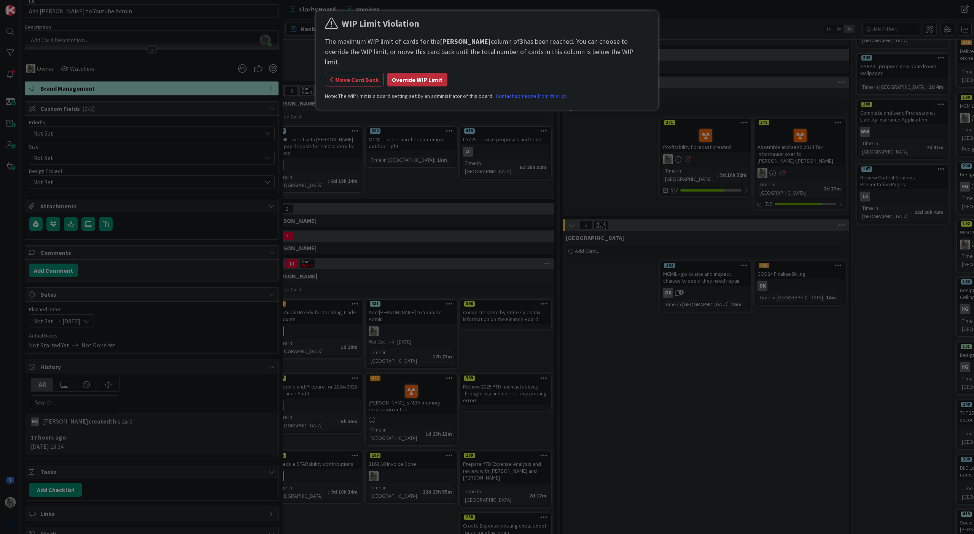
click at [401, 73] on button "Override WIP Limit" at bounding box center [417, 80] width 61 height 14
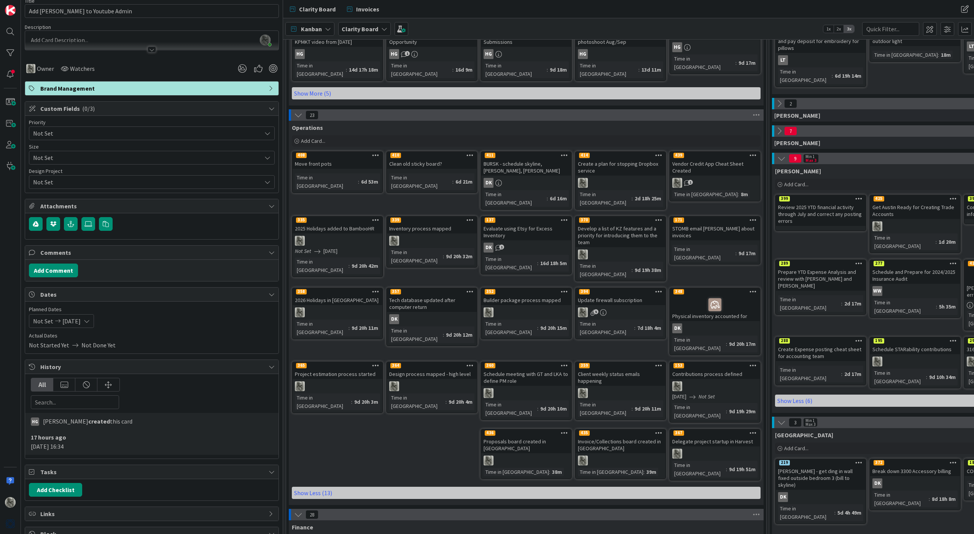
scroll to position [217, 0]
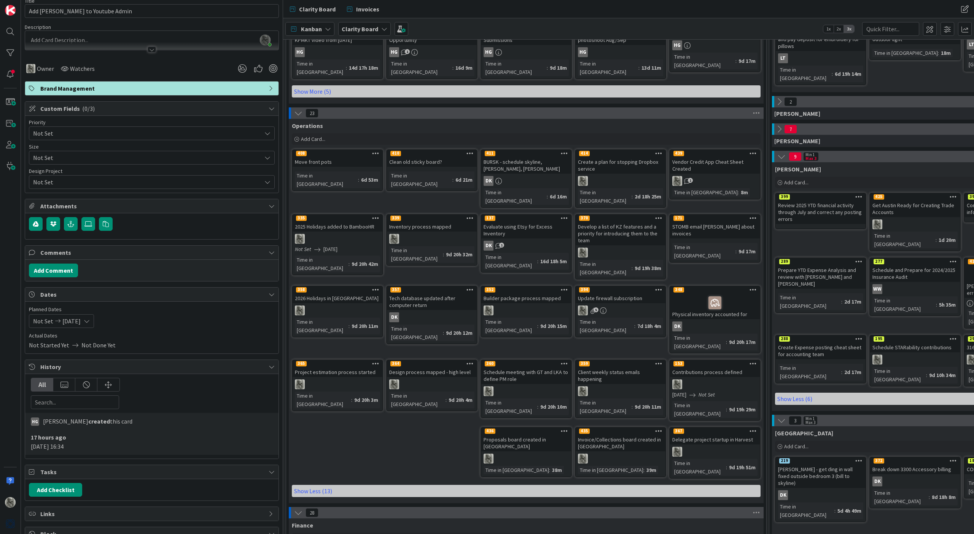
click at [299, 109] on icon at bounding box center [298, 113] width 8 height 8
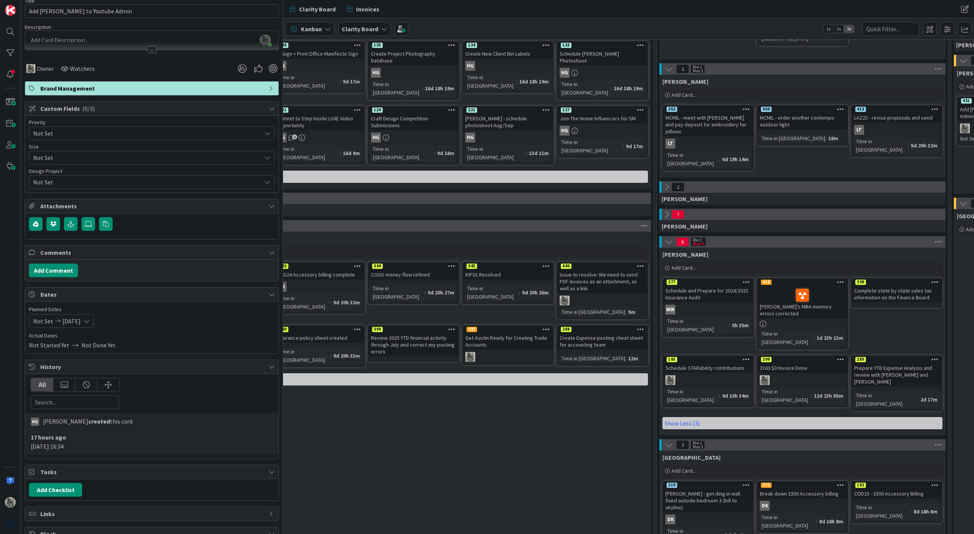
scroll to position [131, 126]
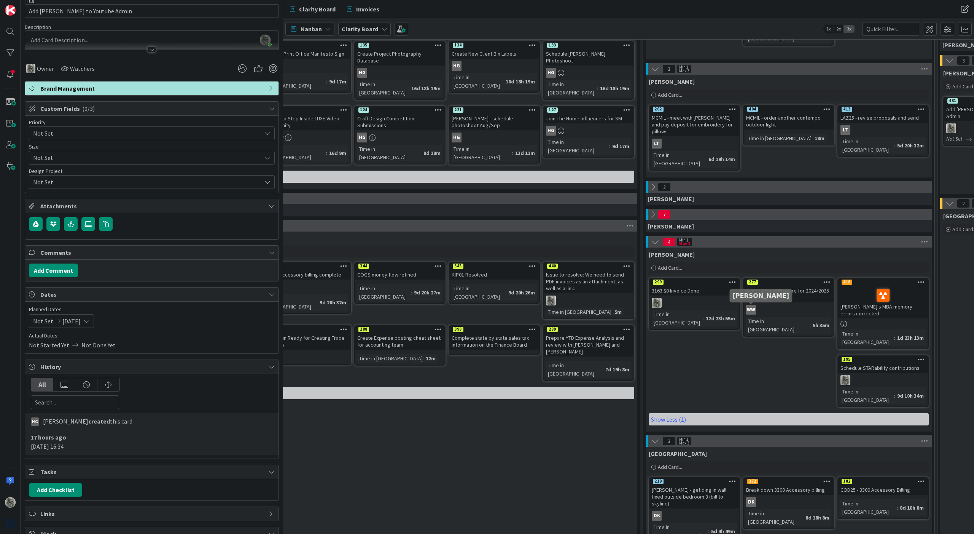
click at [752, 309] on div "WW" at bounding box center [751, 309] width 10 height 10
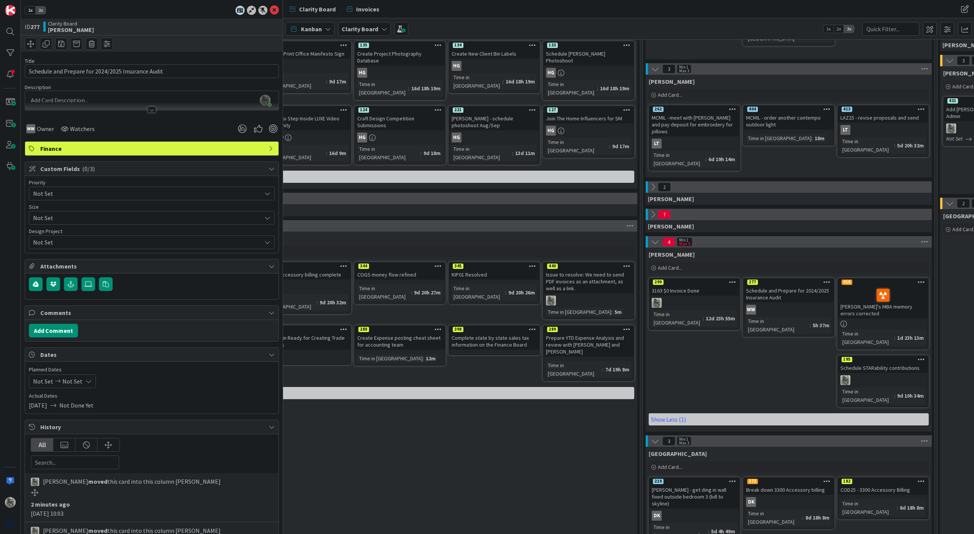
click at [825, 281] on icon at bounding box center [827, 281] width 7 height 5
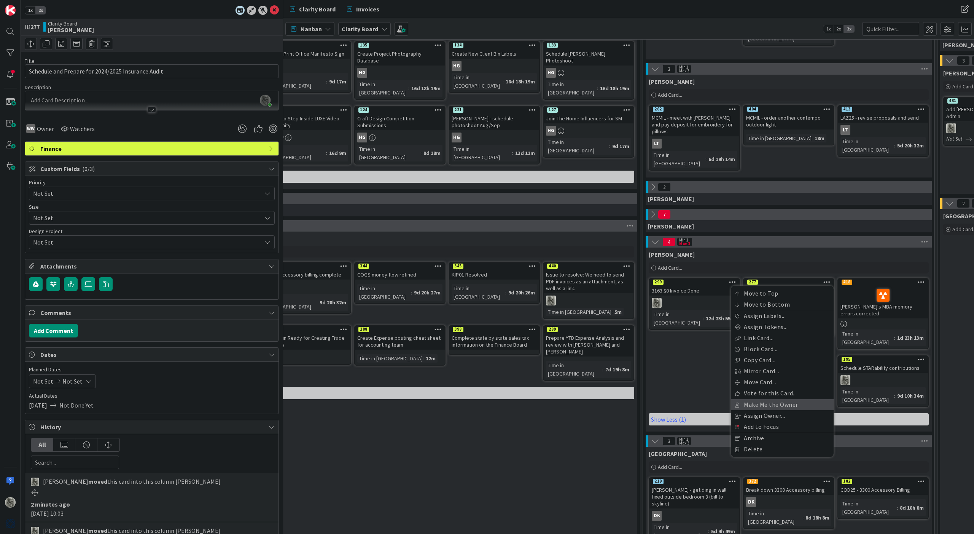
click at [774, 404] on link "Make Me the Owner" at bounding box center [782, 404] width 103 height 11
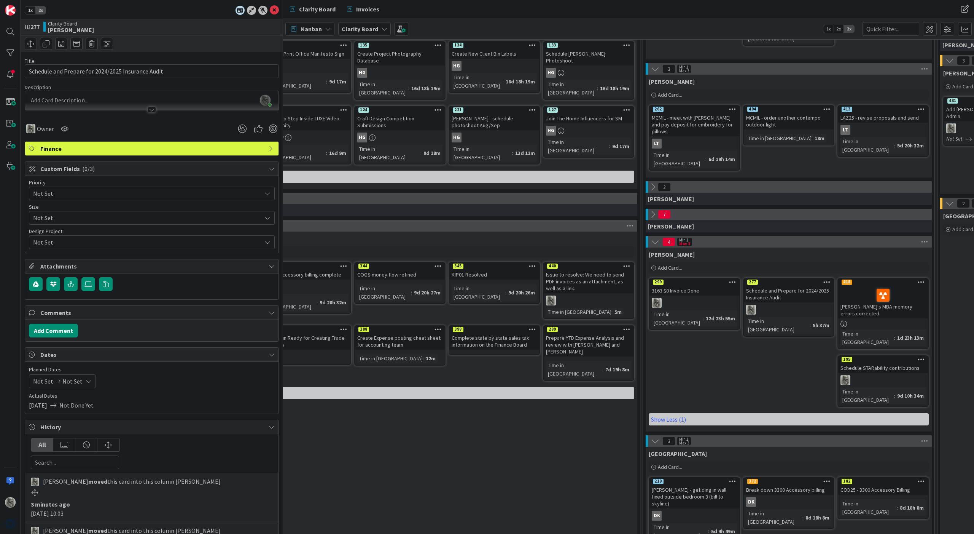
click at [922, 281] on icon at bounding box center [921, 281] width 7 height 5
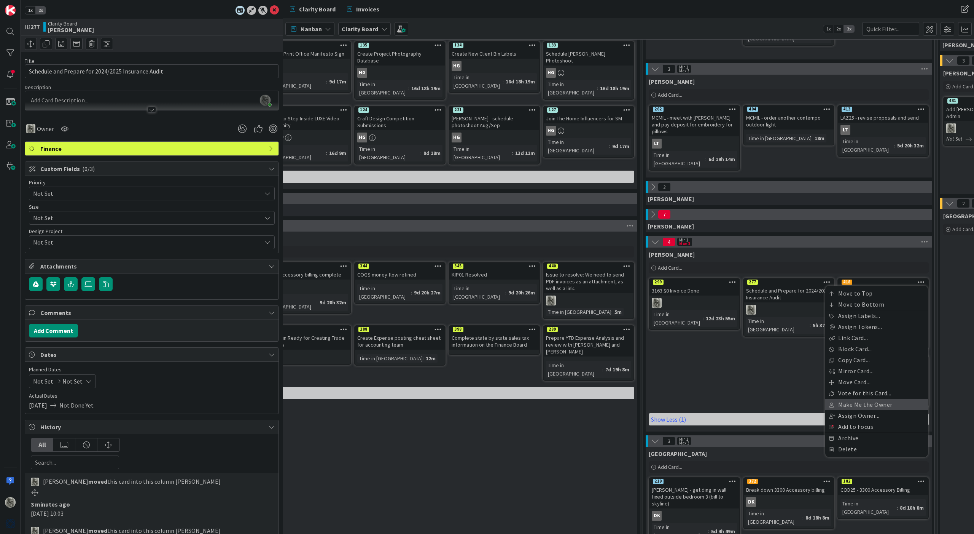
click at [857, 405] on link "Make Me the Owner" at bounding box center [876, 404] width 103 height 11
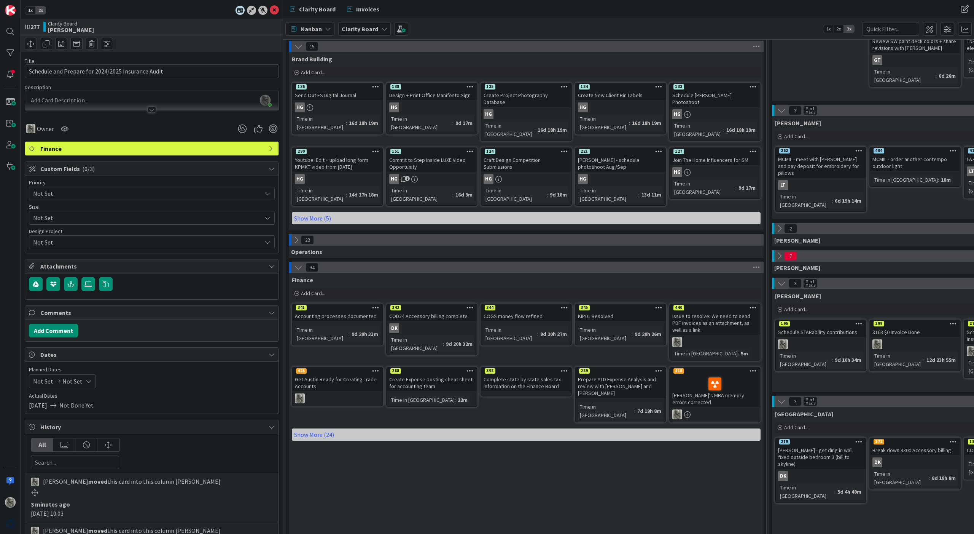
scroll to position [90, 0]
click at [297, 263] on icon at bounding box center [298, 267] width 8 height 8
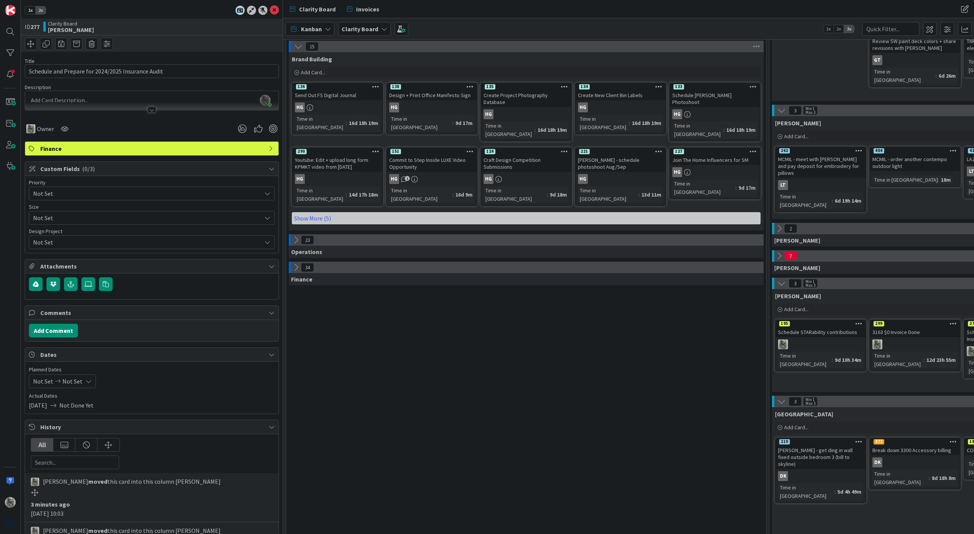
click at [297, 263] on icon at bounding box center [296, 267] width 8 height 8
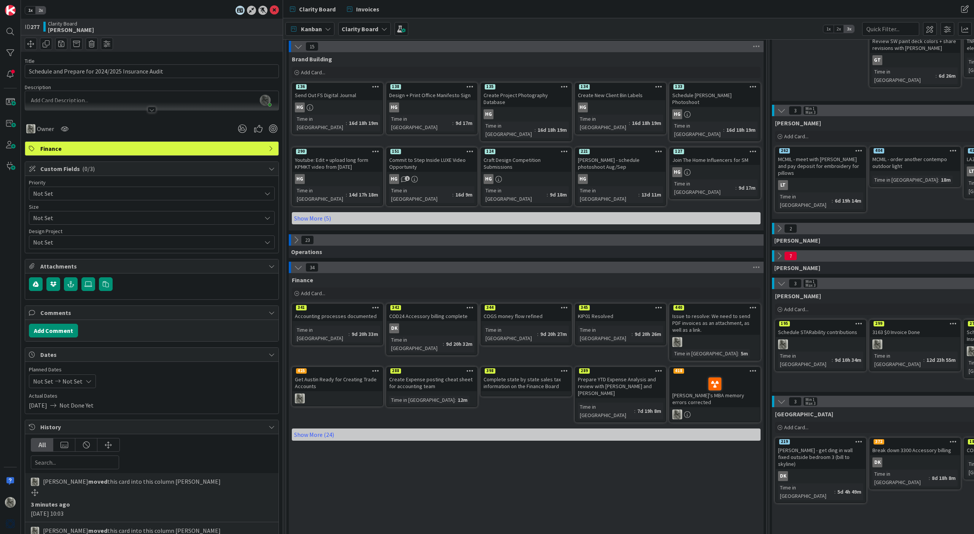
click at [295, 236] on icon at bounding box center [296, 240] width 8 height 8
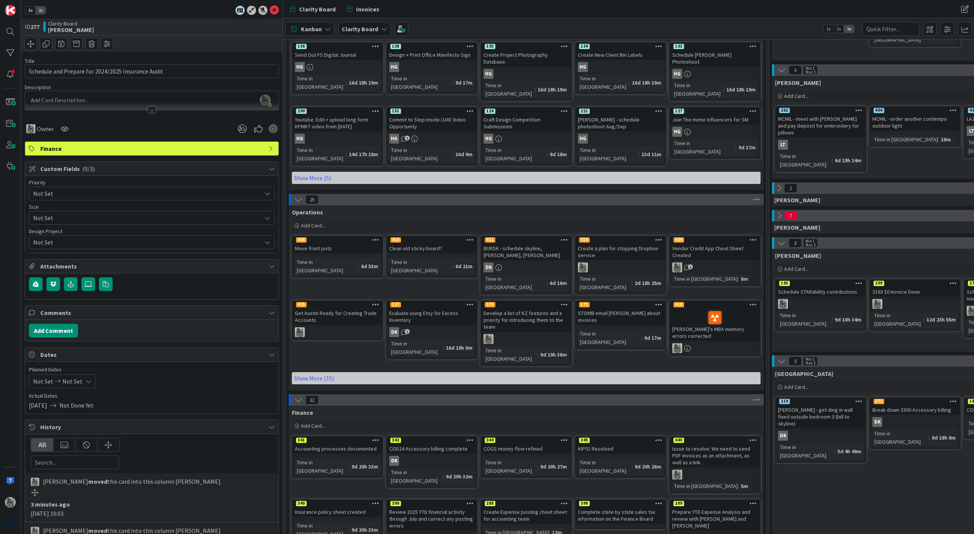
scroll to position [128, 0]
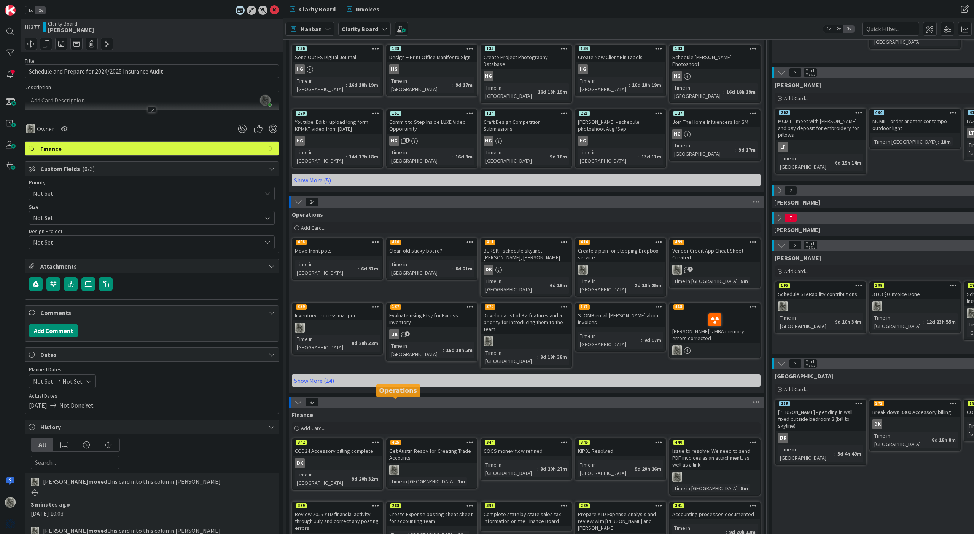
click at [398, 440] on div "425" at bounding box center [395, 442] width 11 height 5
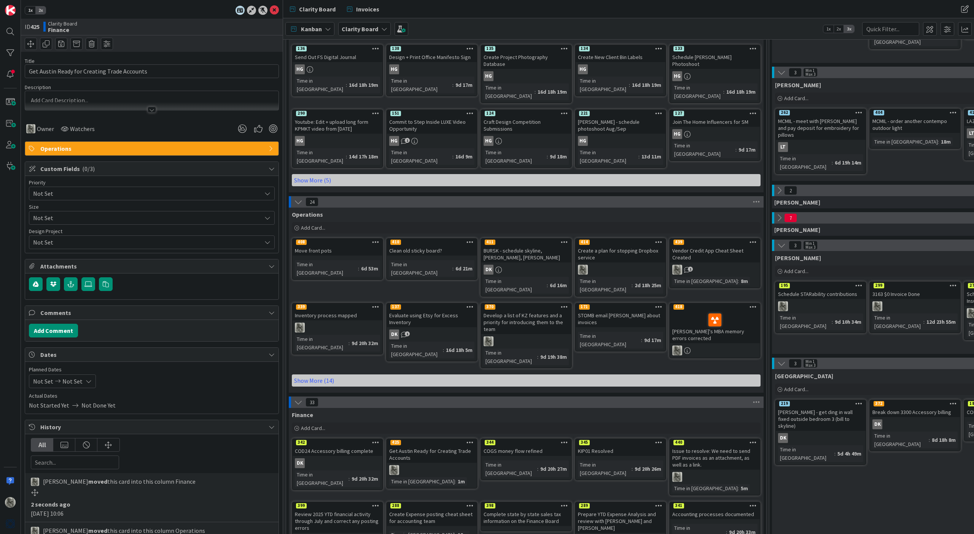
click at [269, 150] on icon at bounding box center [272, 148] width 6 height 6
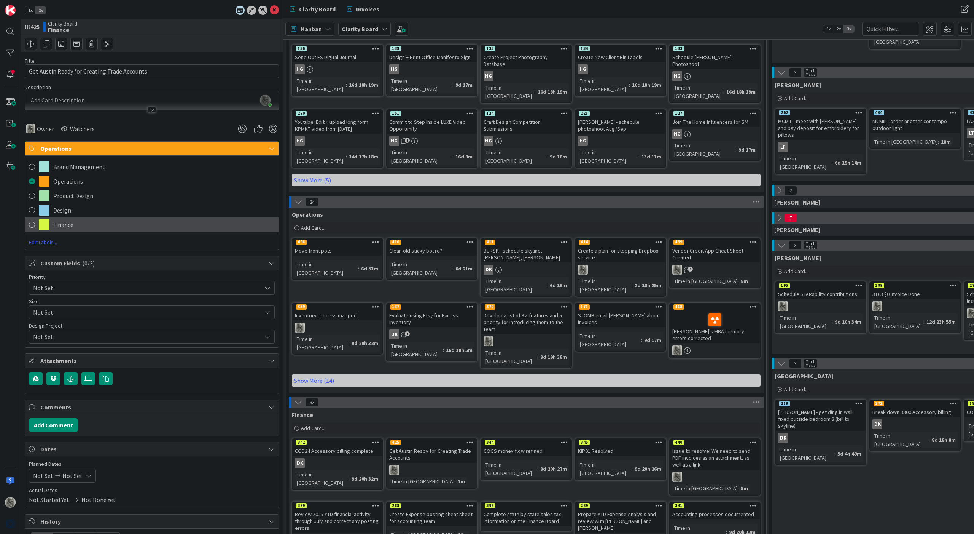
click at [88, 225] on div "Finance" at bounding box center [151, 224] width 253 height 14
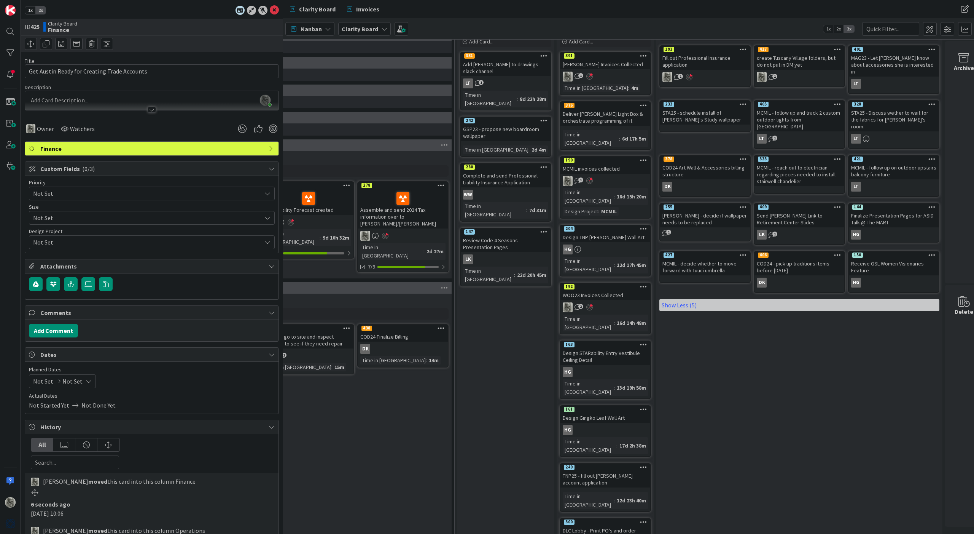
scroll to position [47, 901]
click at [5, 57] on div at bounding box center [10, 52] width 15 height 15
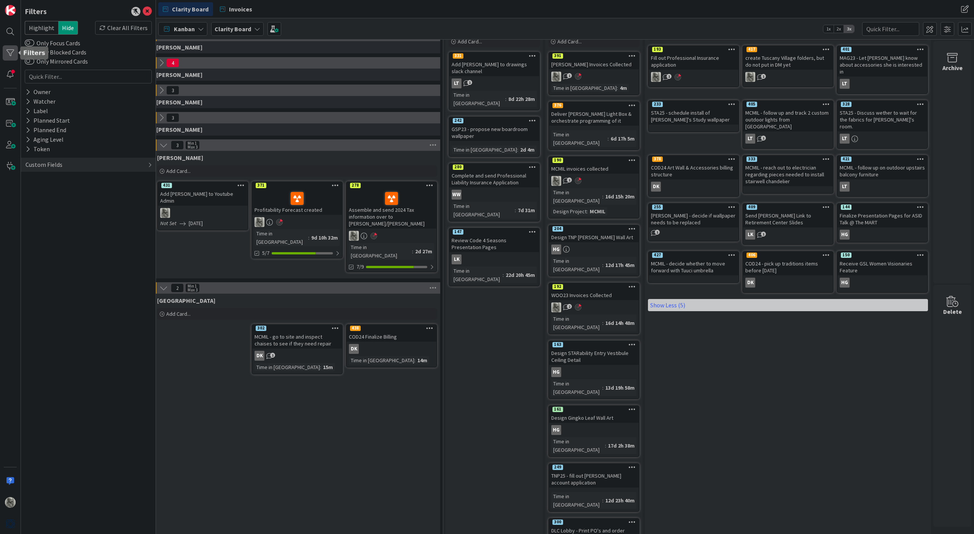
scroll to position [47, 785]
click at [32, 42] on button "Only Focus Cards" at bounding box center [30, 43] width 10 height 8
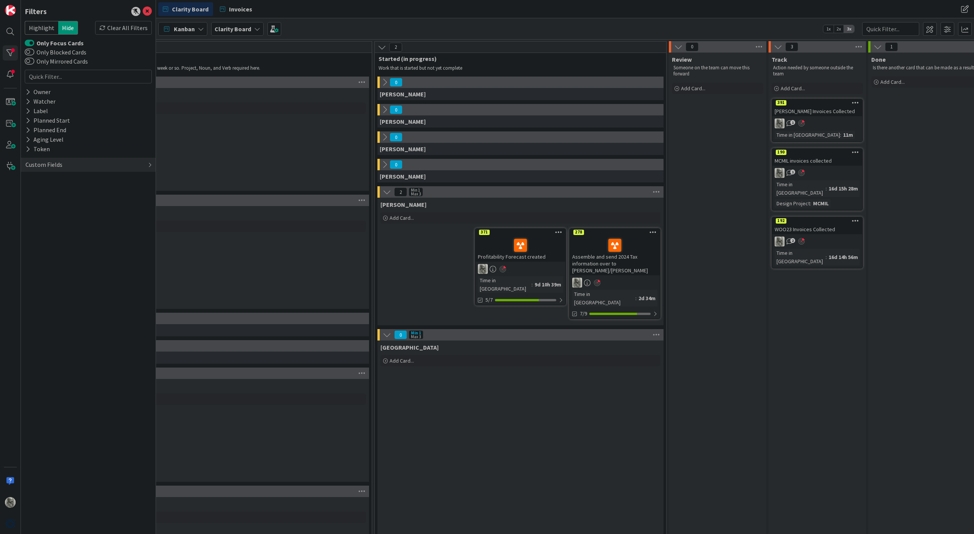
scroll to position [0, 562]
click at [27, 42] on button "Only Focus Cards" at bounding box center [30, 43] width 10 height 8
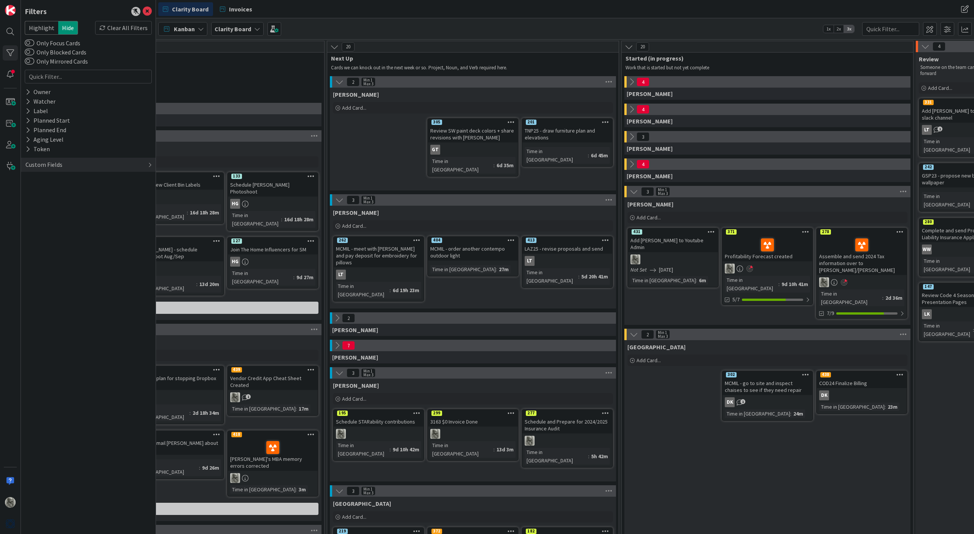
scroll to position [0, 316]
click at [648, 218] on span "Add Card..." at bounding box center [648, 217] width 24 height 7
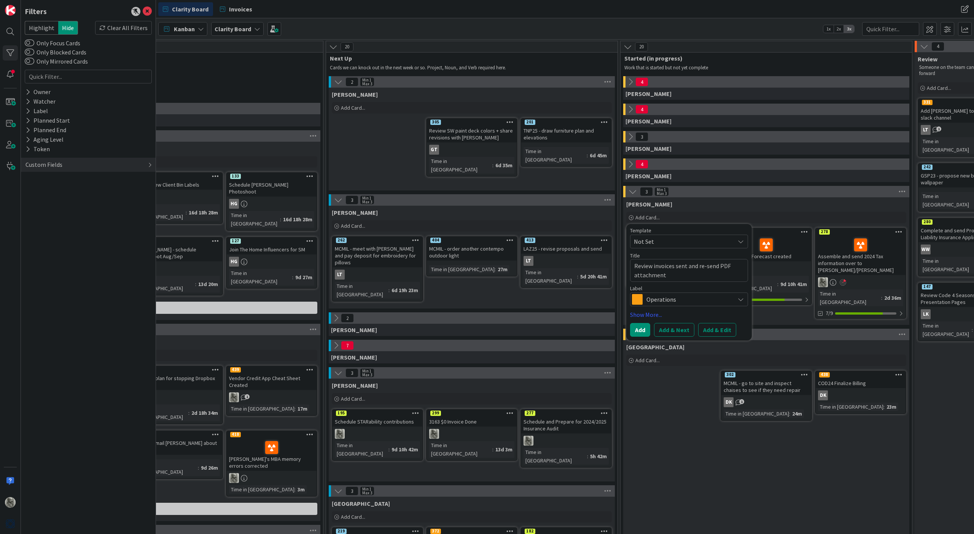
click at [673, 299] on span "Operations" at bounding box center [689, 299] width 84 height 11
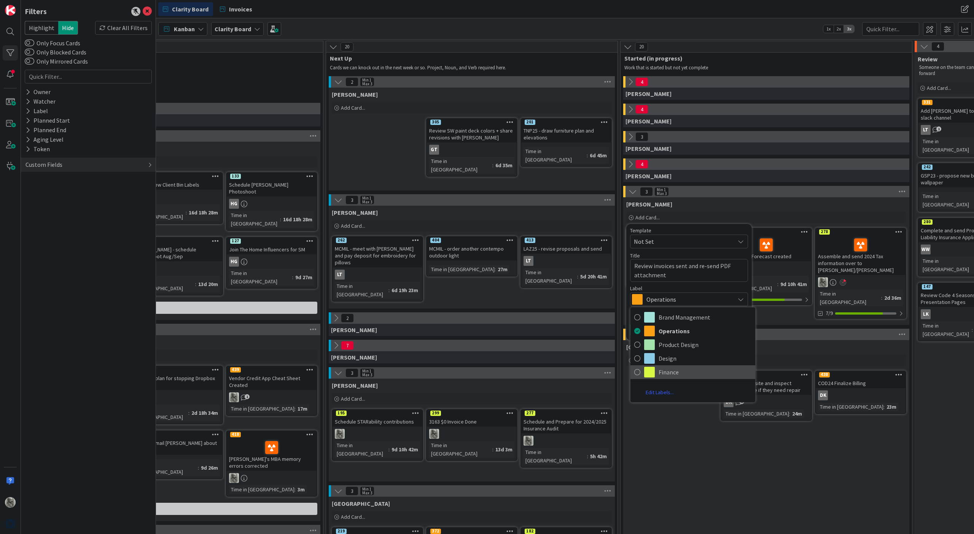
click at [665, 375] on span "Finance" at bounding box center [705, 371] width 93 height 11
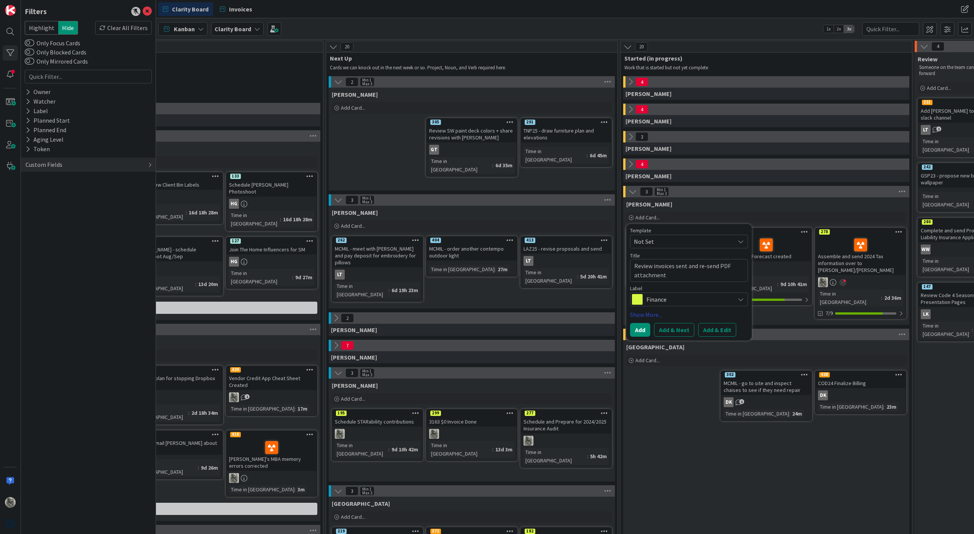
click at [656, 317] on link "Show More..." at bounding box center [689, 314] width 118 height 9
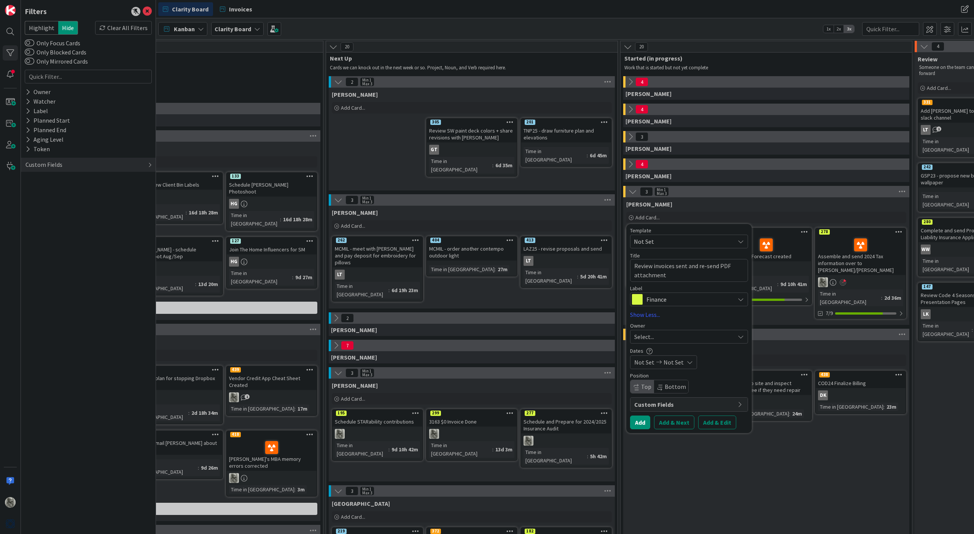
click at [664, 338] on div "Select..." at bounding box center [684, 336] width 100 height 9
click at [669, 443] on span "[PERSON_NAME]" at bounding box center [678, 443] width 37 height 11
click at [683, 362] on div "Not Set Not Set" at bounding box center [663, 362] width 67 height 14
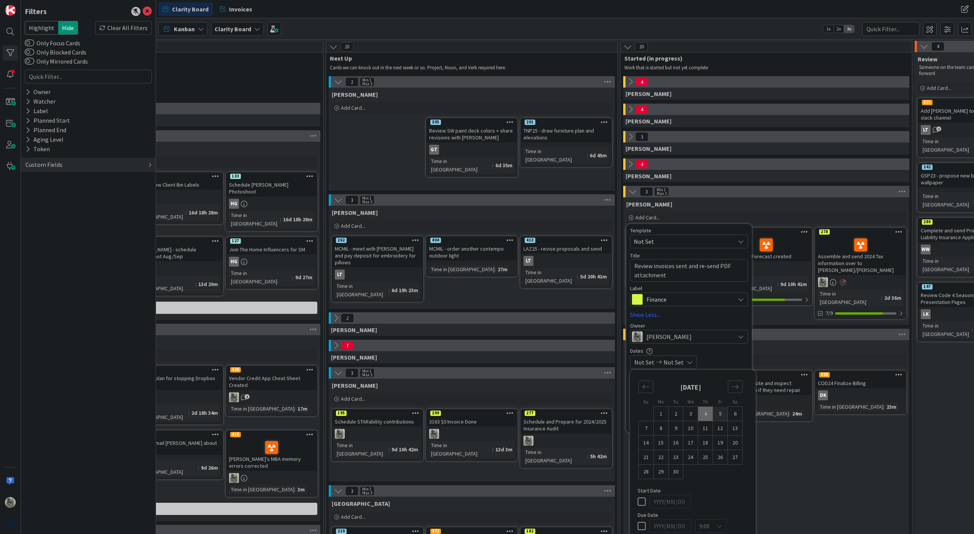
click at [722, 414] on td "5" at bounding box center [720, 413] width 15 height 14
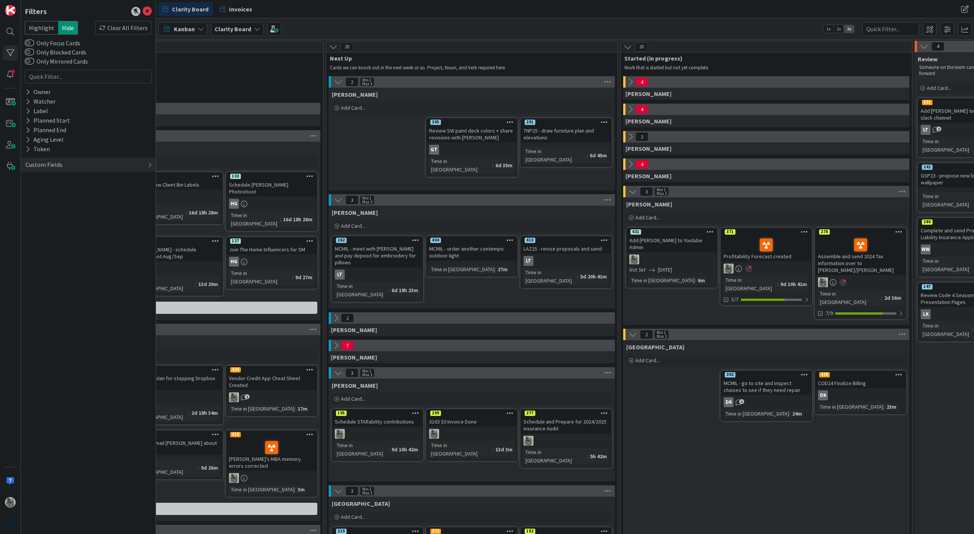
click at [670, 290] on div "[PERSON_NAME] Add Card... Template Not Set Title 47 / 128 Review invoices sent …" at bounding box center [766, 260] width 286 height 127
click at [652, 216] on span "Add Card..." at bounding box center [648, 217] width 24 height 7
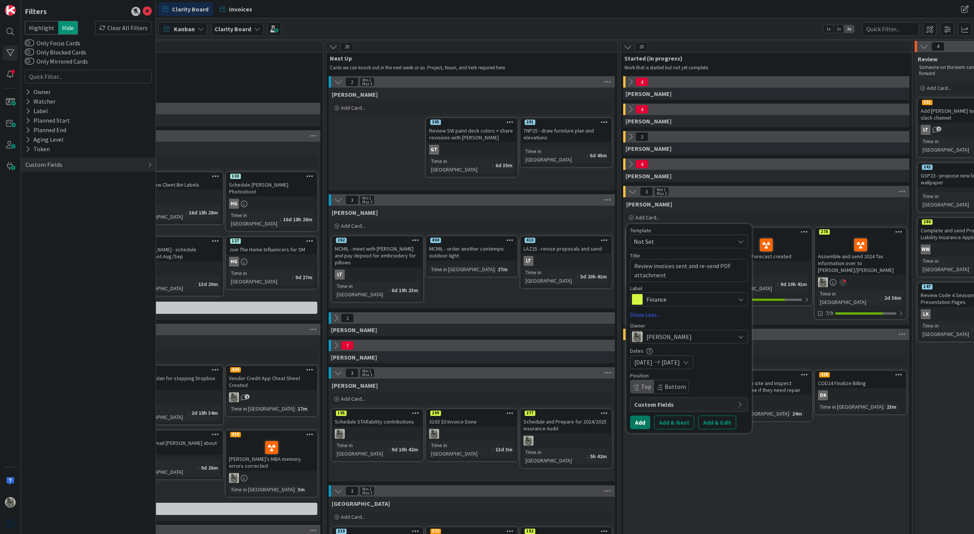
click at [639, 421] on button "Add" at bounding box center [640, 422] width 20 height 14
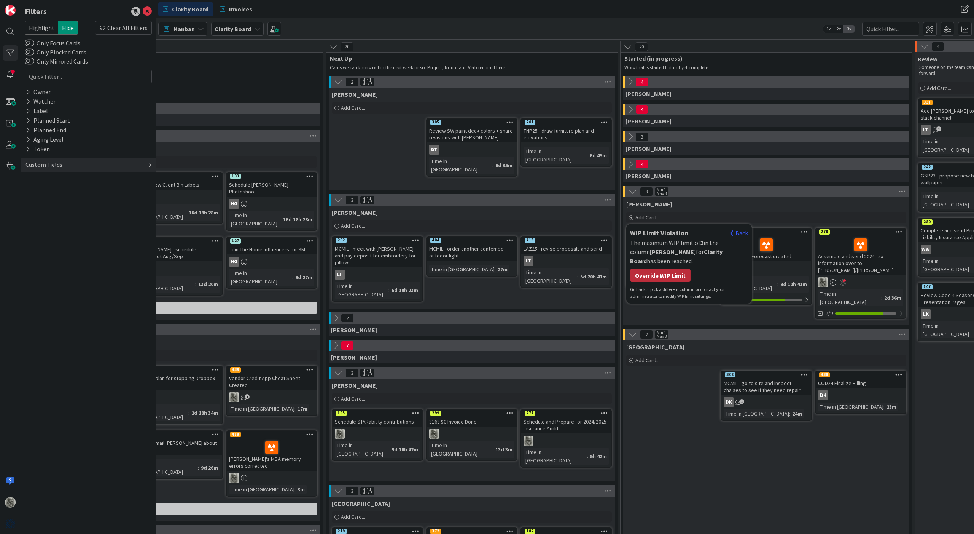
click at [665, 268] on div "Override WIP Limit" at bounding box center [660, 275] width 61 height 14
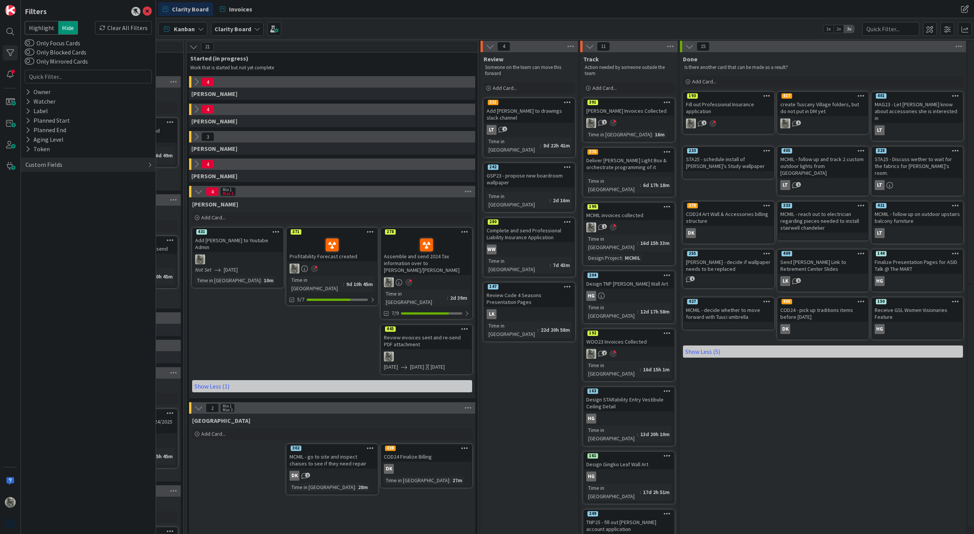
scroll to position [0, 759]
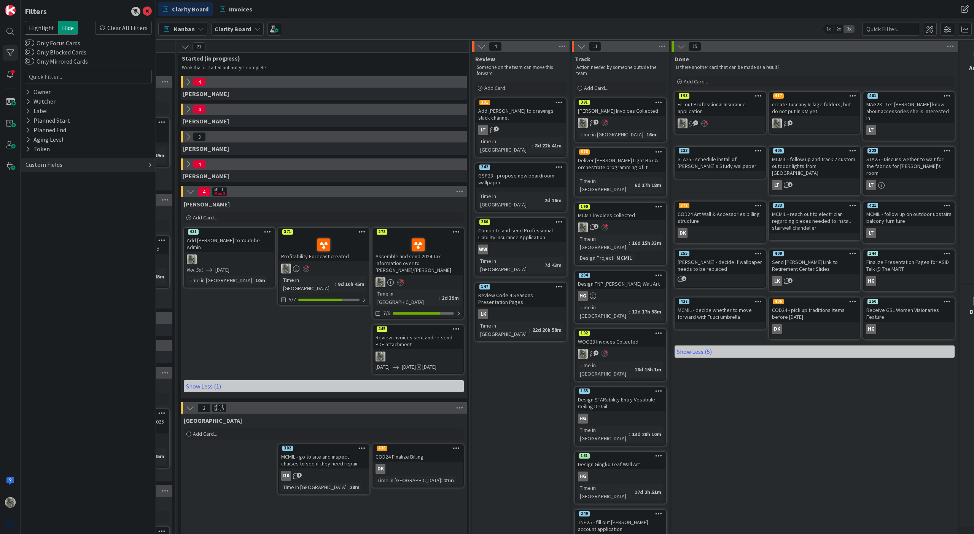
click at [188, 163] on icon at bounding box center [188, 164] width 8 height 8
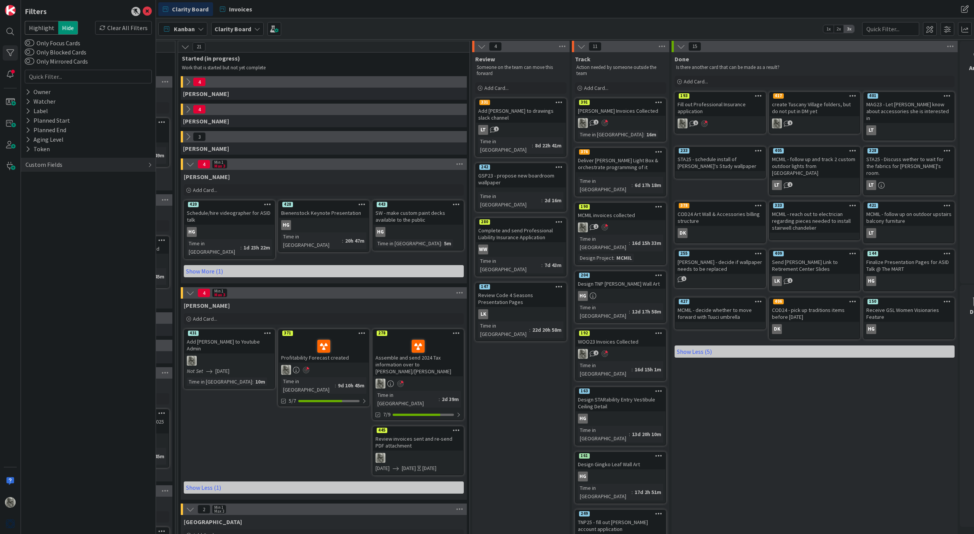
click at [188, 108] on icon at bounding box center [188, 109] width 8 height 8
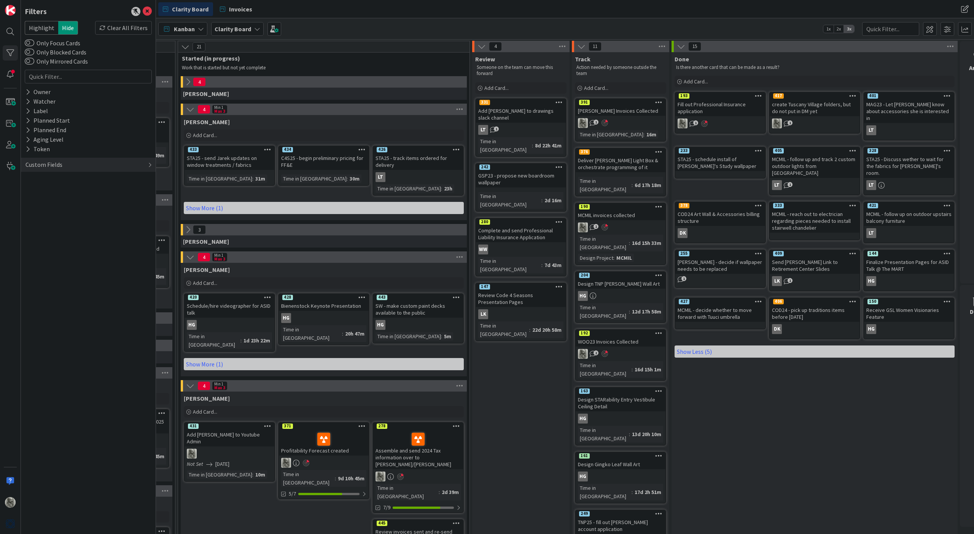
click at [188, 82] on icon at bounding box center [188, 82] width 8 height 8
